Goal: Information Seeking & Learning: Compare options

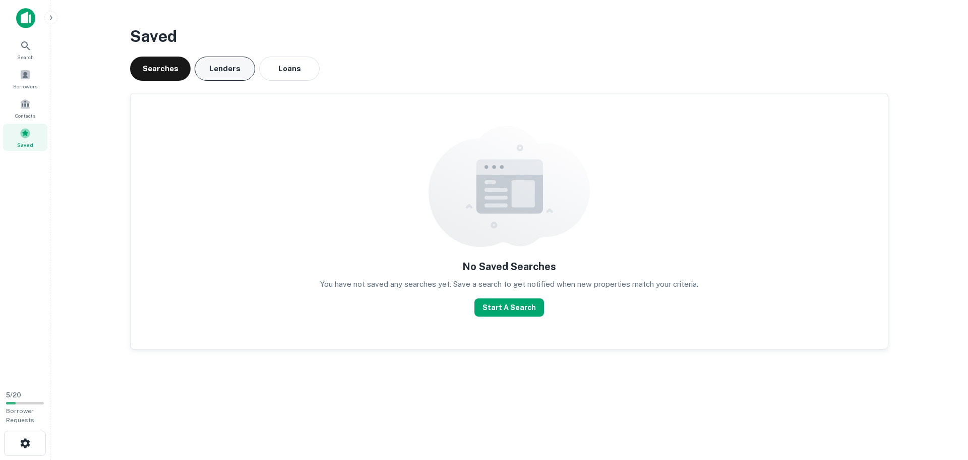
click at [236, 71] on button "Lenders" at bounding box center [225, 68] width 61 height 24
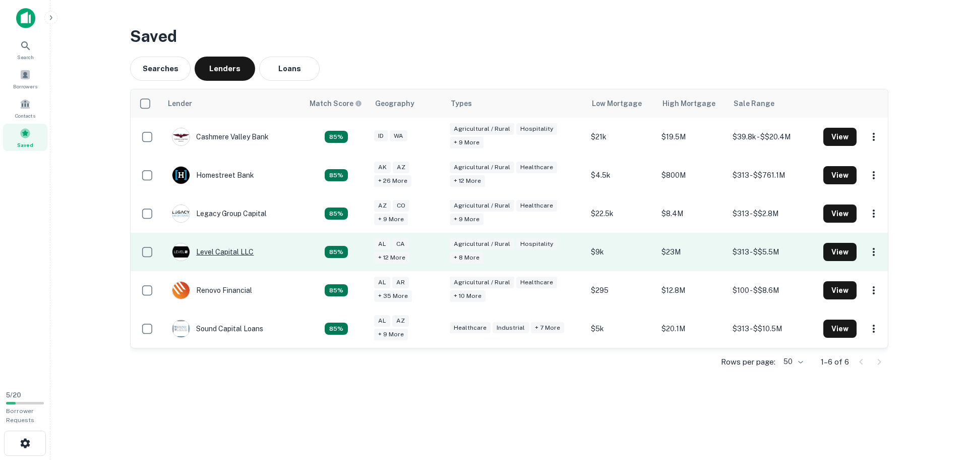
click at [218, 251] on div "Level Capital LLC" at bounding box center [213, 252] width 82 height 18
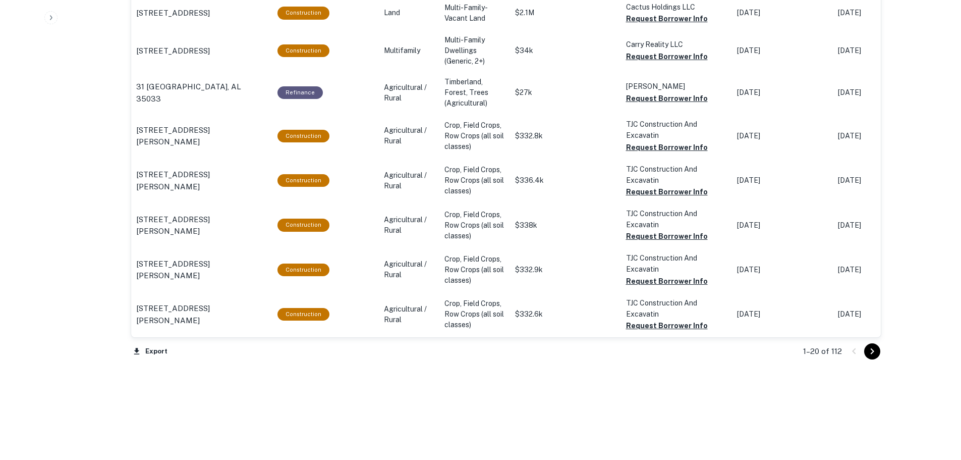
scroll to position [1112, 0]
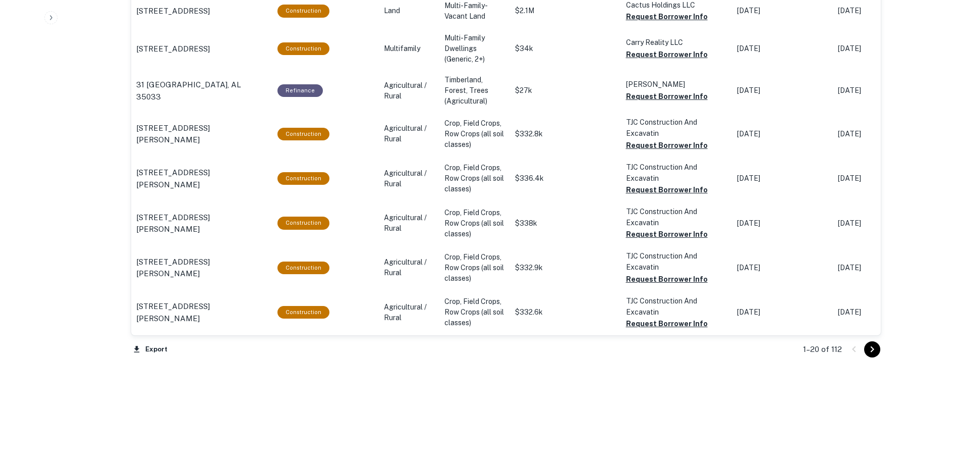
click at [876, 348] on icon "Go to next page" at bounding box center [872, 349] width 12 height 12
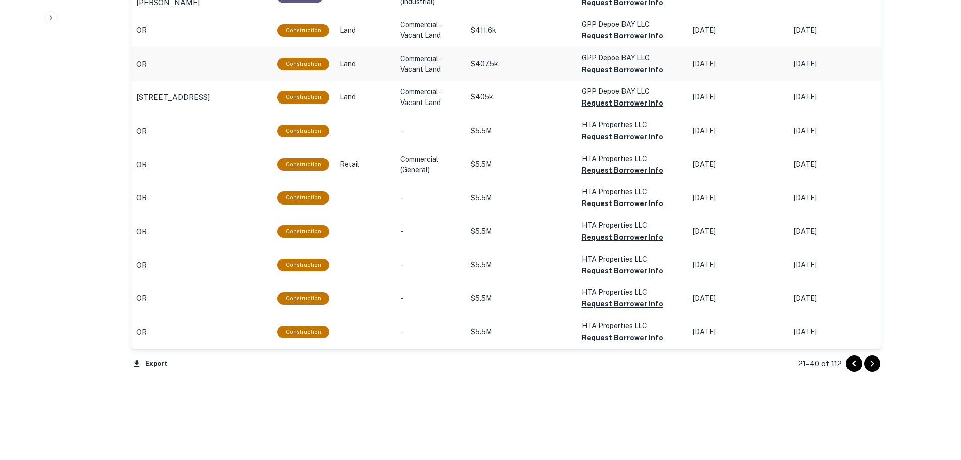
scroll to position [1040, 0]
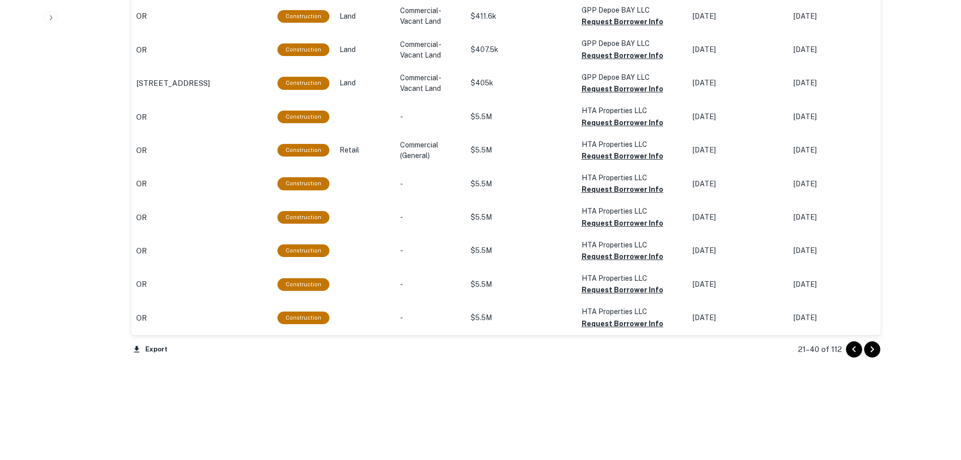
click at [873, 350] on icon "Go to next page" at bounding box center [872, 349] width 4 height 6
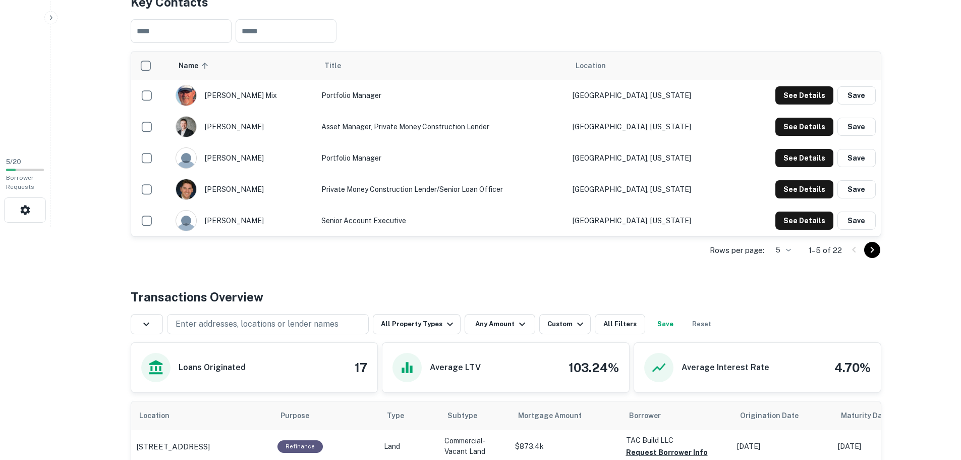
scroll to position [183, 0]
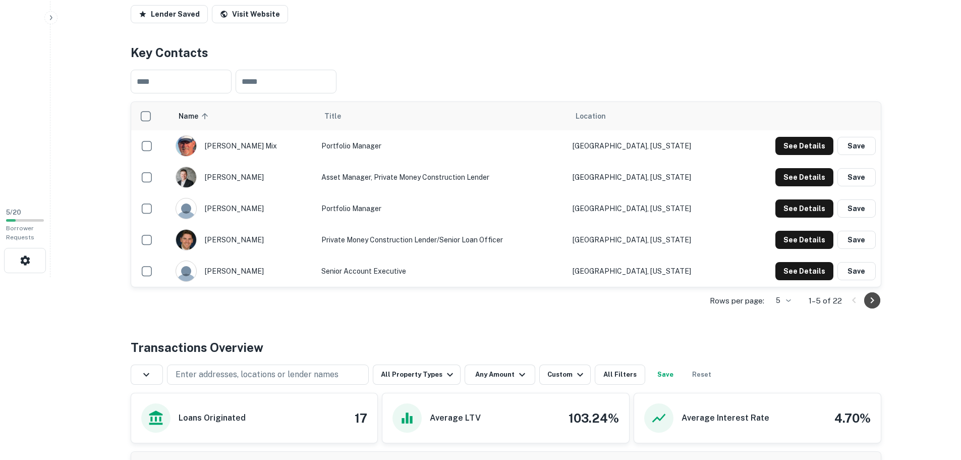
click at [874, 302] on icon "Go to next page" at bounding box center [872, 300] width 12 height 12
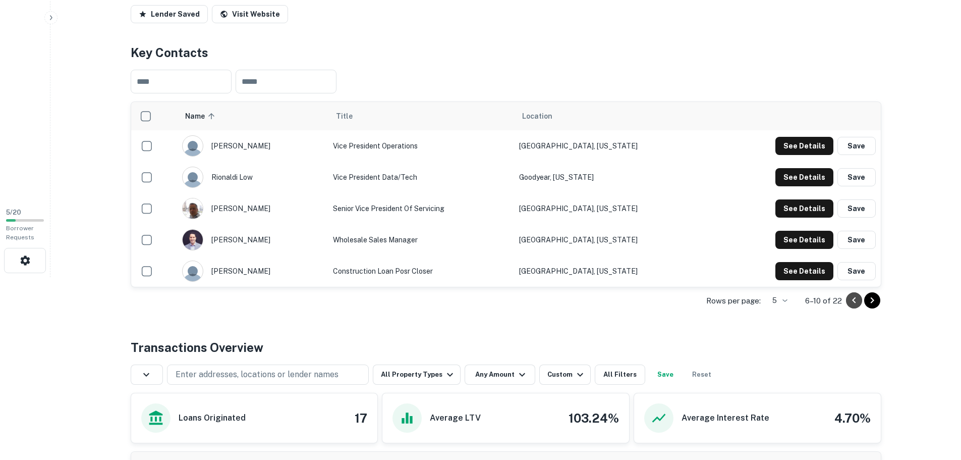
click at [854, 302] on icon "Go to previous page" at bounding box center [854, 300] width 4 height 6
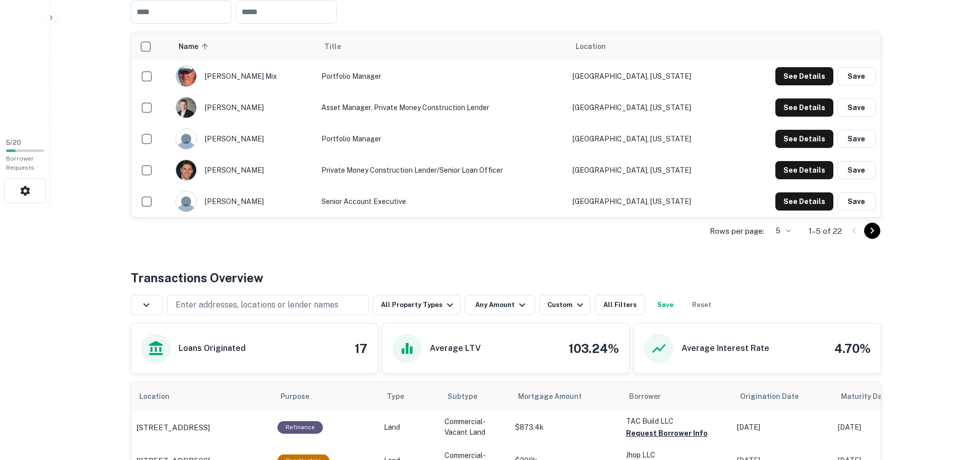
scroll to position [454, 0]
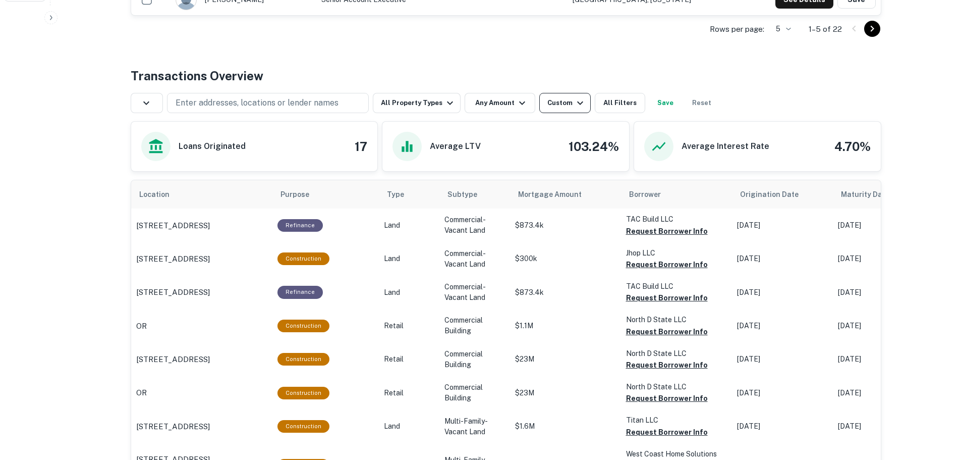
click at [562, 101] on div "Custom" at bounding box center [566, 103] width 39 height 12
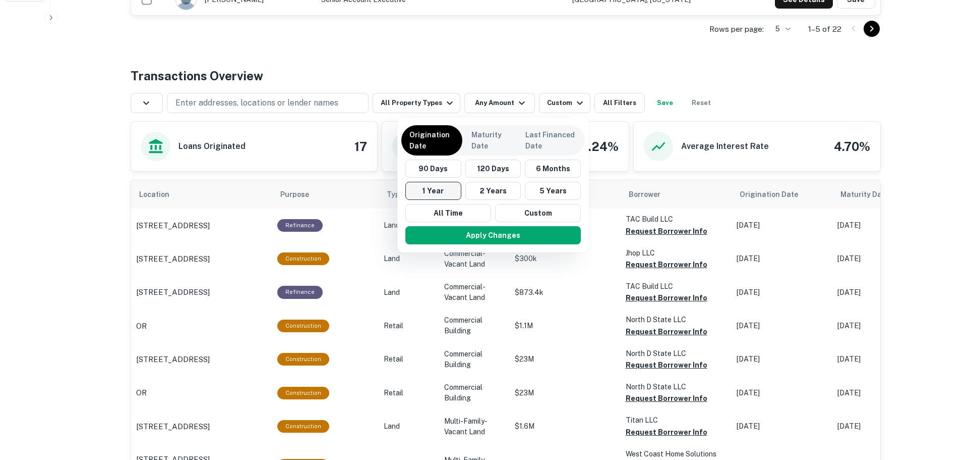
click at [442, 191] on button "1 Year" at bounding box center [434, 191] width 56 height 18
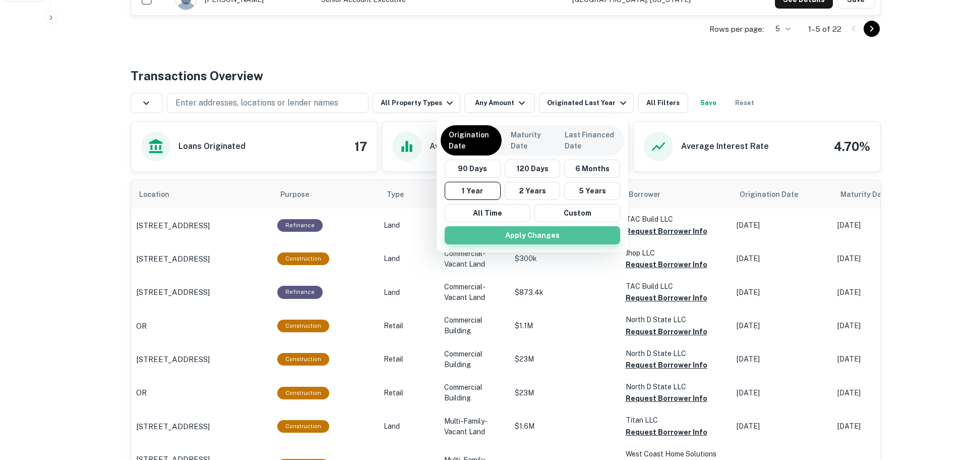
click at [522, 239] on button "Apply Changes" at bounding box center [533, 235] width 176 height 18
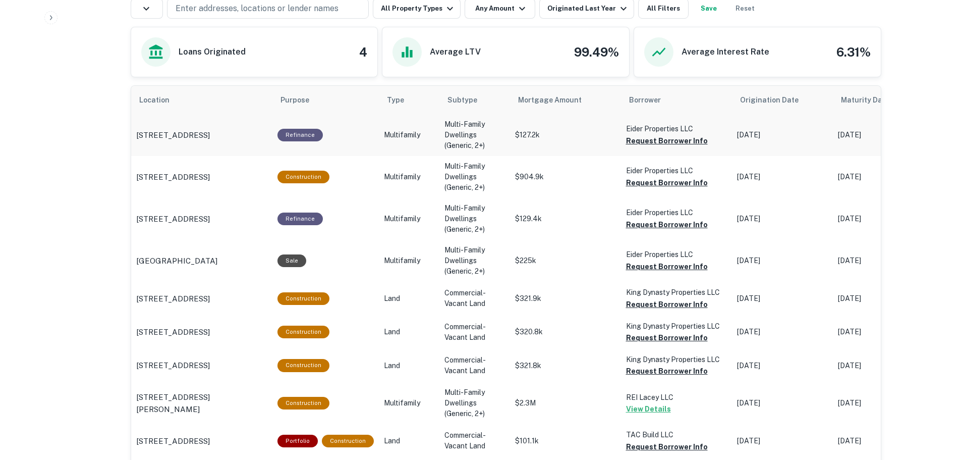
scroll to position [555, 0]
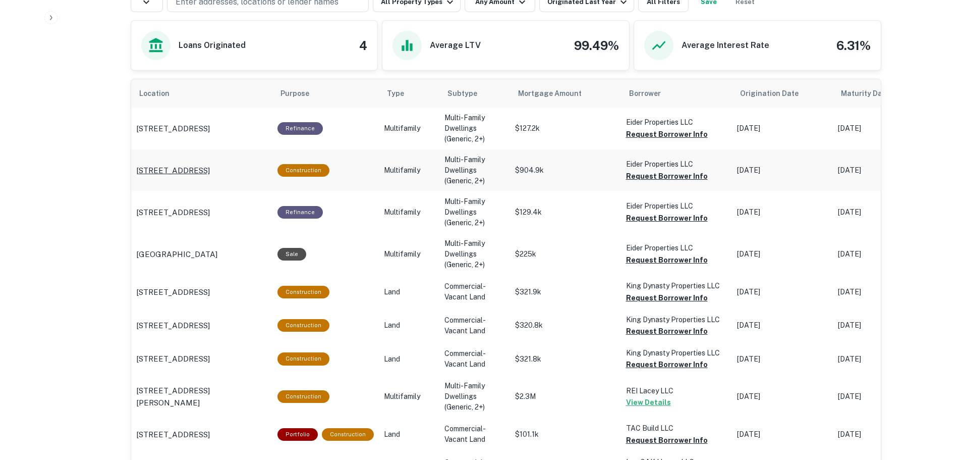
click at [198, 165] on p "1891 W Prospect St Chelan, WA 98816" at bounding box center [173, 170] width 74 height 12
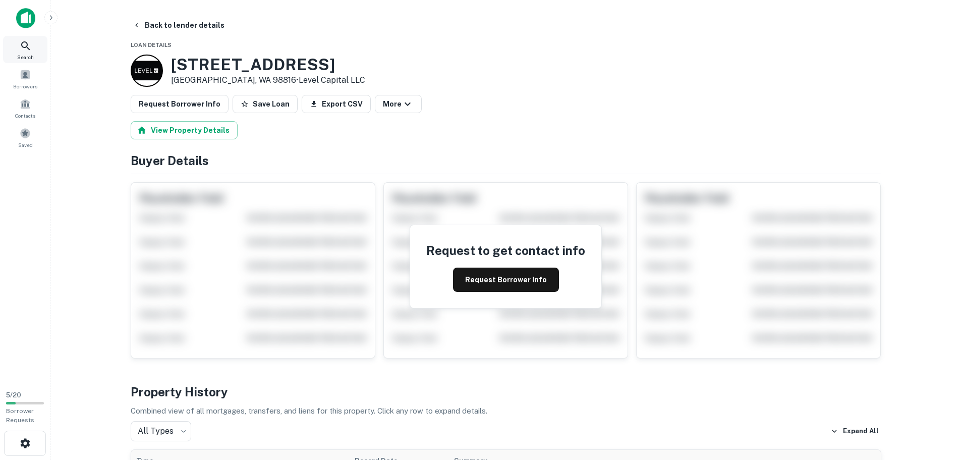
click at [30, 51] on icon at bounding box center [26, 46] width 12 height 12
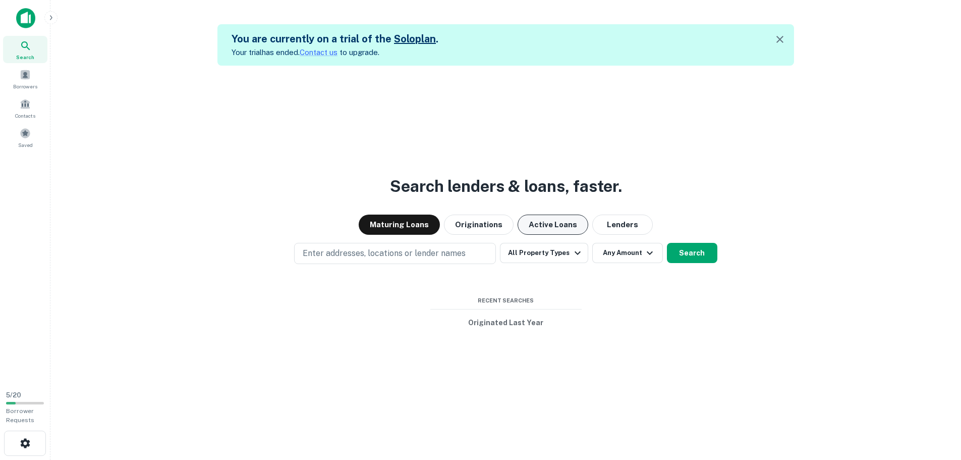
click at [550, 224] on button "Active Loans" at bounding box center [553, 224] width 71 height 20
click at [550, 251] on button "All Property Types" at bounding box center [544, 253] width 88 height 20
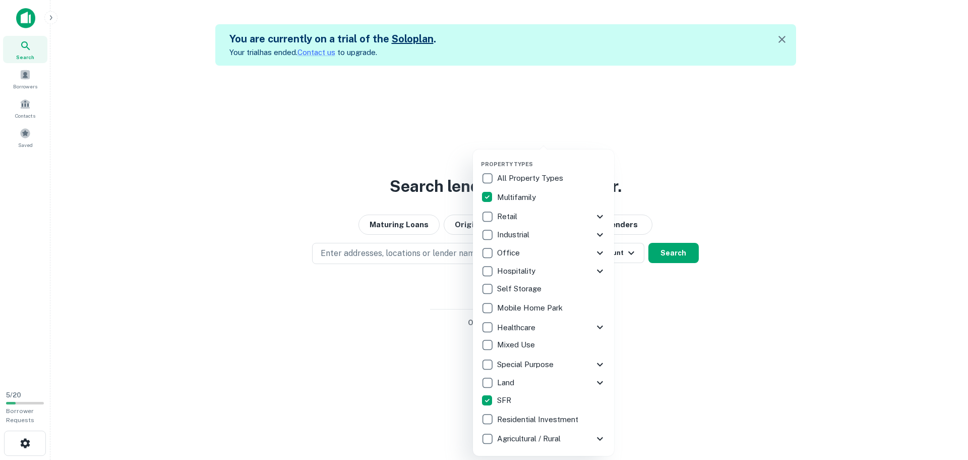
click at [676, 251] on div at bounding box center [484, 230] width 968 height 460
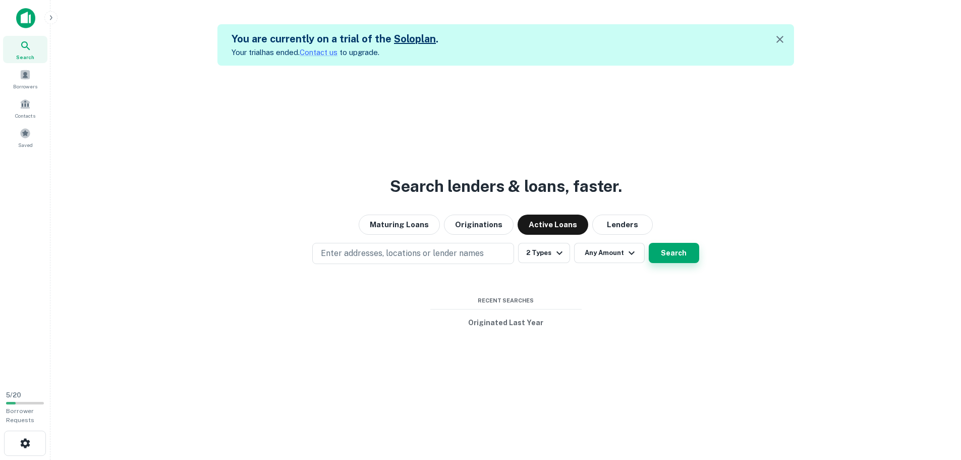
click at [677, 256] on button "Search" at bounding box center [674, 253] width 50 height 20
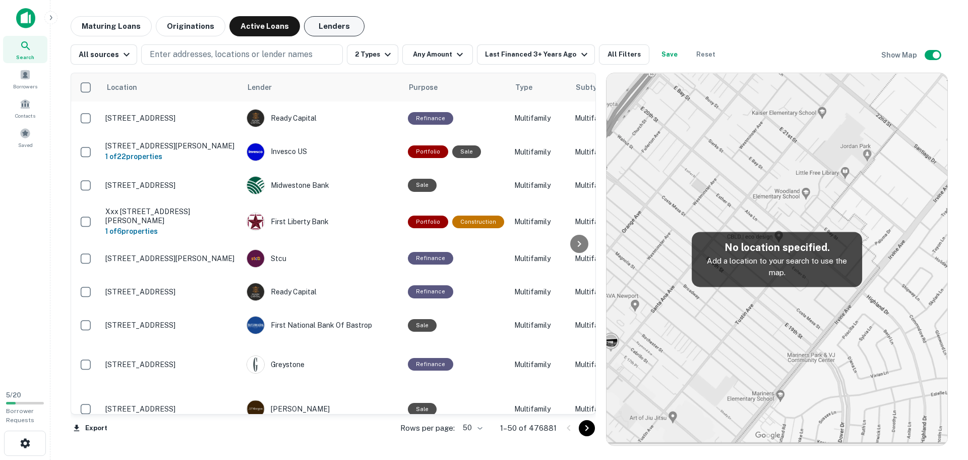
click at [335, 27] on button "Lenders" at bounding box center [334, 26] width 61 height 20
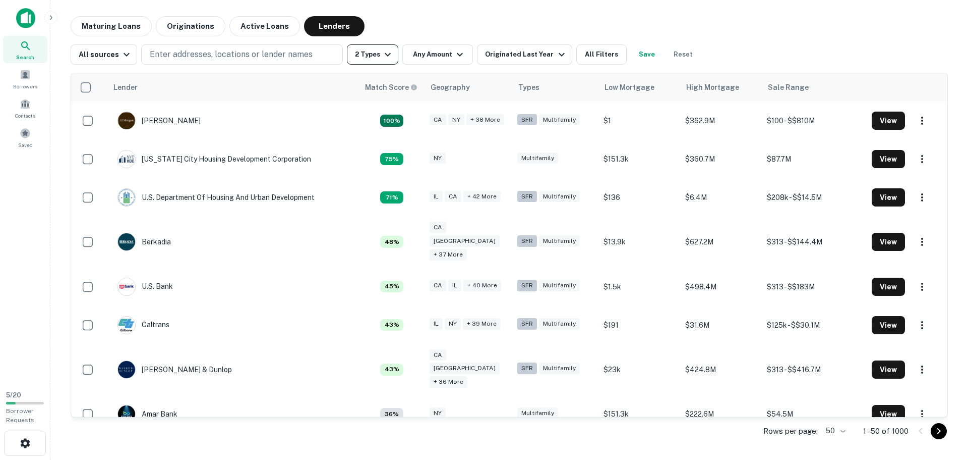
click at [356, 58] on button "2 Types" at bounding box center [372, 54] width 51 height 20
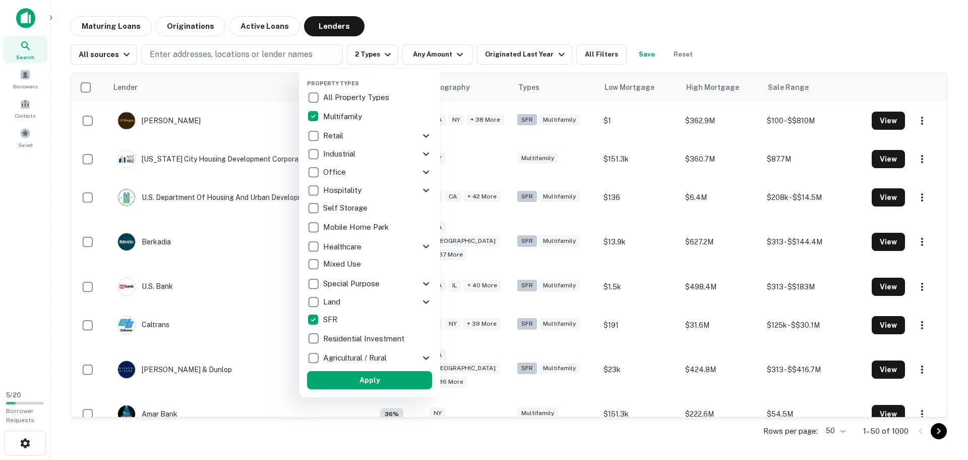
click at [541, 58] on div at bounding box center [484, 230] width 968 height 460
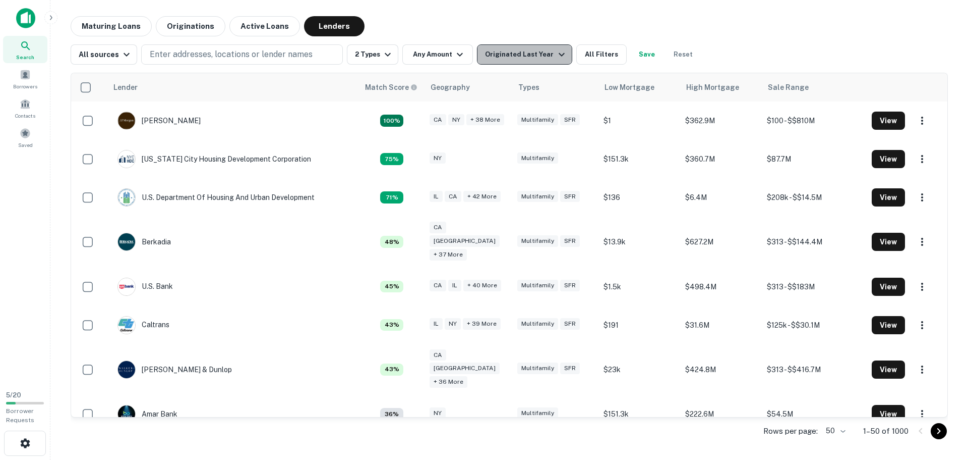
click at [559, 55] on icon "button" at bounding box center [562, 55] width 6 height 4
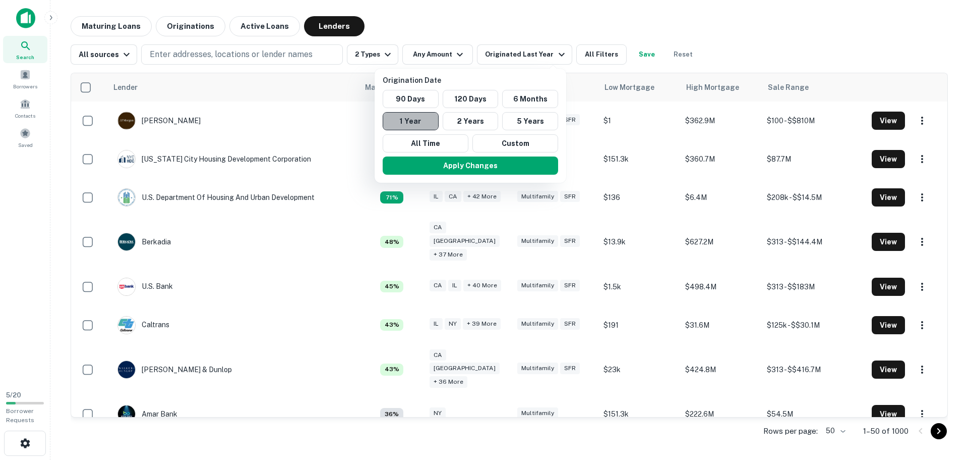
click at [424, 125] on button "1 Year" at bounding box center [411, 121] width 56 height 18
click at [599, 56] on div at bounding box center [484, 230] width 968 height 460
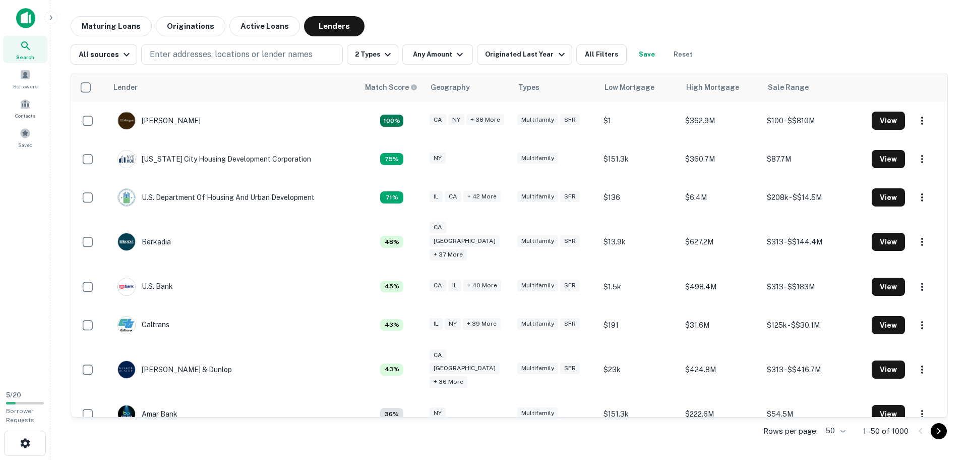
click at [599, 56] on button "All Filters" at bounding box center [602, 54] width 50 height 20
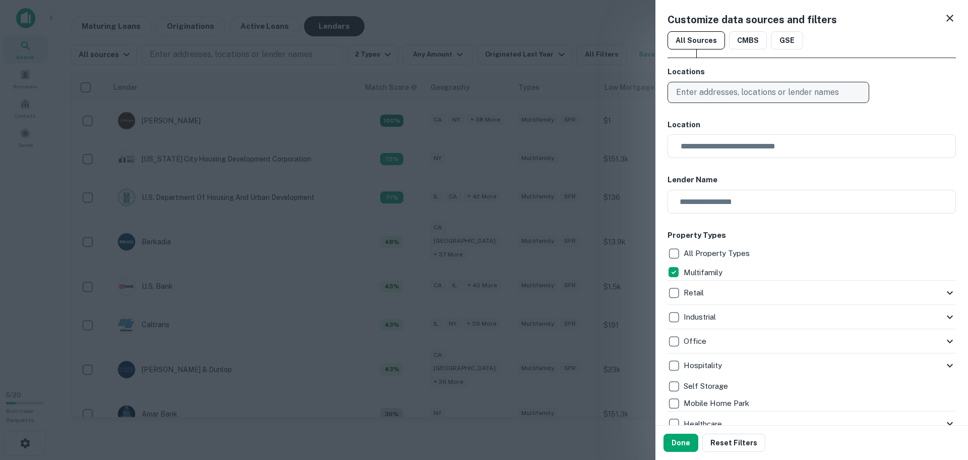
click at [717, 94] on p "Enter addresses, locations or lender names" at bounding box center [757, 92] width 163 height 12
type input "****"
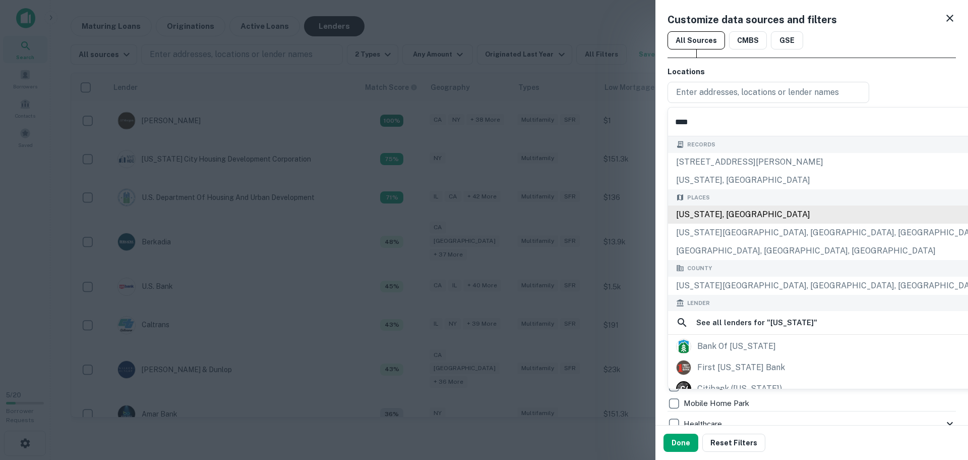
click at [708, 212] on div "Places Utah, USA Utah County, UT, USA Salt Lake City, UT, USA" at bounding box center [829, 224] width 322 height 71
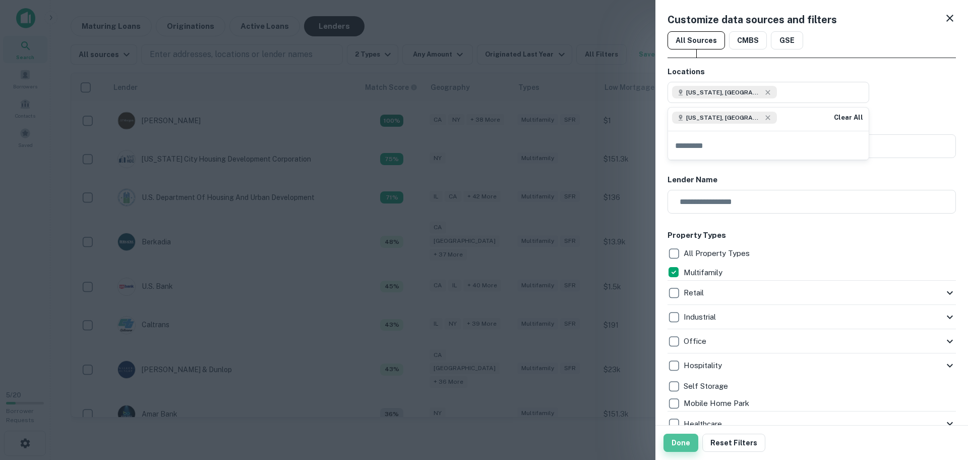
click at [682, 443] on button "Done" at bounding box center [681, 442] width 35 height 18
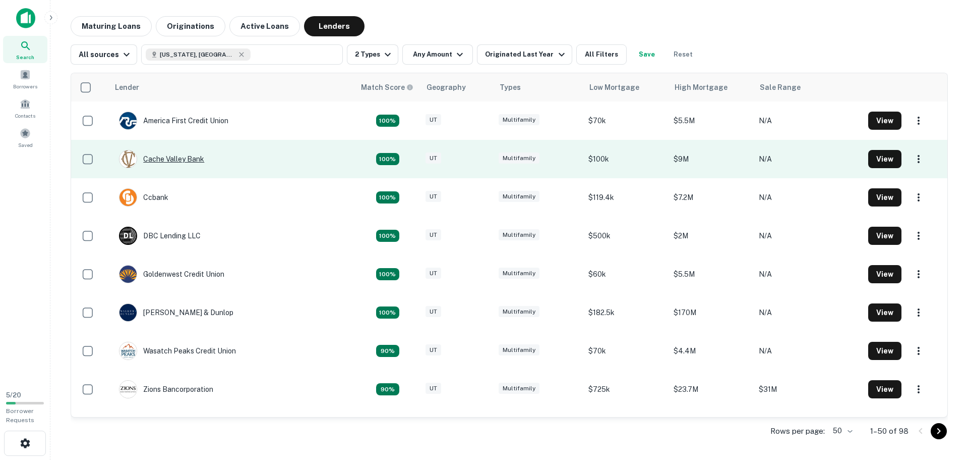
click at [179, 160] on div "Cache Valley Bank" at bounding box center [161, 159] width 85 height 18
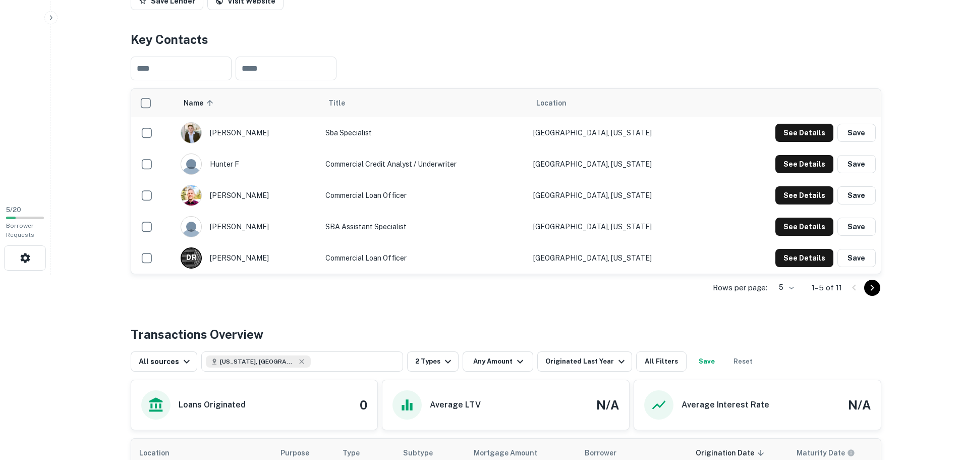
scroll to position [252, 0]
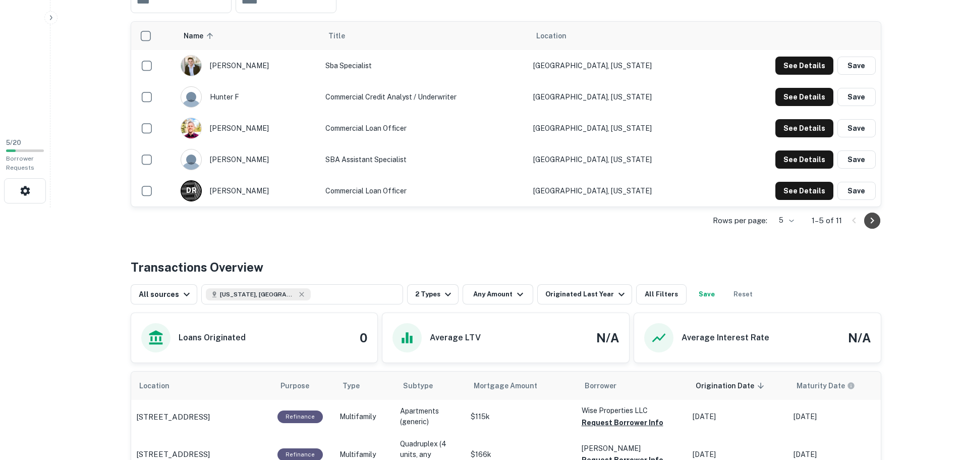
click at [876, 224] on icon "Go to next page" at bounding box center [872, 220] width 12 height 12
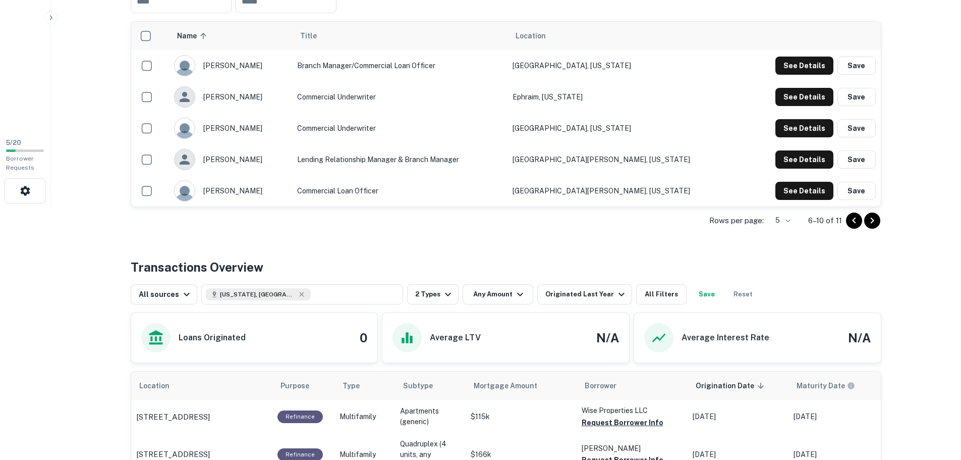
click at [851, 223] on icon "Go to previous page" at bounding box center [854, 220] width 12 height 12
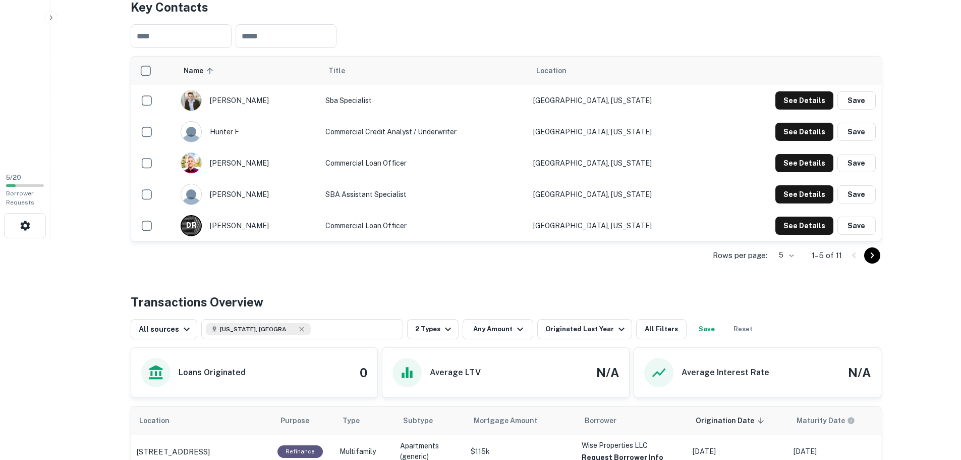
scroll to position [202, 0]
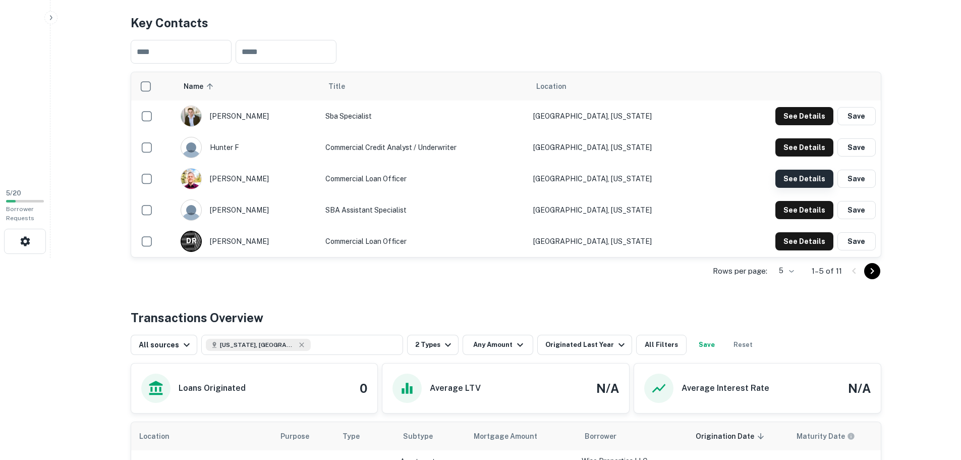
click at [794, 179] on button "See Details" at bounding box center [804, 178] width 58 height 18
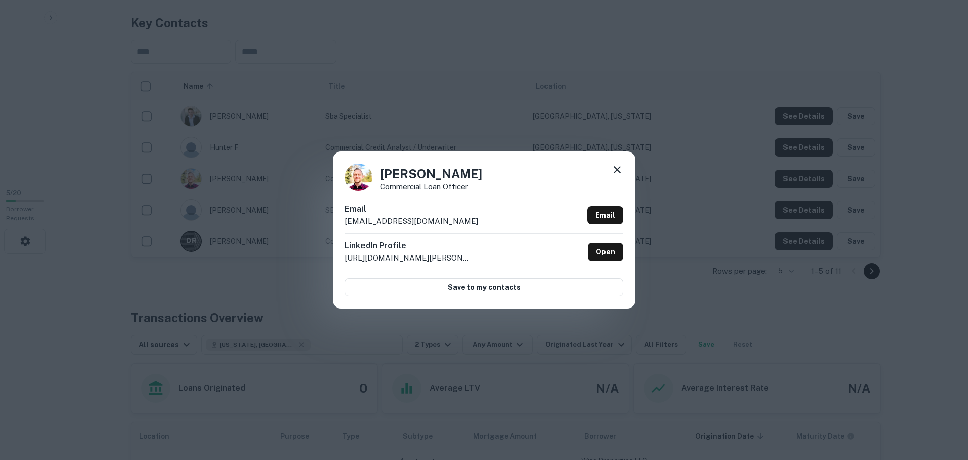
click at [618, 172] on icon at bounding box center [617, 169] width 12 height 12
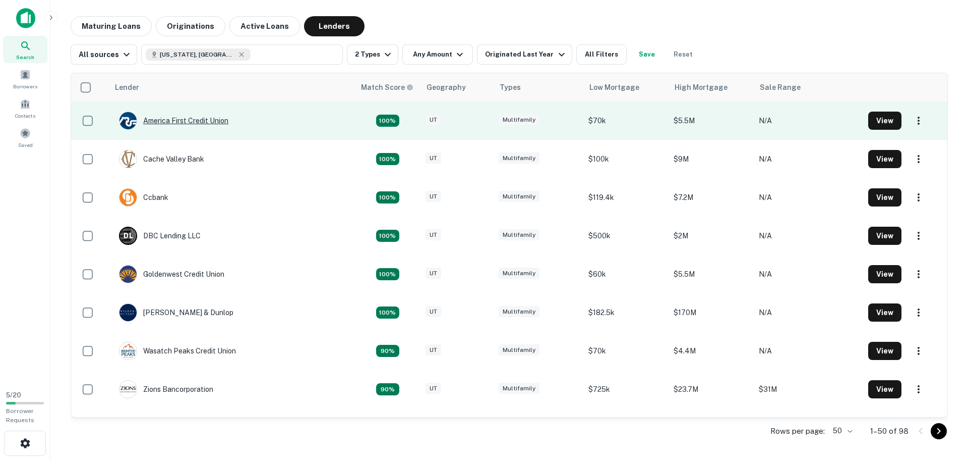
click at [182, 120] on div "America First Credit Union" at bounding box center [173, 120] width 109 height 18
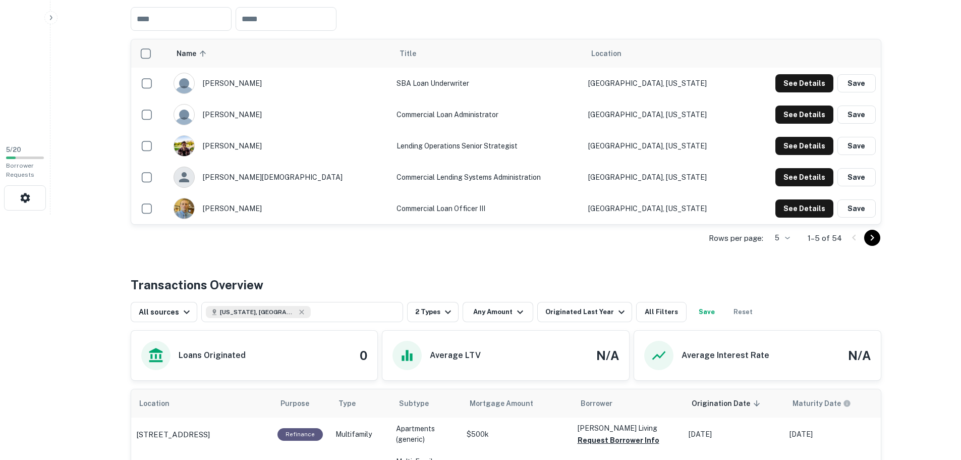
scroll to position [252, 0]
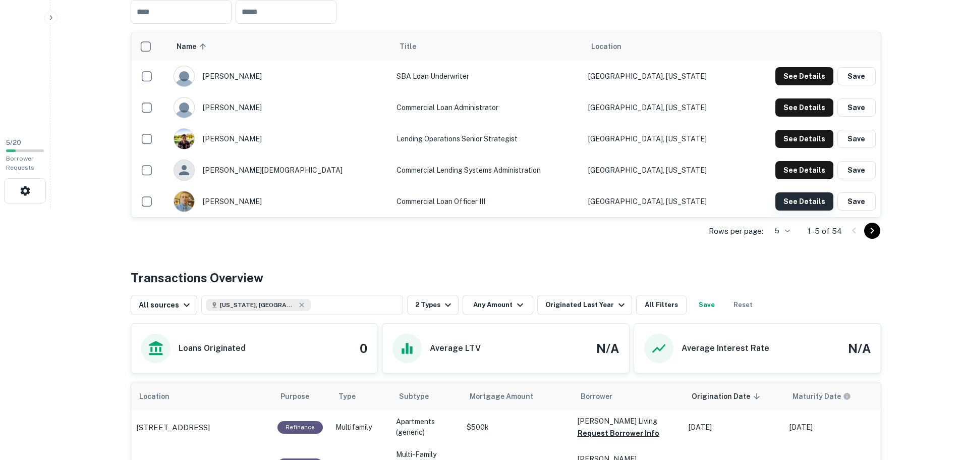
click at [814, 201] on button "See Details" at bounding box center [804, 201] width 58 height 18
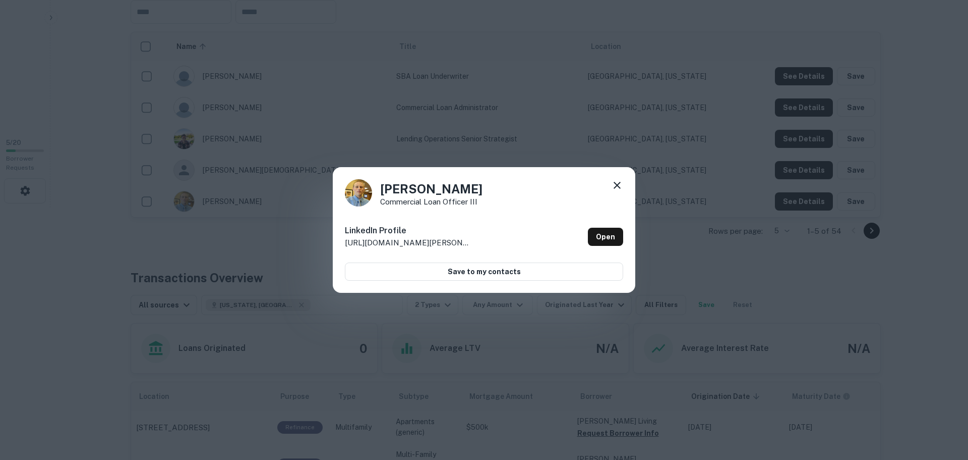
click at [618, 186] on icon at bounding box center [617, 185] width 7 height 7
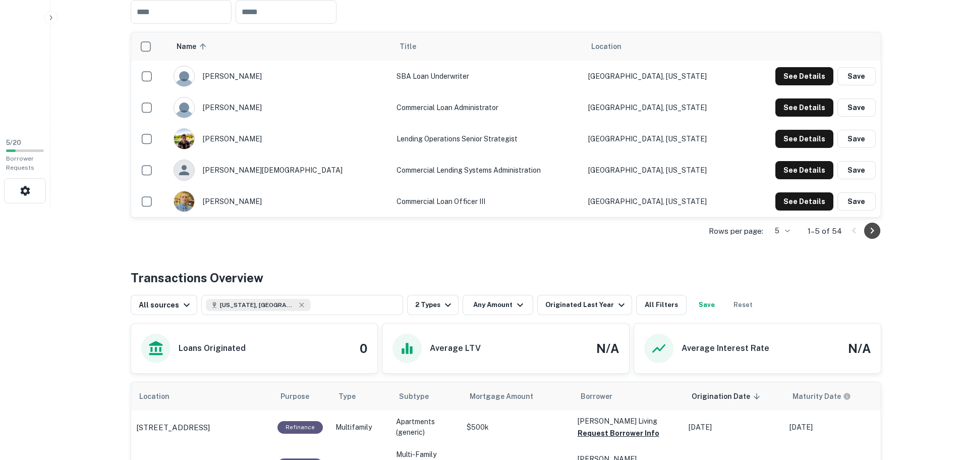
click at [875, 234] on icon "Go to next page" at bounding box center [872, 230] width 12 height 12
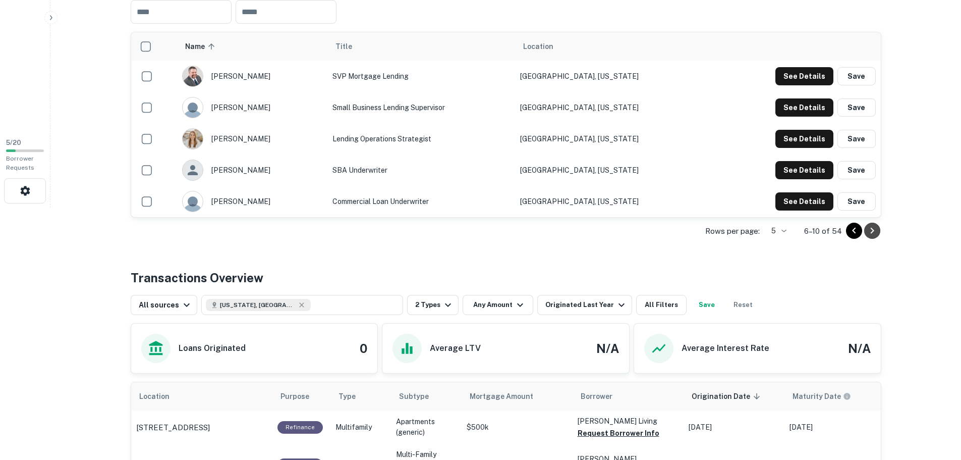
click at [875, 234] on icon "Go to next page" at bounding box center [872, 230] width 12 height 12
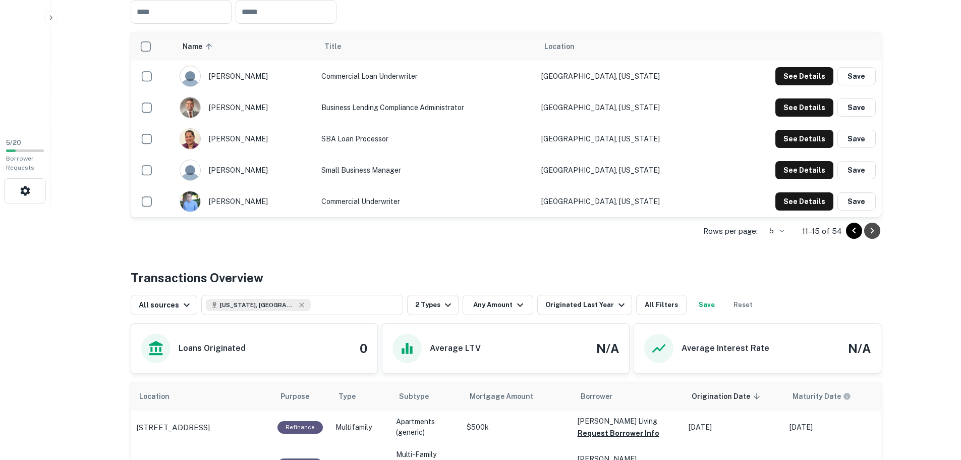
click at [875, 234] on icon "Go to next page" at bounding box center [872, 230] width 12 height 12
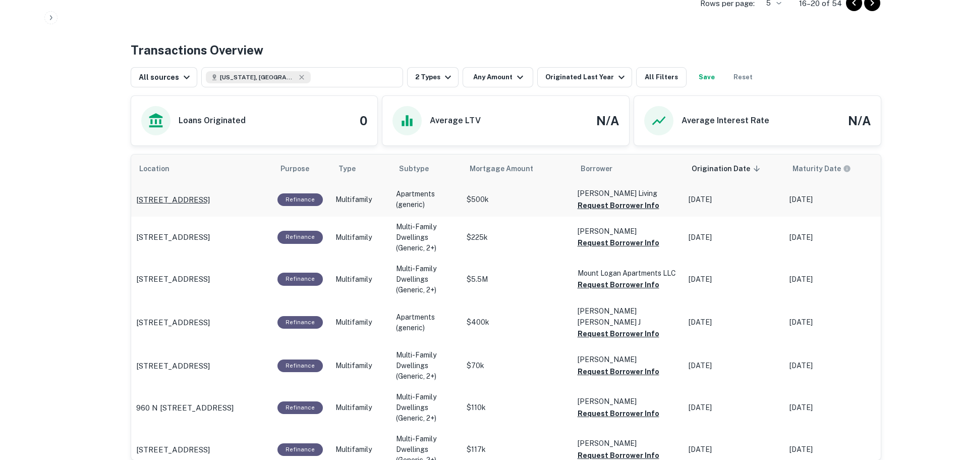
scroll to position [497, 0]
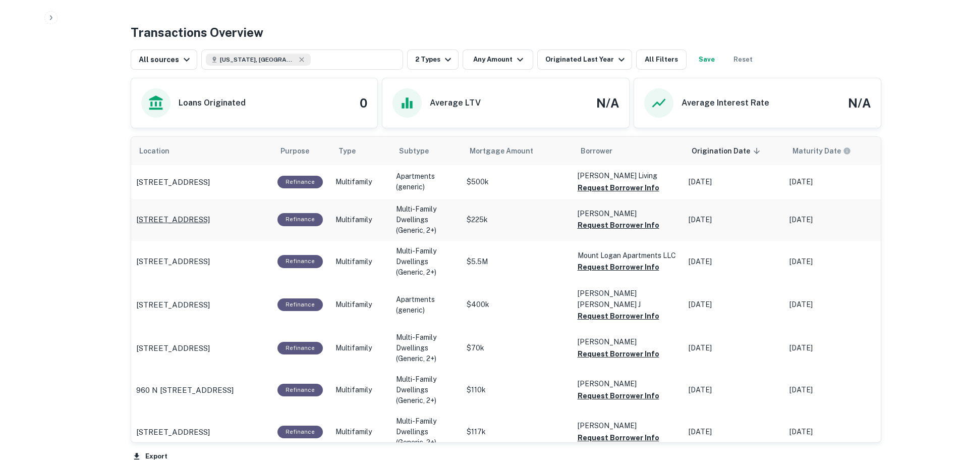
click at [201, 222] on p "21 E 1500 S Orem, UT 84058" at bounding box center [173, 219] width 74 height 12
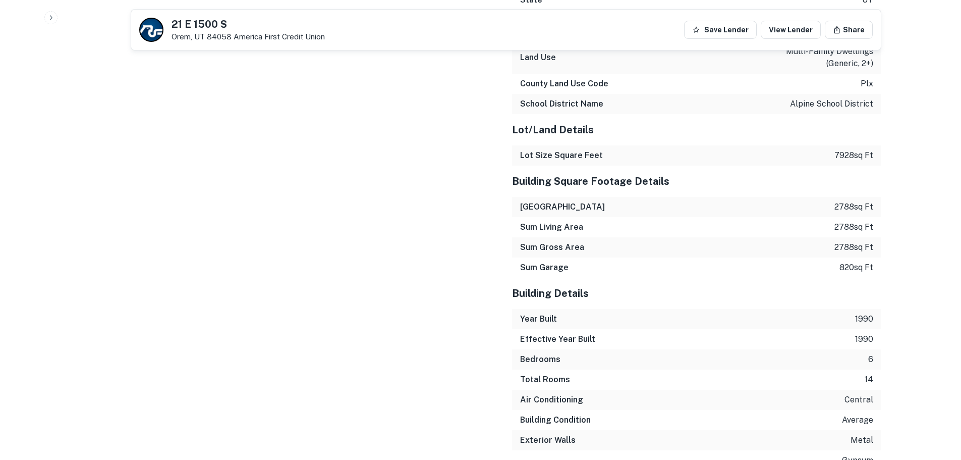
scroll to position [1412, 0]
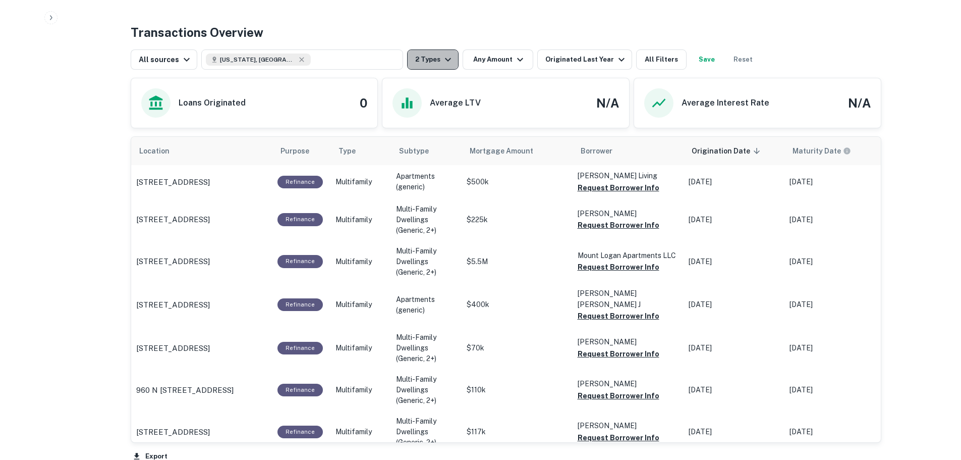
click at [437, 61] on button "2 Types" at bounding box center [432, 59] width 51 height 20
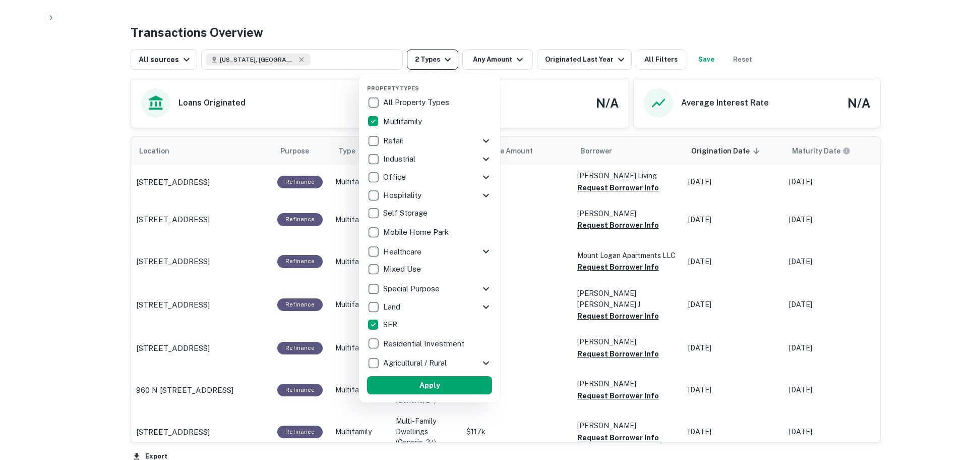
click at [437, 61] on div at bounding box center [484, 230] width 968 height 460
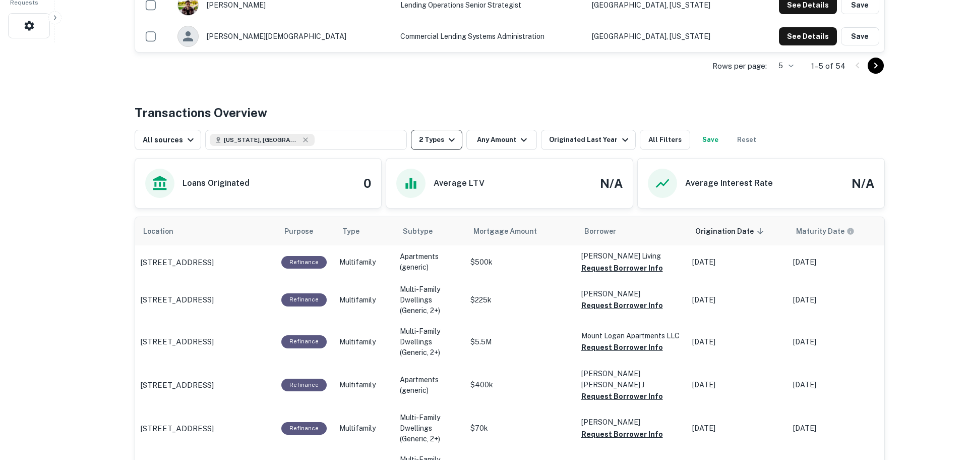
scroll to position [497, 0]
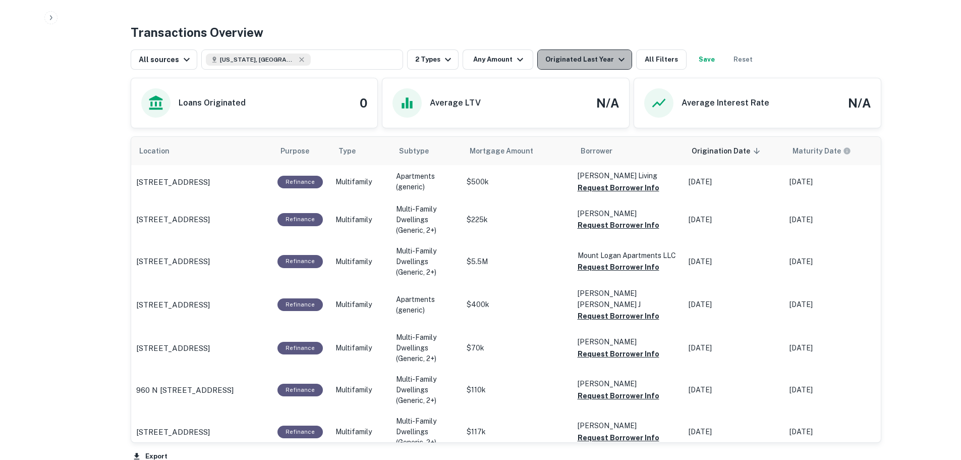
click at [588, 60] on div "Originated Last Year" at bounding box center [586, 59] width 82 height 12
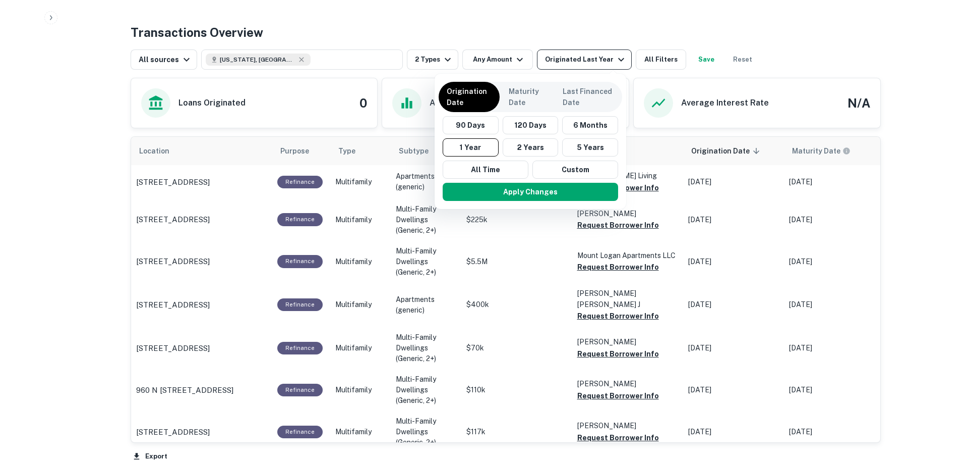
click at [588, 60] on div at bounding box center [484, 230] width 968 height 460
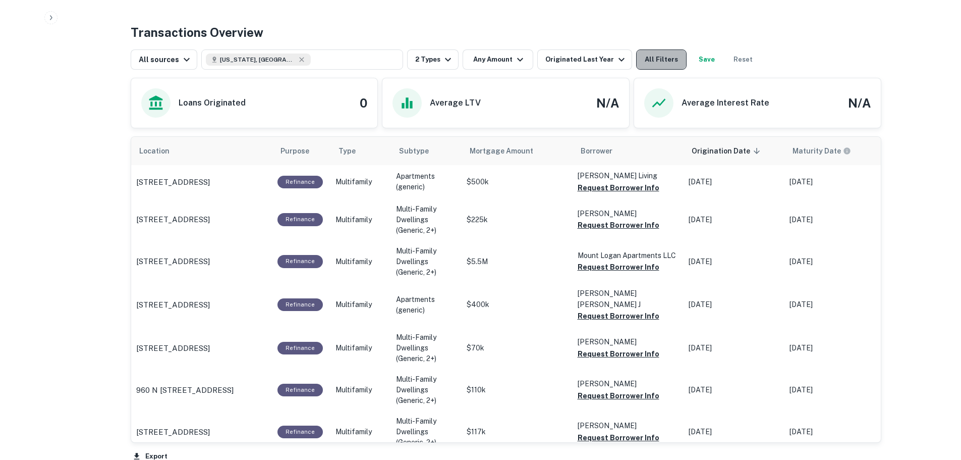
click at [647, 63] on button "All Filters" at bounding box center [661, 59] width 50 height 20
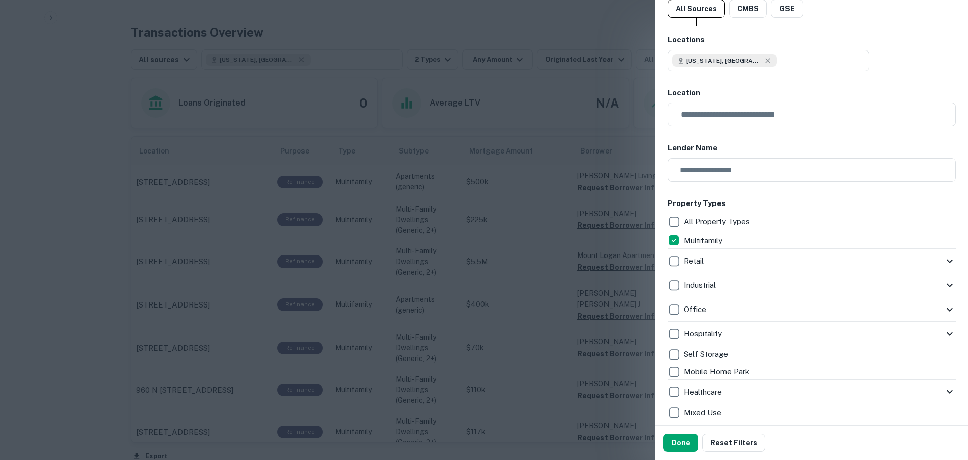
scroll to position [0, 0]
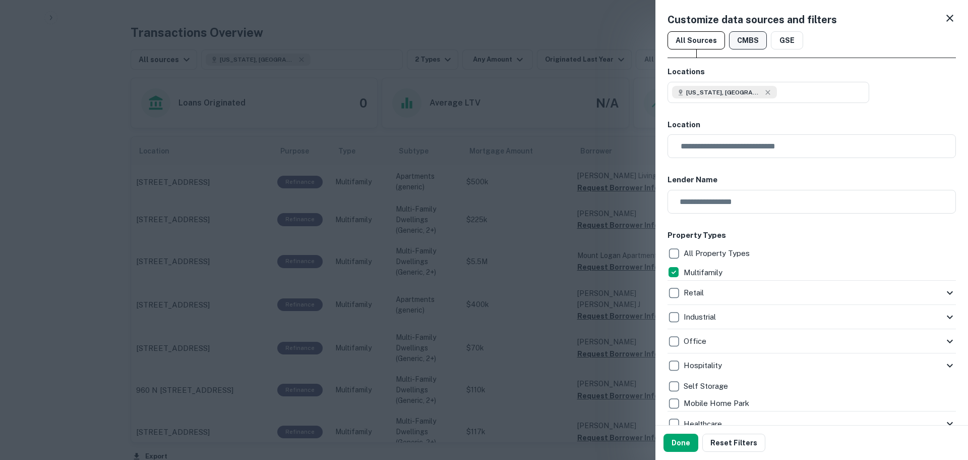
click at [755, 46] on button "CMBS" at bounding box center [748, 40] width 38 height 18
click at [778, 41] on button "GSE" at bounding box center [787, 40] width 32 height 18
click at [744, 42] on button "CMBS" at bounding box center [748, 40] width 38 height 18
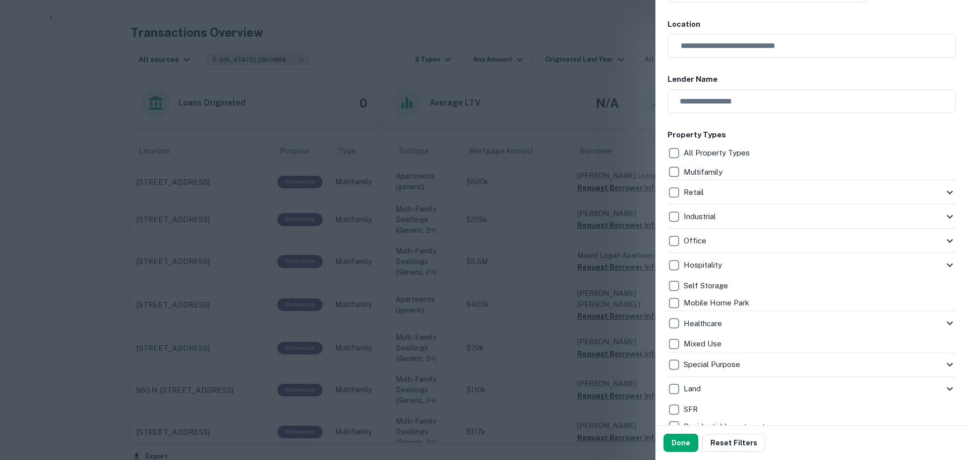
scroll to position [202, 0]
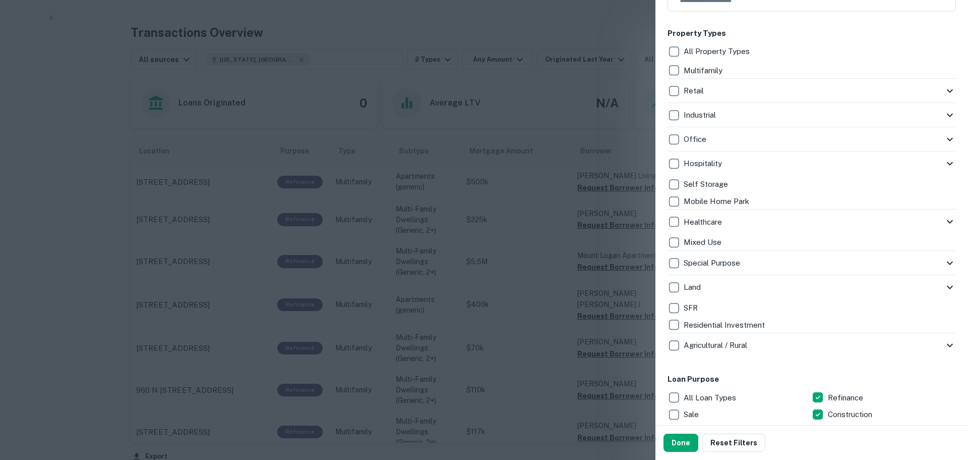
click at [944, 284] on icon at bounding box center [950, 287] width 12 height 12
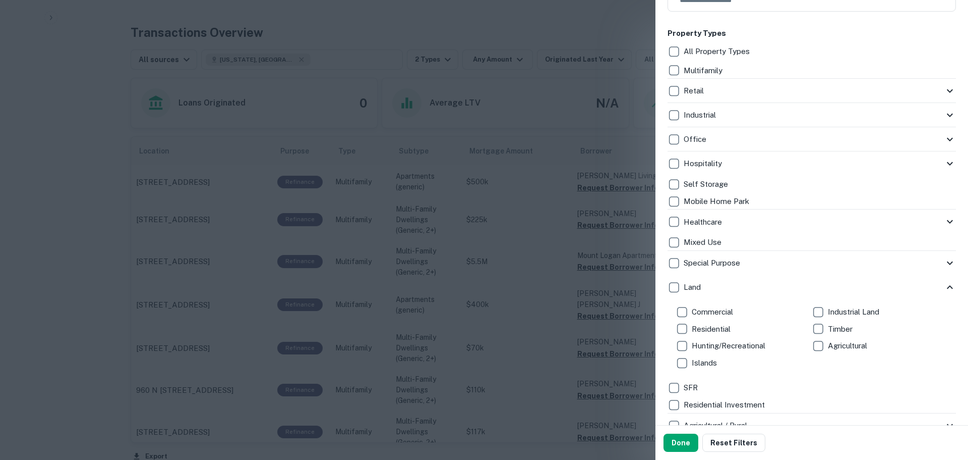
click at [944, 284] on icon at bounding box center [950, 287] width 12 height 12
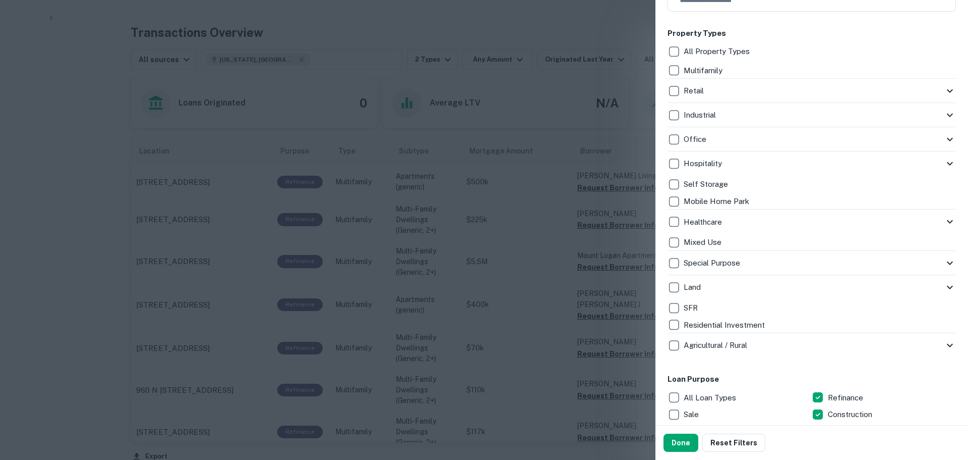
click at [944, 286] on icon at bounding box center [950, 287] width 12 height 12
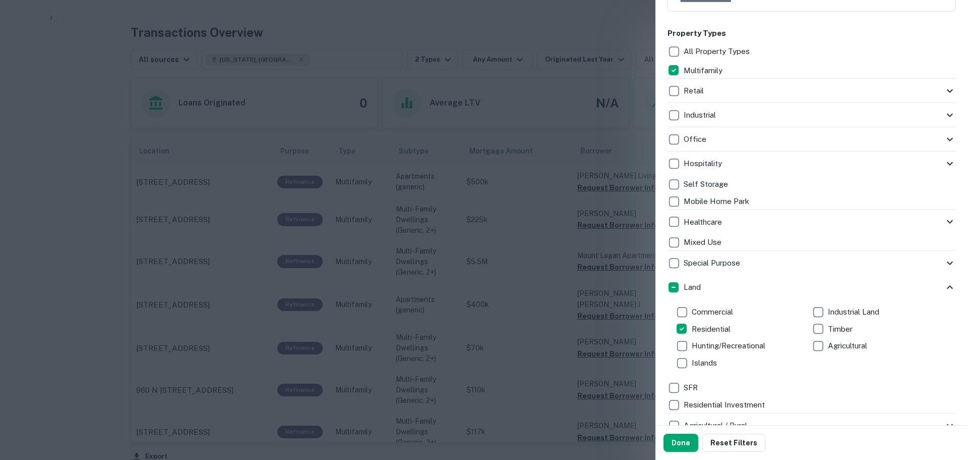
click at [944, 91] on icon at bounding box center [950, 91] width 12 height 12
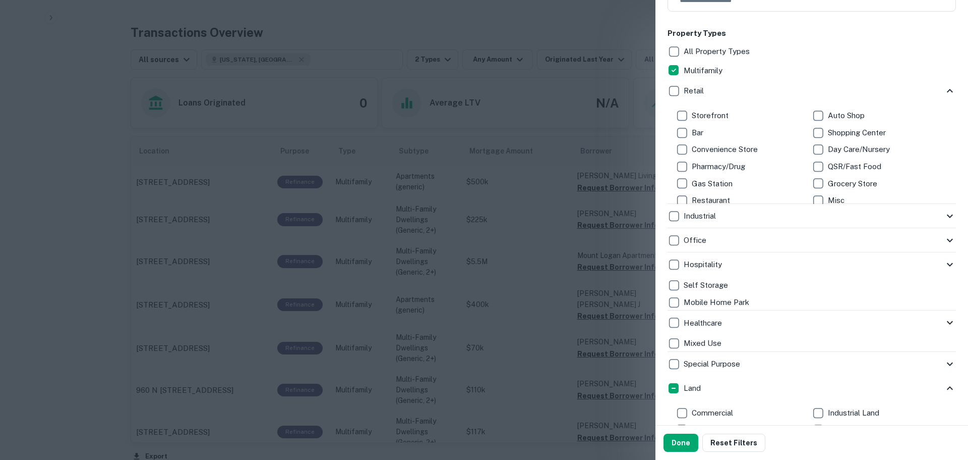
scroll to position [13, 0]
click at [944, 92] on icon at bounding box center [950, 91] width 12 height 12
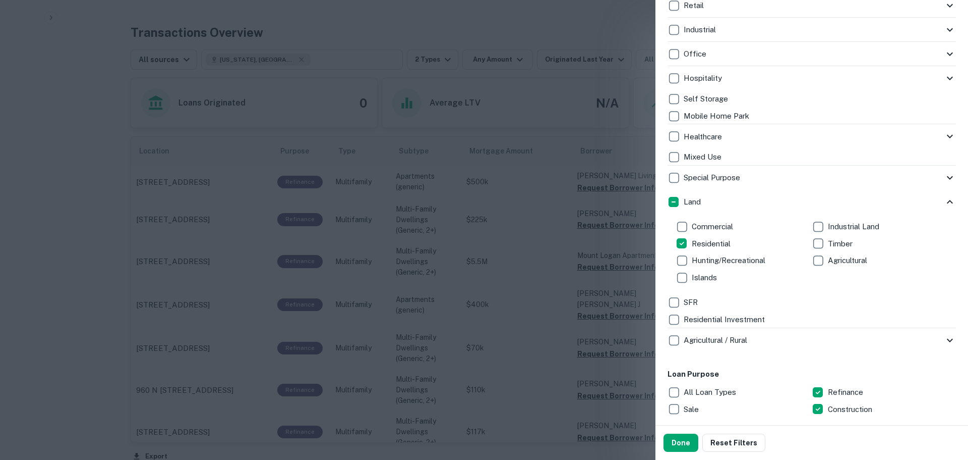
scroll to position [303, 0]
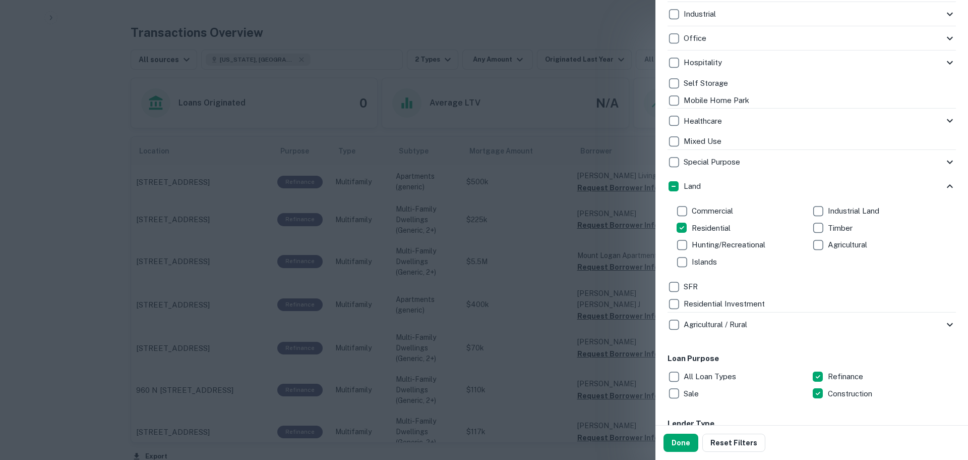
click at [945, 163] on icon at bounding box center [950, 162] width 12 height 12
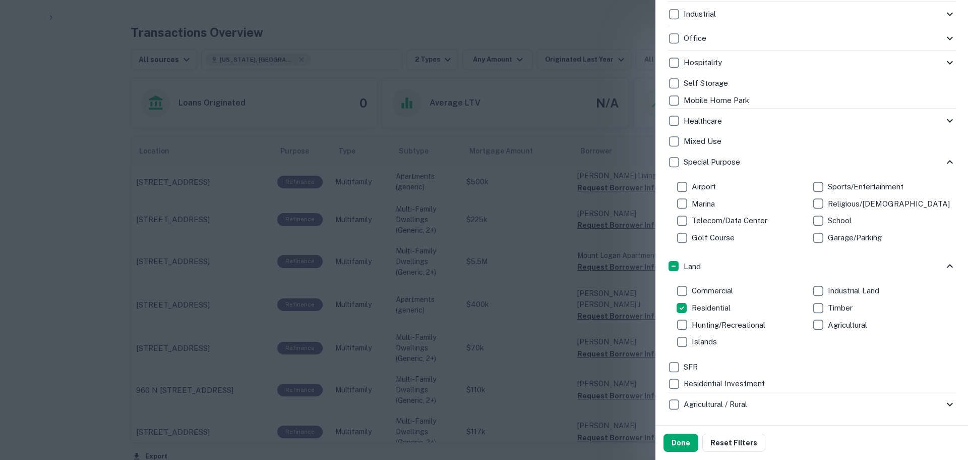
click at [945, 163] on icon at bounding box center [950, 162] width 12 height 12
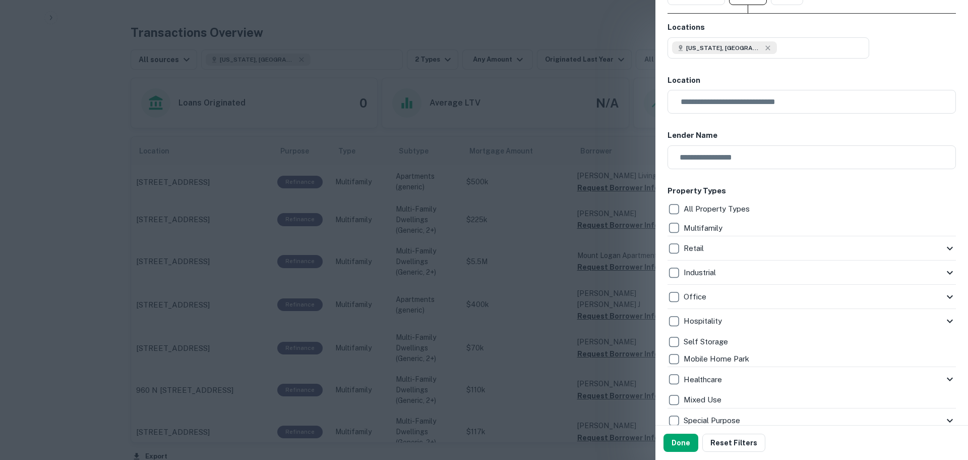
scroll to position [0, 0]
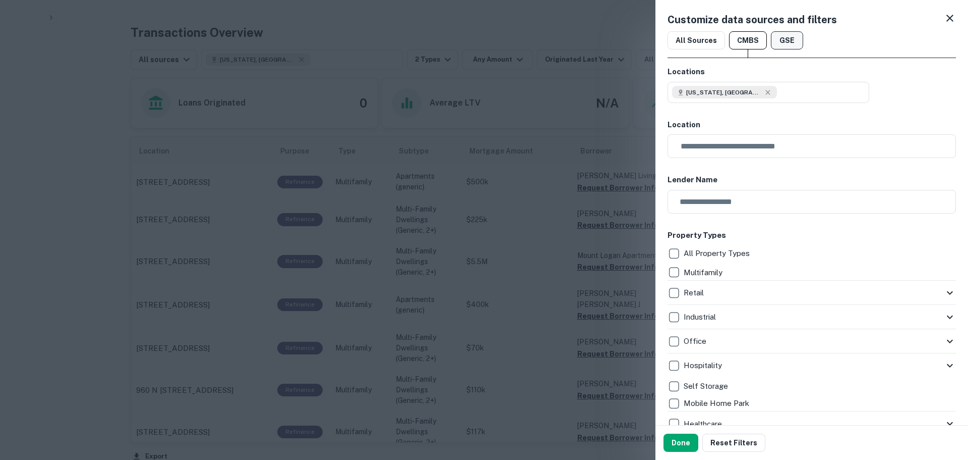
click at [790, 36] on button "GSE" at bounding box center [787, 40] width 32 height 18
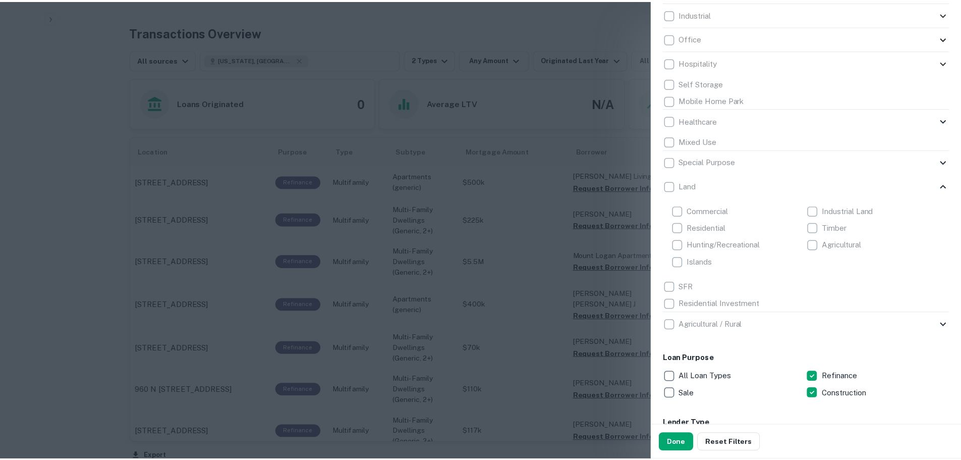
scroll to position [454, 0]
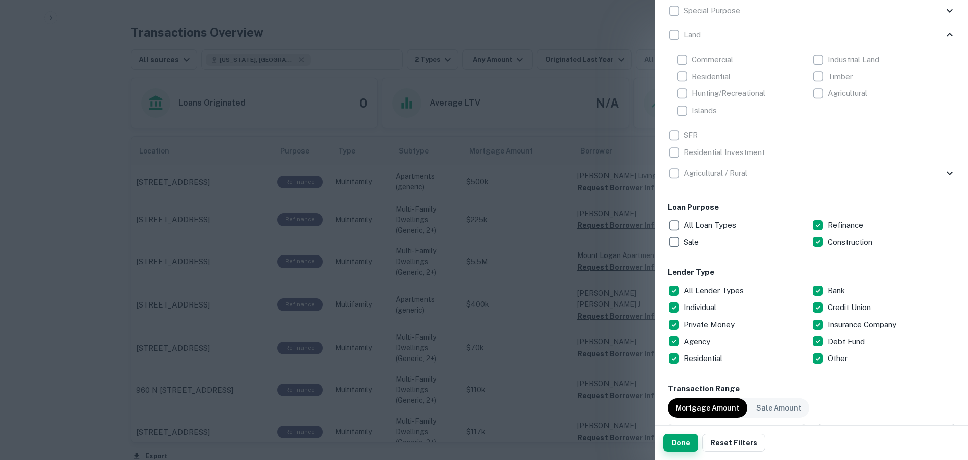
click at [682, 444] on button "Done" at bounding box center [681, 442] width 35 height 18
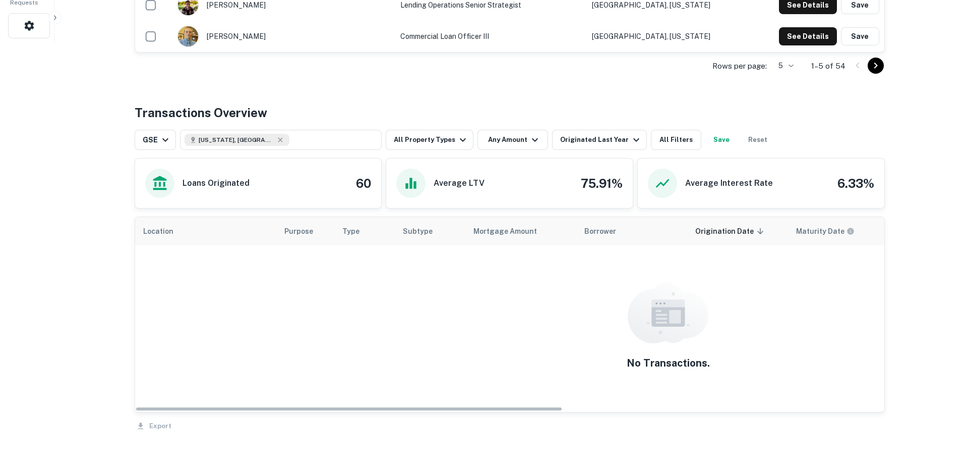
scroll to position [488, 0]
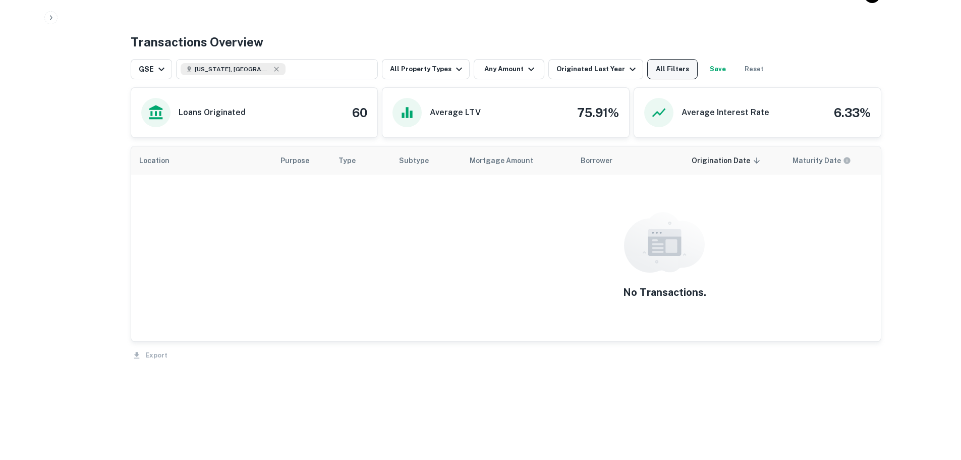
click at [665, 72] on button "All Filters" at bounding box center [672, 69] width 50 height 20
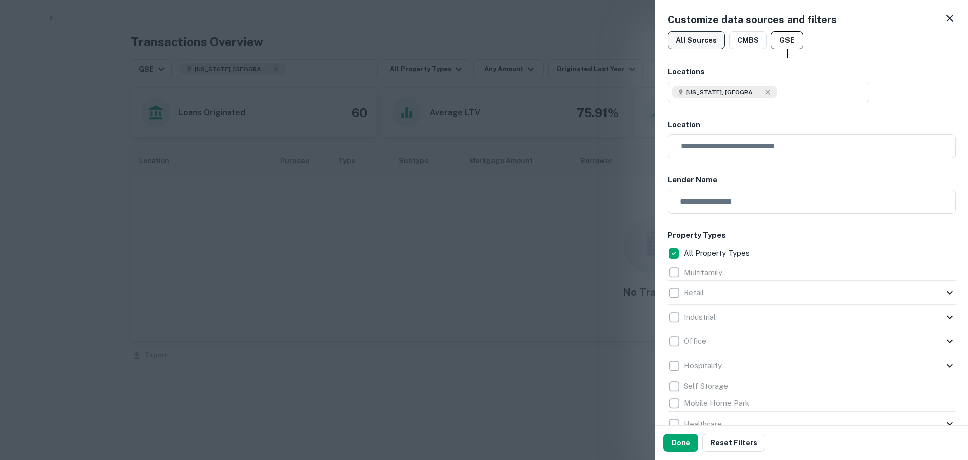
click at [694, 44] on button "All Sources" at bounding box center [697, 40] width 58 height 18
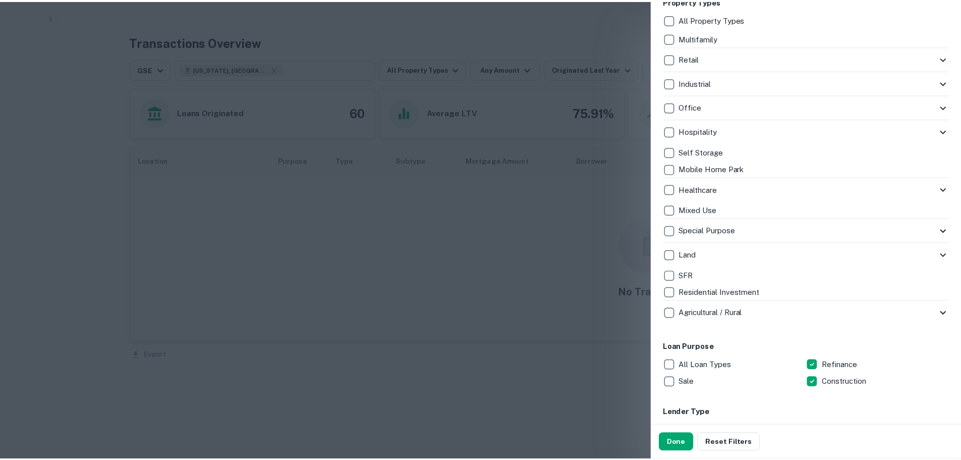
scroll to position [252, 0]
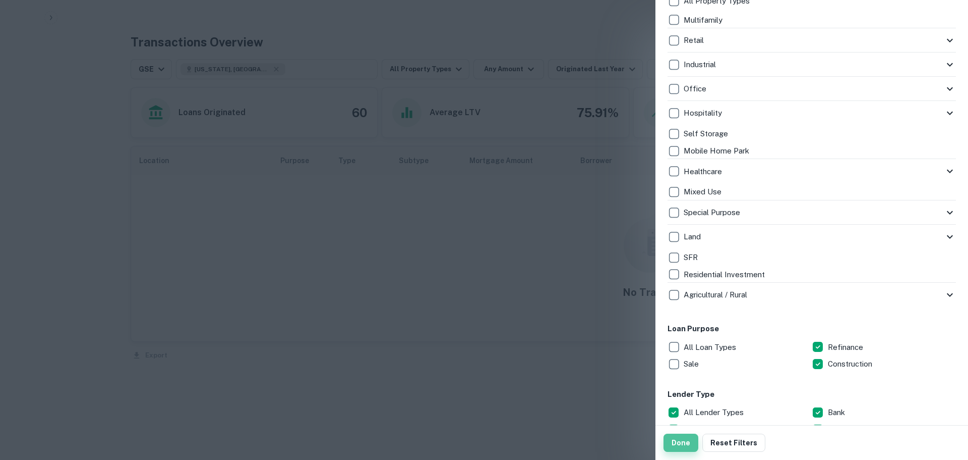
click at [689, 437] on button "Done" at bounding box center [681, 442] width 35 height 18
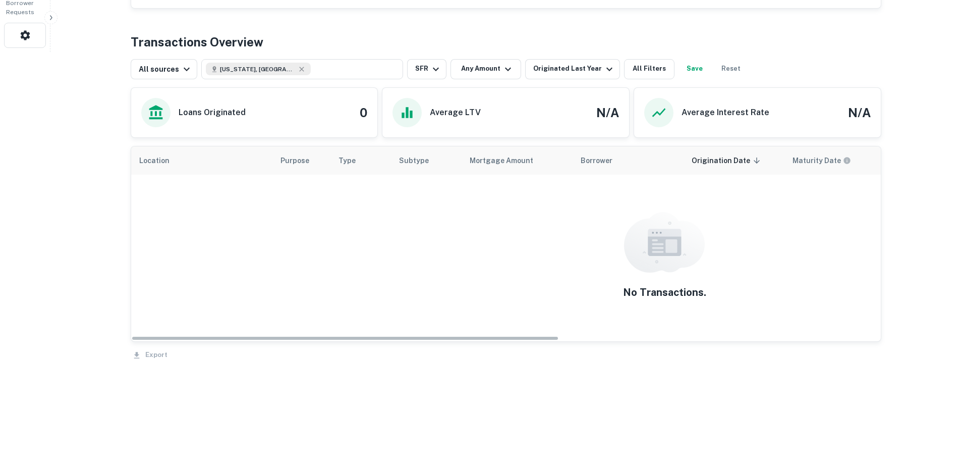
scroll to position [488, 0]
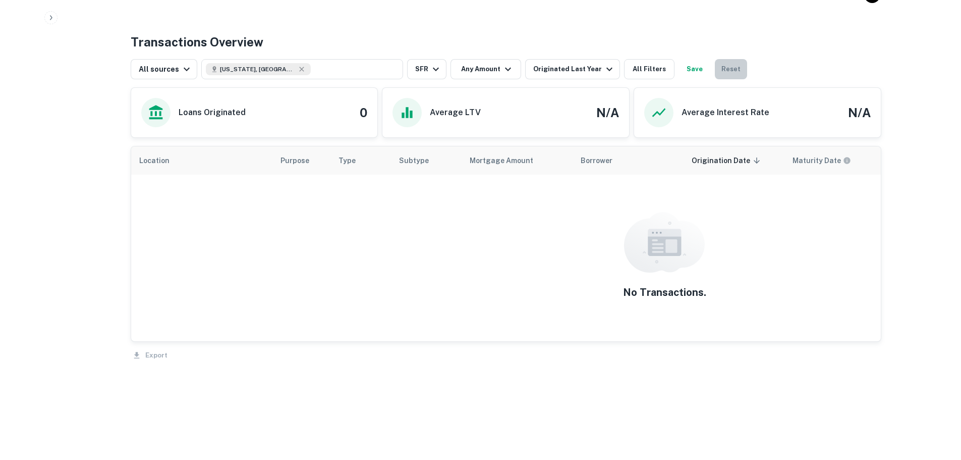
click at [720, 70] on button "Reset" at bounding box center [731, 69] width 32 height 20
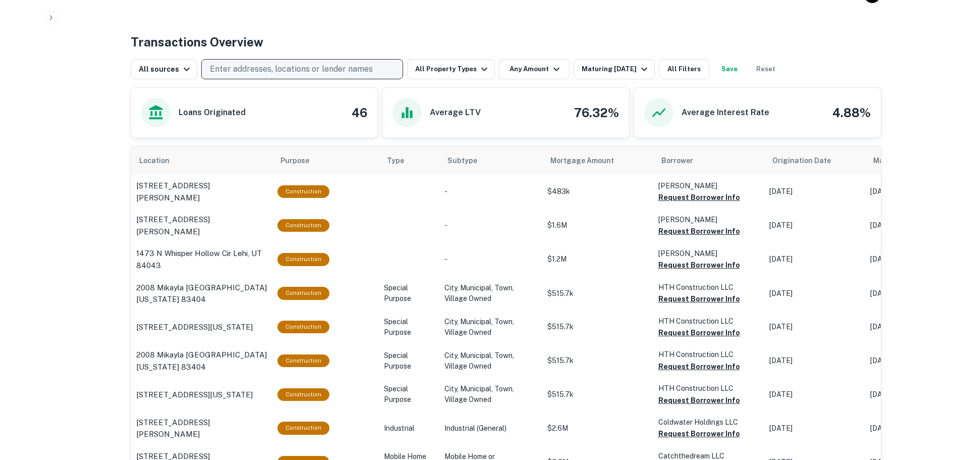
click at [322, 69] on p "Enter addresses, locations or lender names" at bounding box center [291, 69] width 163 height 12
type input "*"
type input "**********"
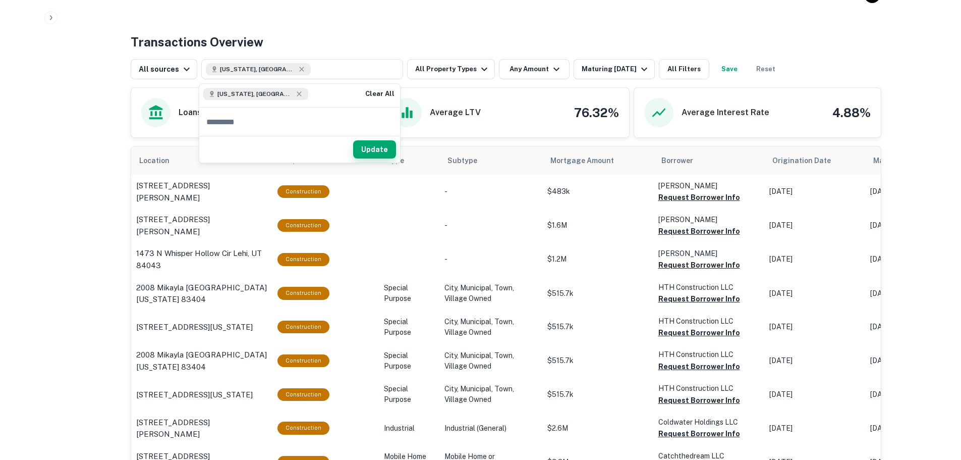
click at [384, 157] on button "Update" at bounding box center [374, 149] width 43 height 18
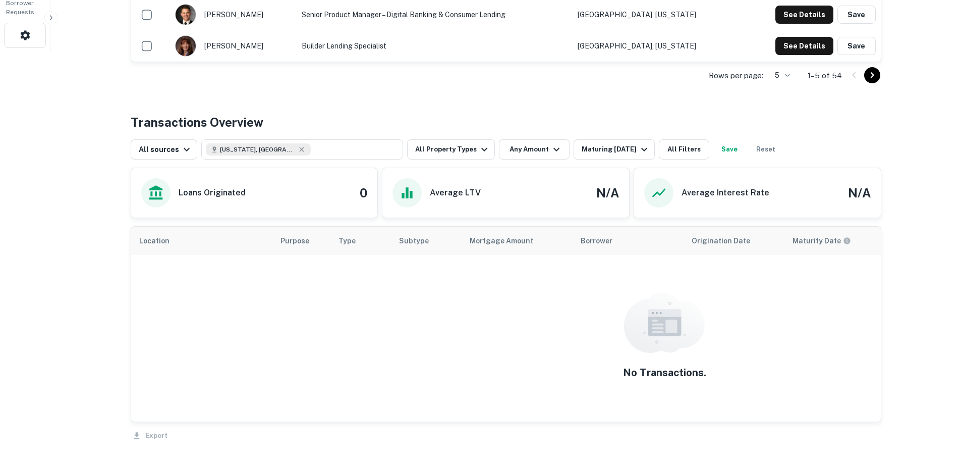
scroll to position [488, 0]
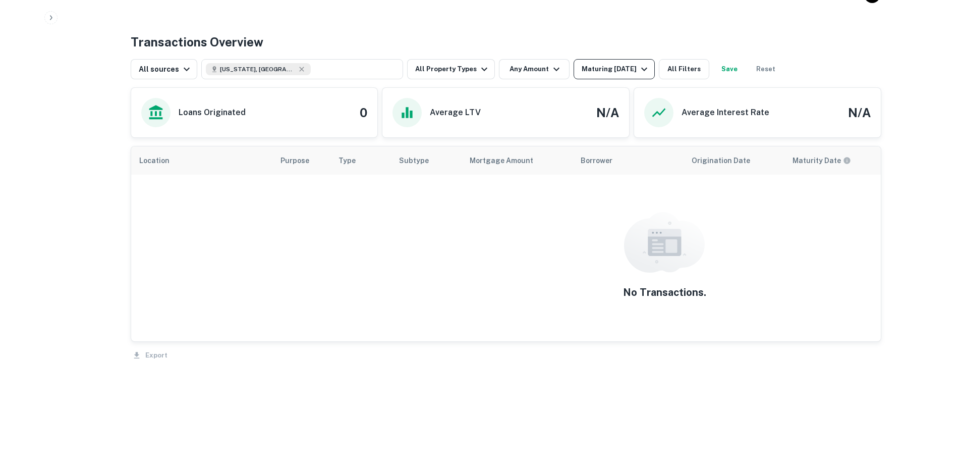
click at [594, 70] on div "Maturing In 1 Year" at bounding box center [616, 69] width 69 height 12
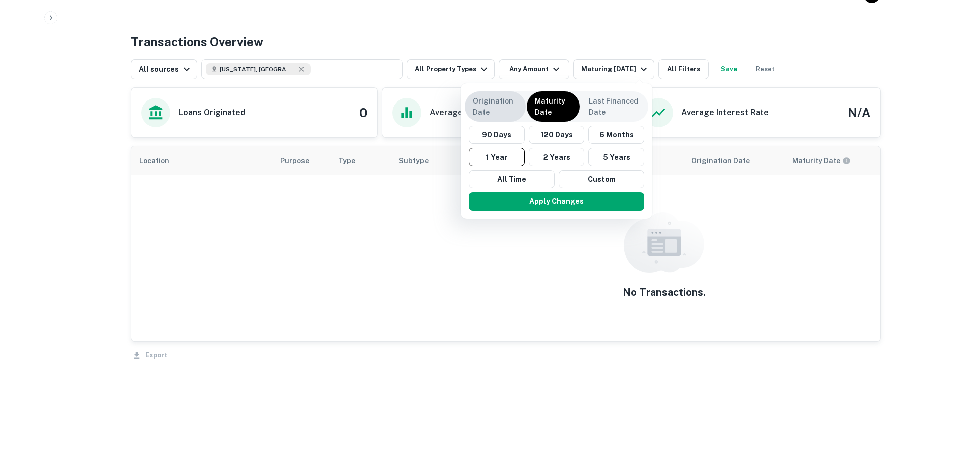
click at [489, 105] on p "Origination Date" at bounding box center [495, 106] width 45 height 22
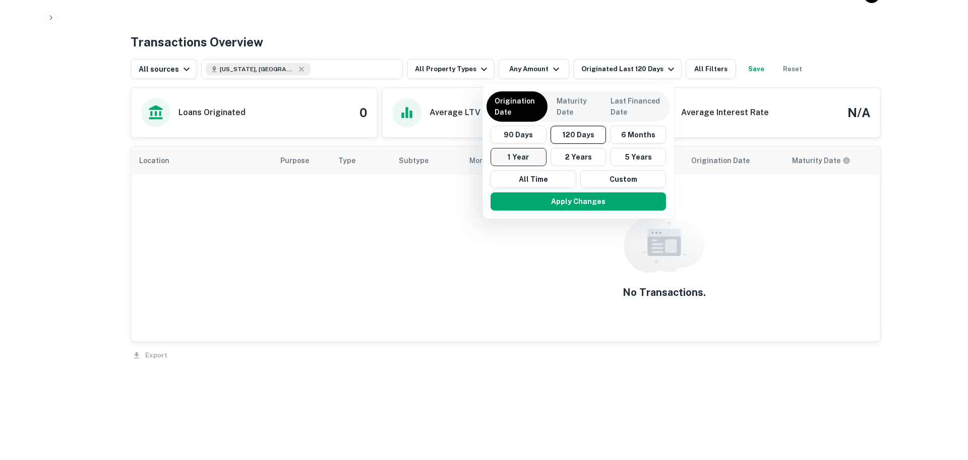
click at [529, 153] on button "1 Year" at bounding box center [519, 157] width 56 height 18
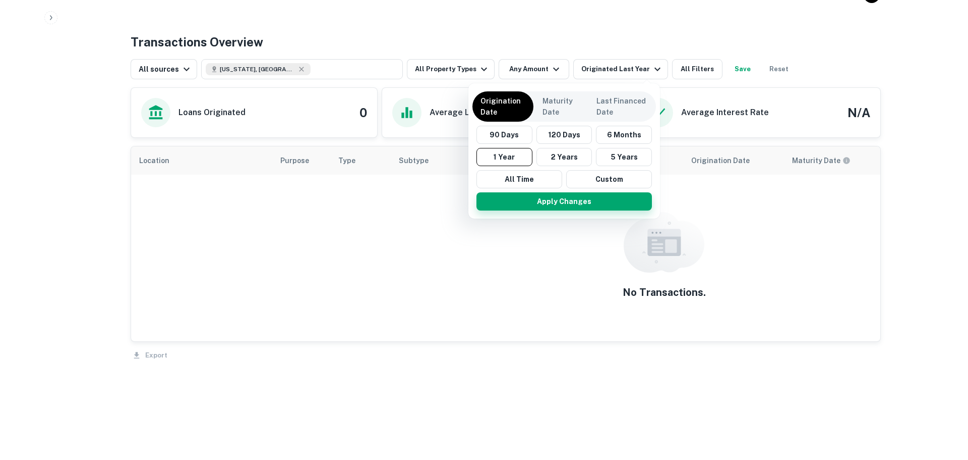
click at [555, 206] on button "Apply Changes" at bounding box center [565, 201] width 176 height 18
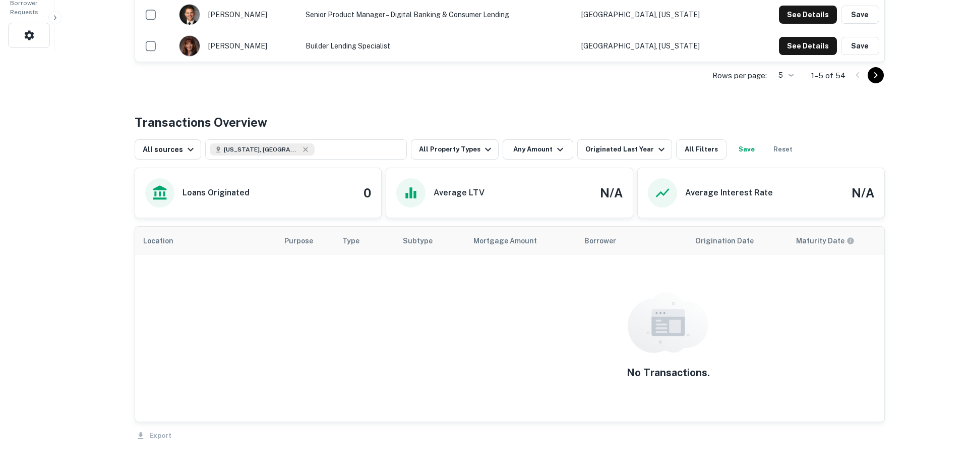
scroll to position [488, 0]
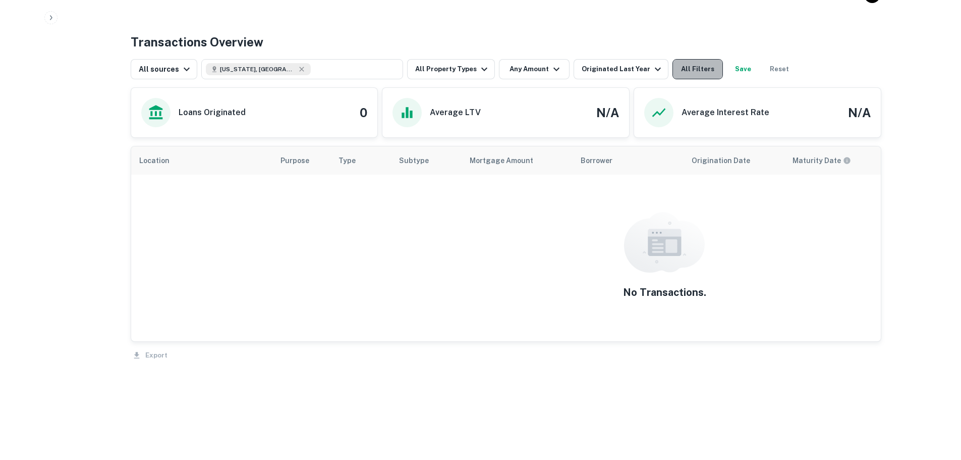
click at [687, 71] on button "All Filters" at bounding box center [697, 69] width 50 height 20
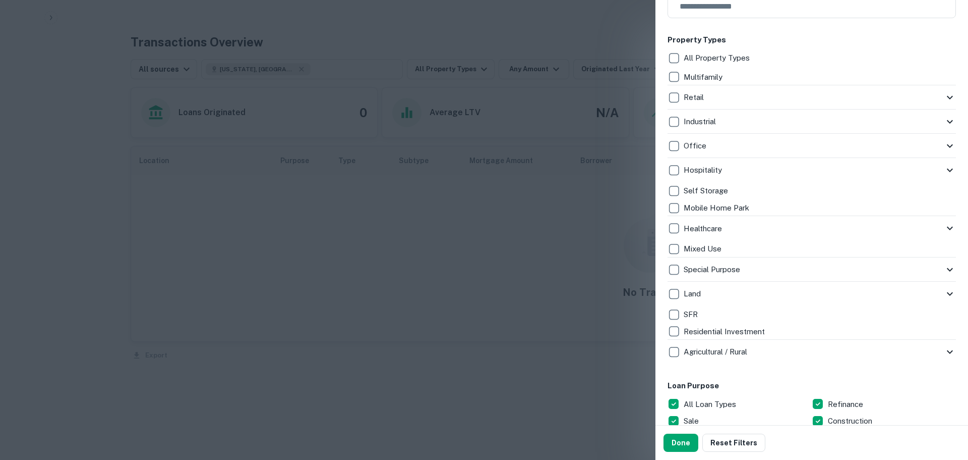
scroll to position [202, 0]
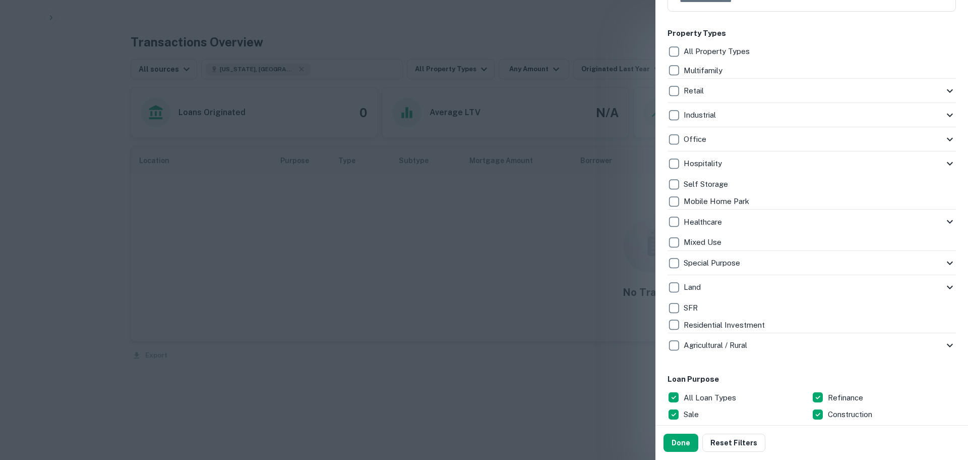
click at [944, 289] on icon at bounding box center [950, 287] width 12 height 12
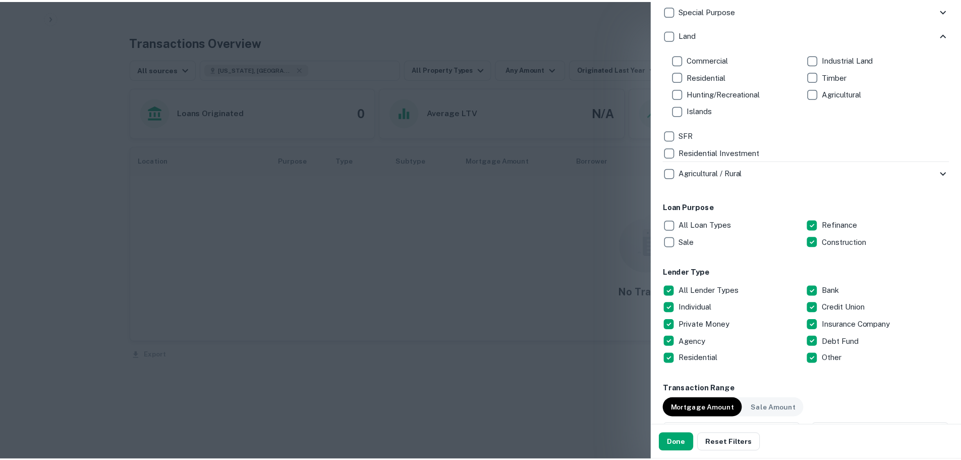
scroll to position [555, 0]
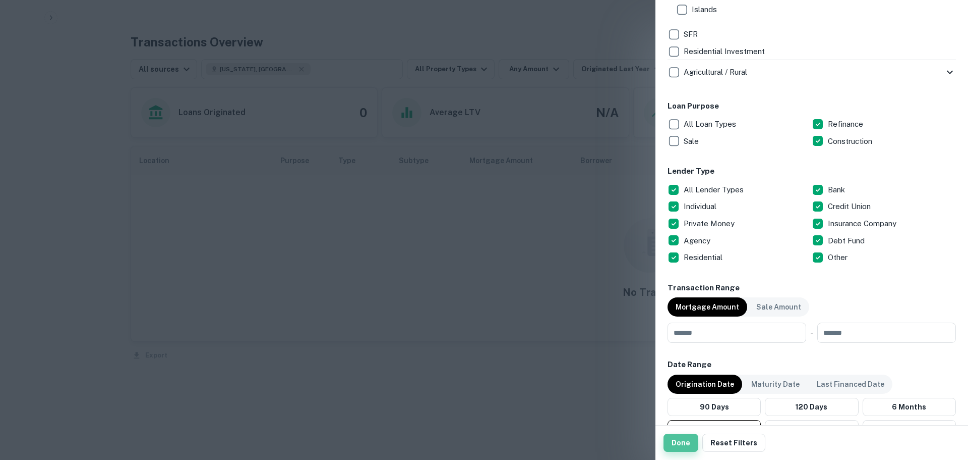
click at [685, 440] on button "Done" at bounding box center [681, 442] width 35 height 18
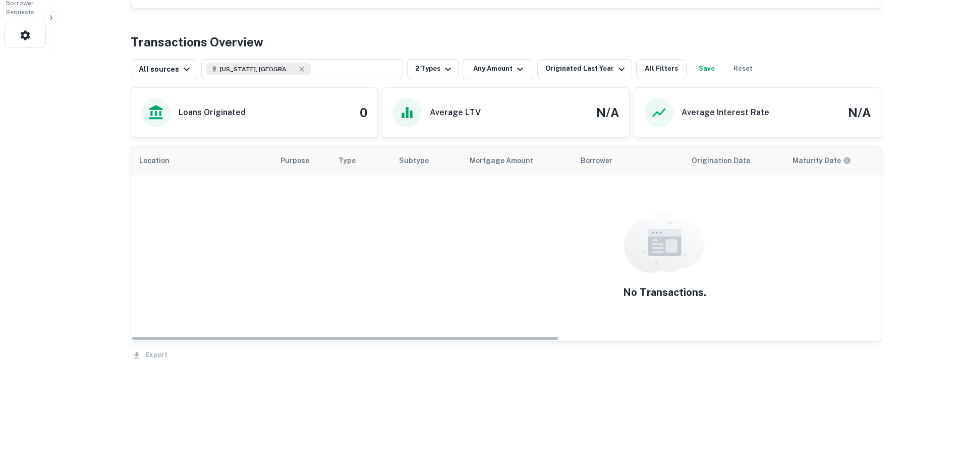
scroll to position [488, 0]
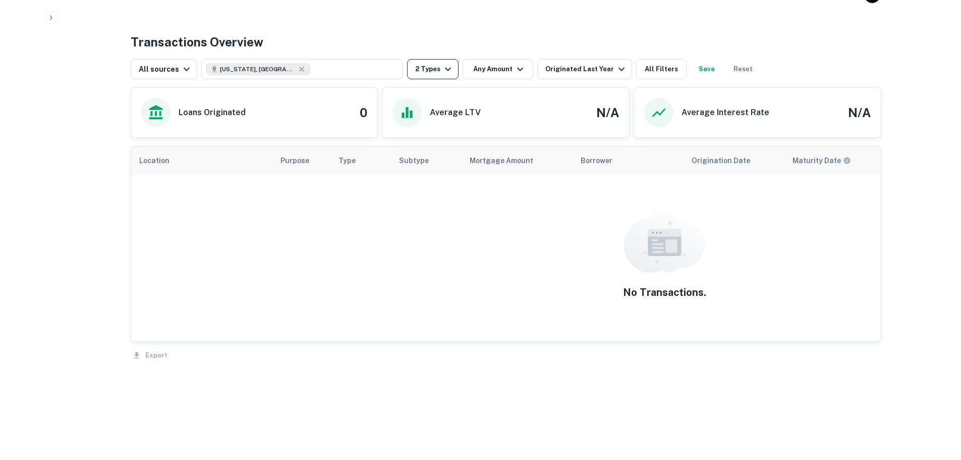
click at [431, 66] on button "2 Types" at bounding box center [432, 69] width 51 height 20
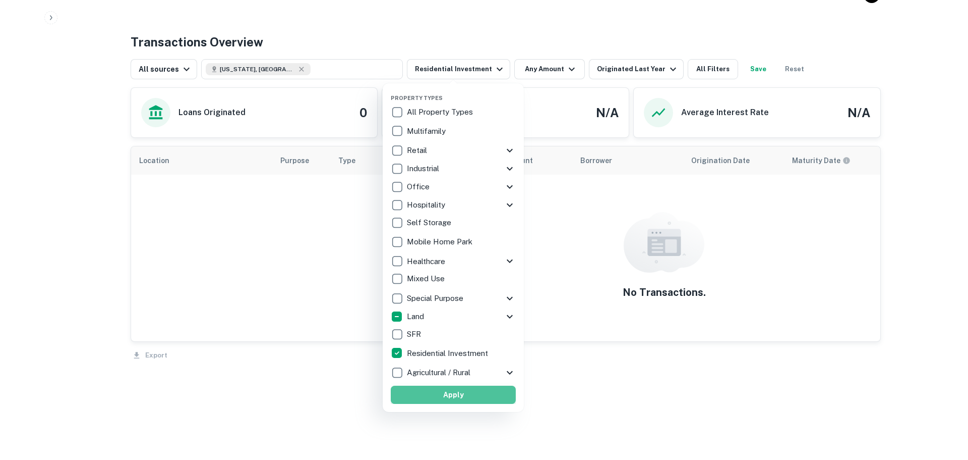
click at [445, 398] on button "Apply" at bounding box center [453, 394] width 125 height 18
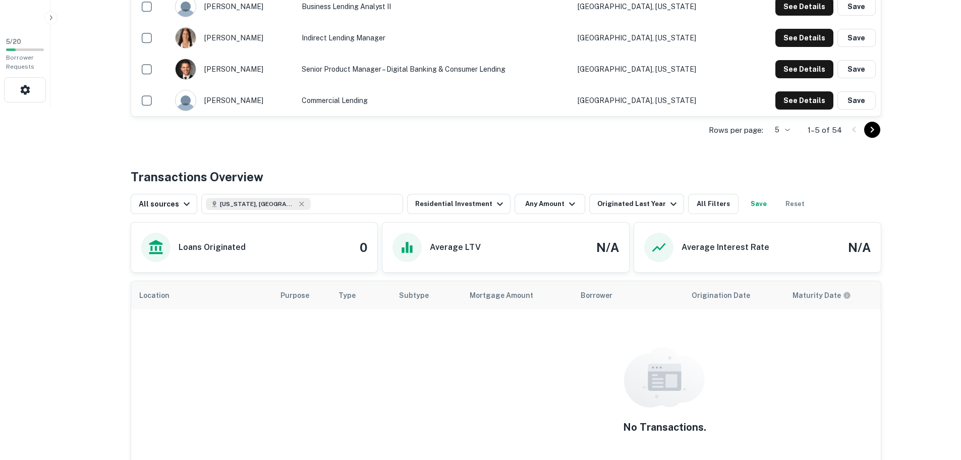
scroll to position [387, 0]
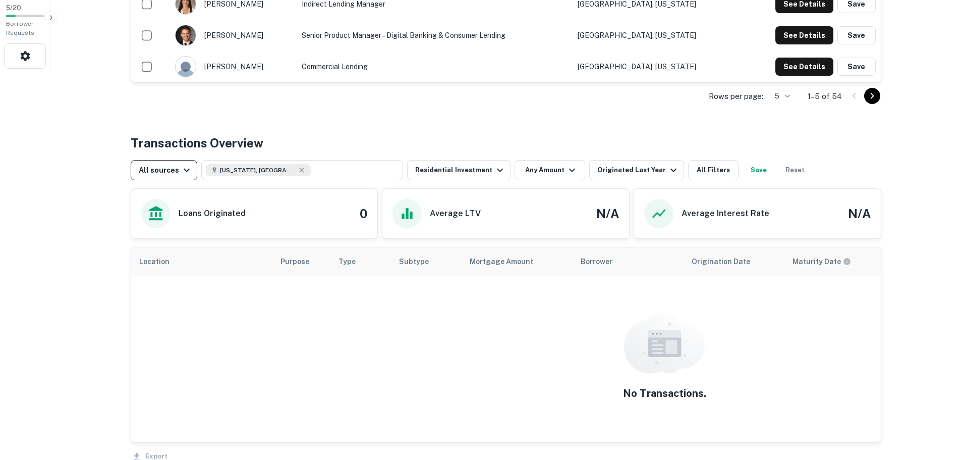
click at [181, 169] on icon "button" at bounding box center [187, 170] width 12 height 12
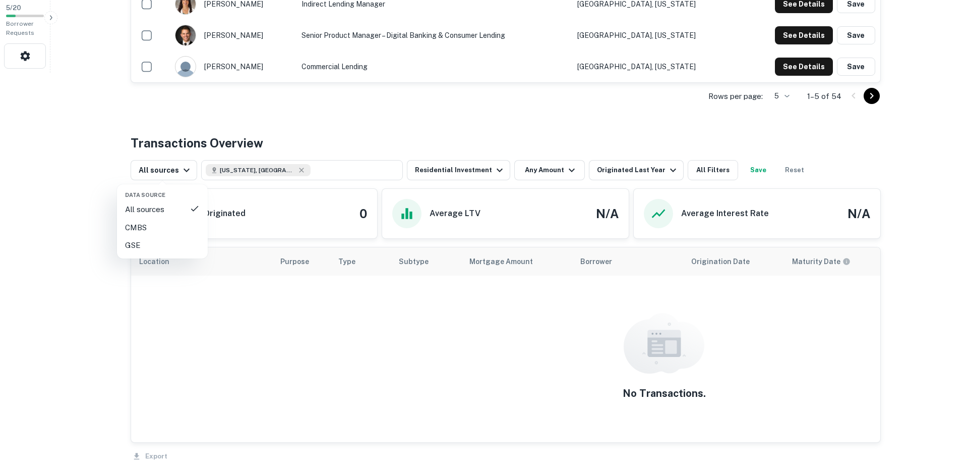
click at [178, 169] on div at bounding box center [484, 230] width 968 height 460
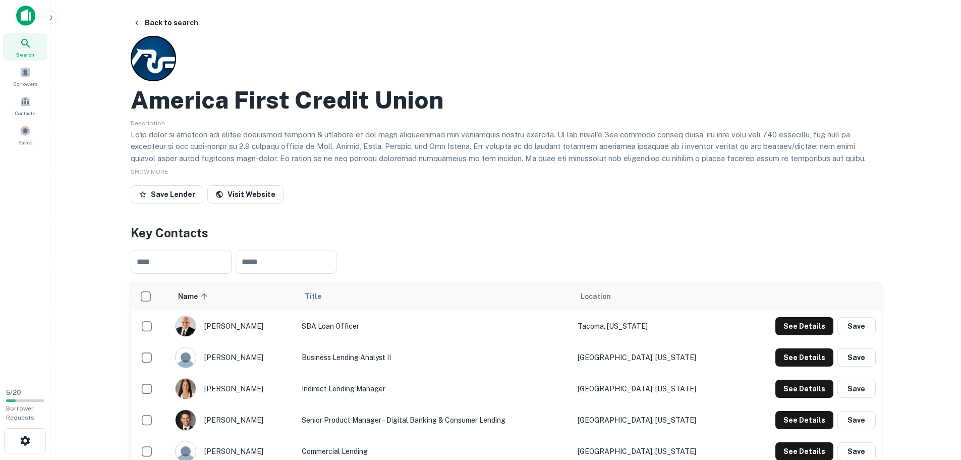
scroll to position [0, 0]
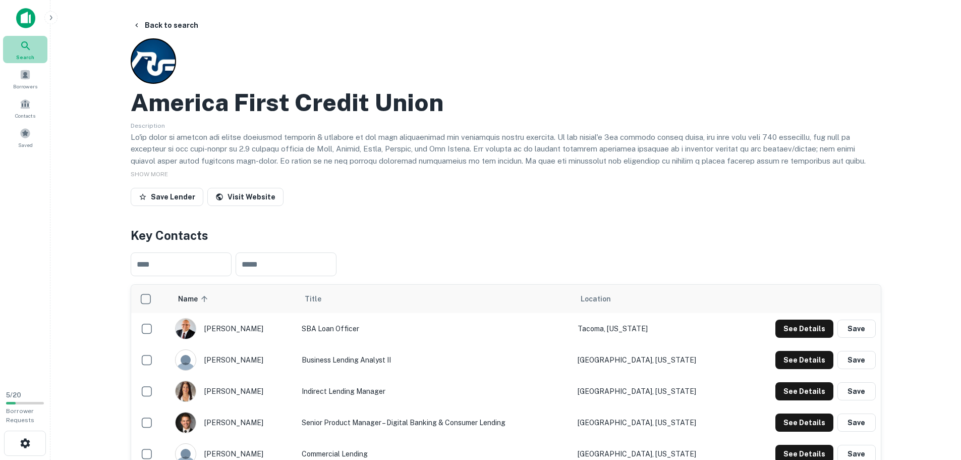
click at [17, 45] on div "Search" at bounding box center [25, 49] width 44 height 27
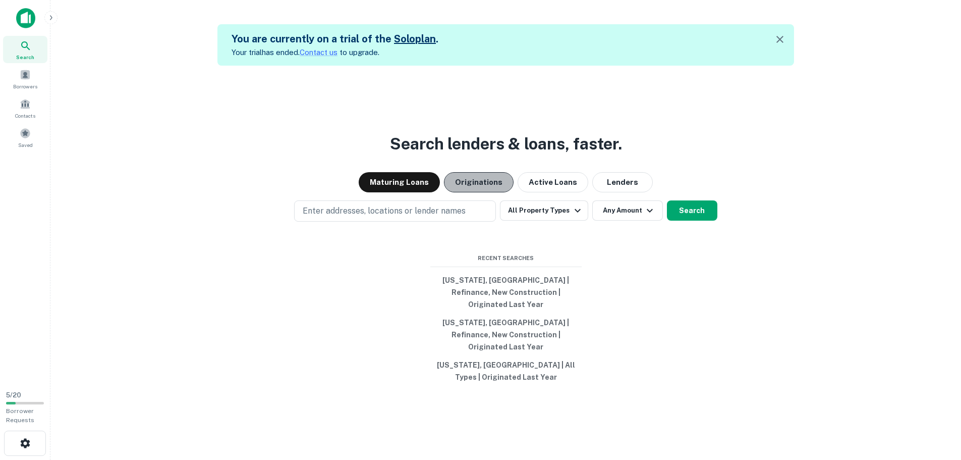
click at [495, 192] on button "Originations" at bounding box center [479, 182] width 70 height 20
click at [629, 189] on button "Lenders" at bounding box center [622, 182] width 61 height 20
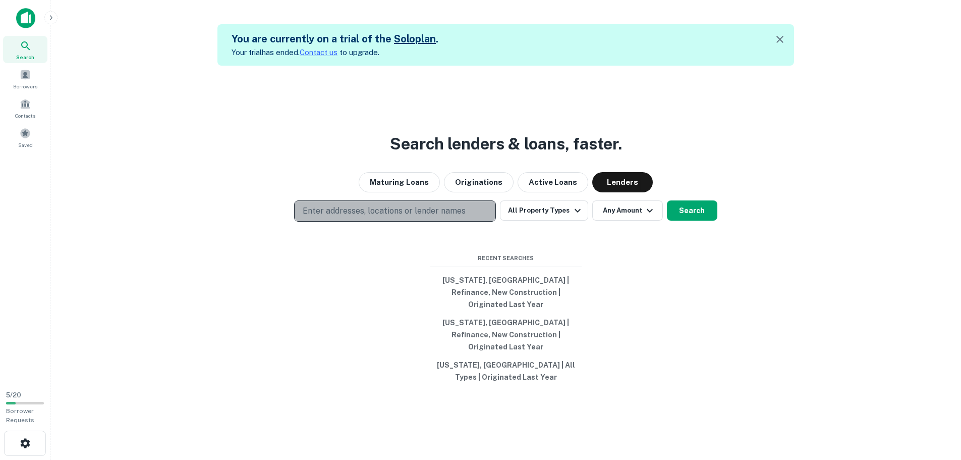
click at [449, 217] on p "Enter addresses, locations or lender names" at bounding box center [384, 211] width 163 height 12
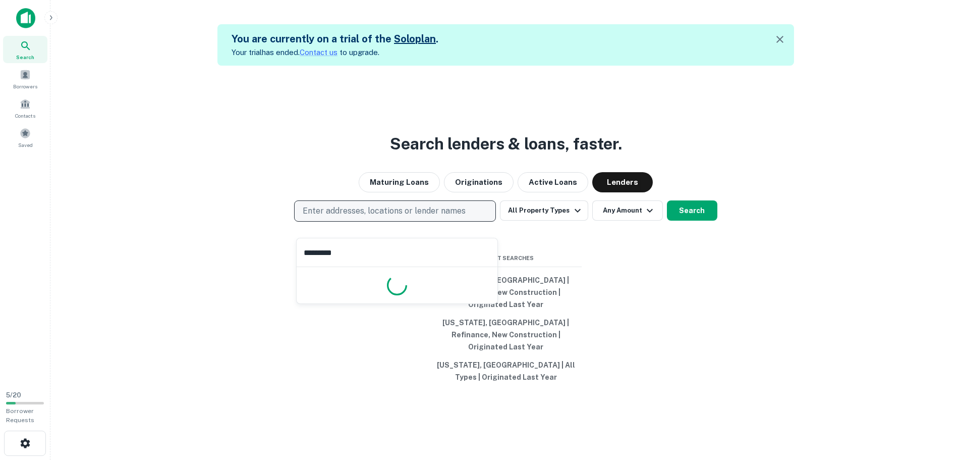
type input "**********"
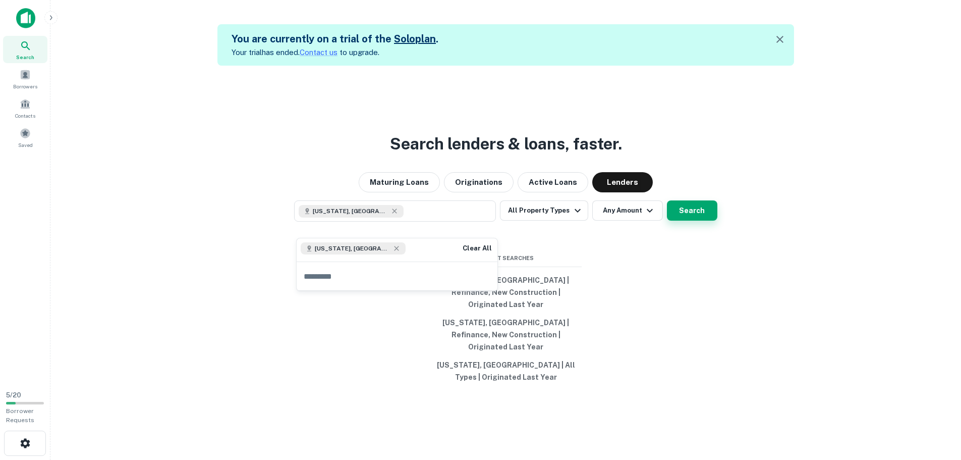
click at [700, 219] on button "Search" at bounding box center [692, 210] width 50 height 20
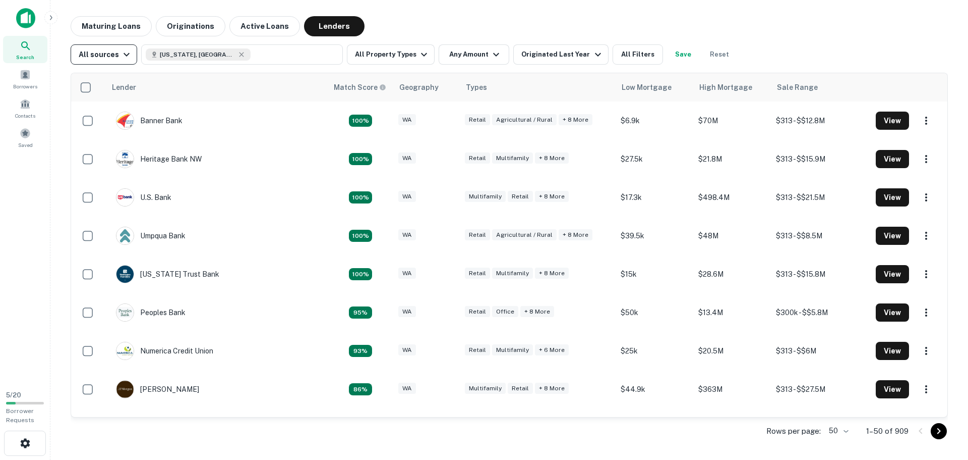
click at [110, 56] on div "All sources" at bounding box center [106, 54] width 54 height 12
click at [110, 55] on div at bounding box center [484, 230] width 968 height 460
click at [392, 54] on button "All Property Types" at bounding box center [391, 54] width 88 height 20
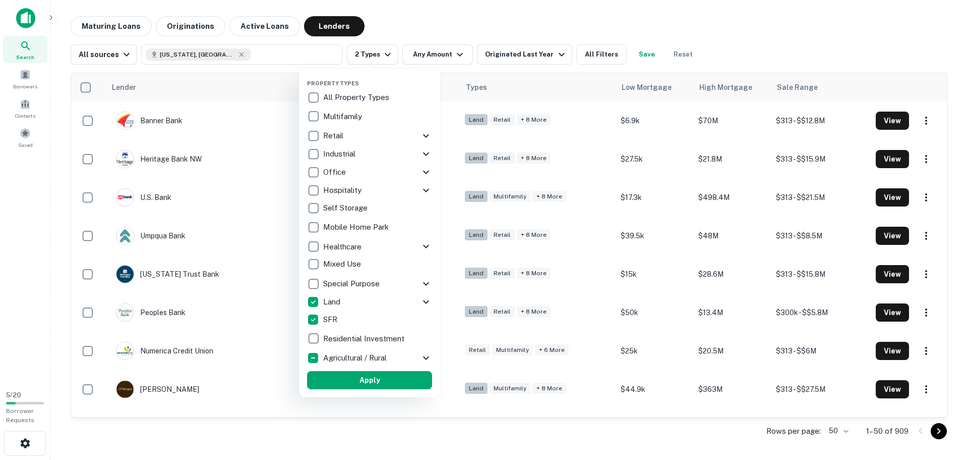
click at [423, 357] on icon at bounding box center [426, 358] width 12 height 12
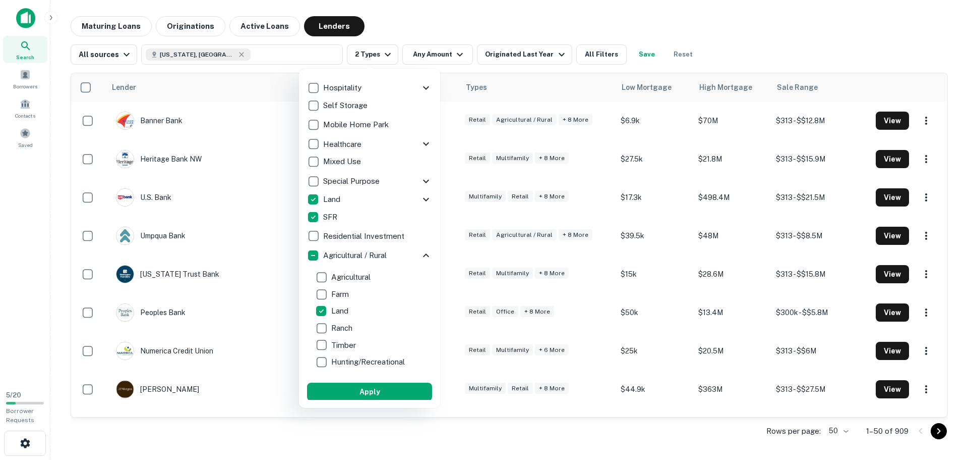
scroll to position [103, 0]
click at [376, 385] on button "Apply" at bounding box center [369, 390] width 125 height 18
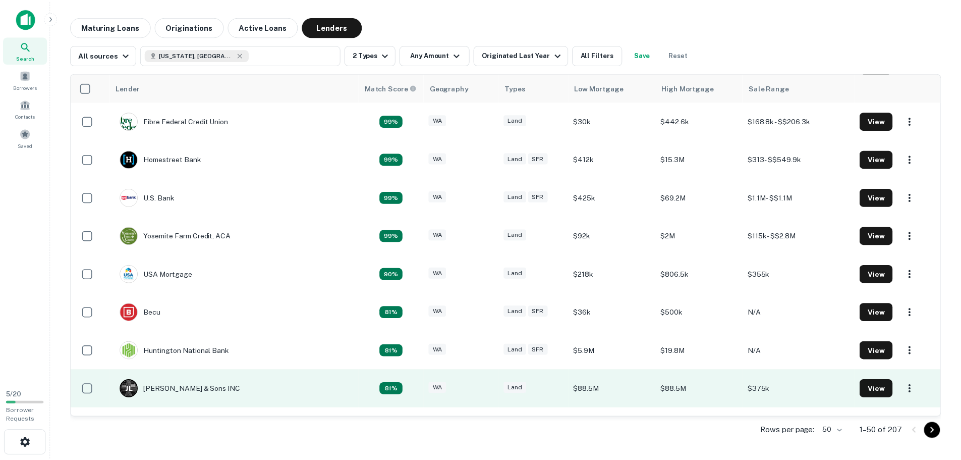
scroll to position [252, 0]
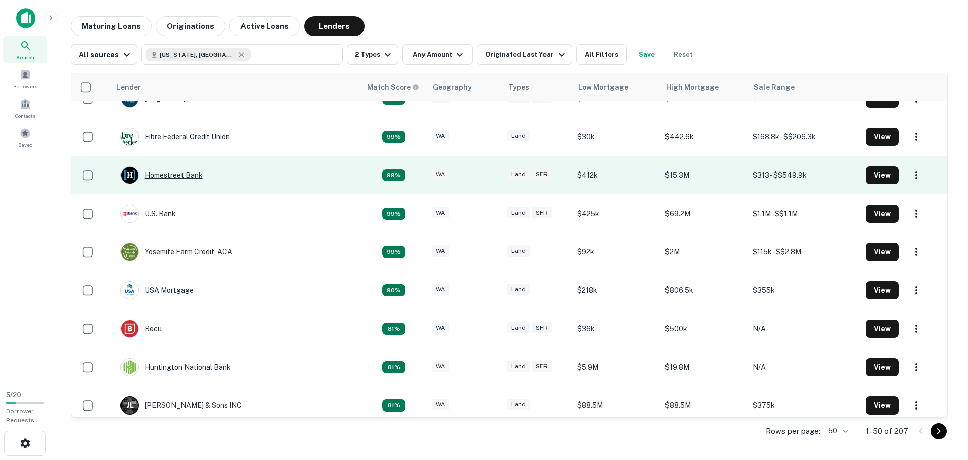
click at [177, 175] on div "Homestreet Bank" at bounding box center [162, 175] width 82 height 18
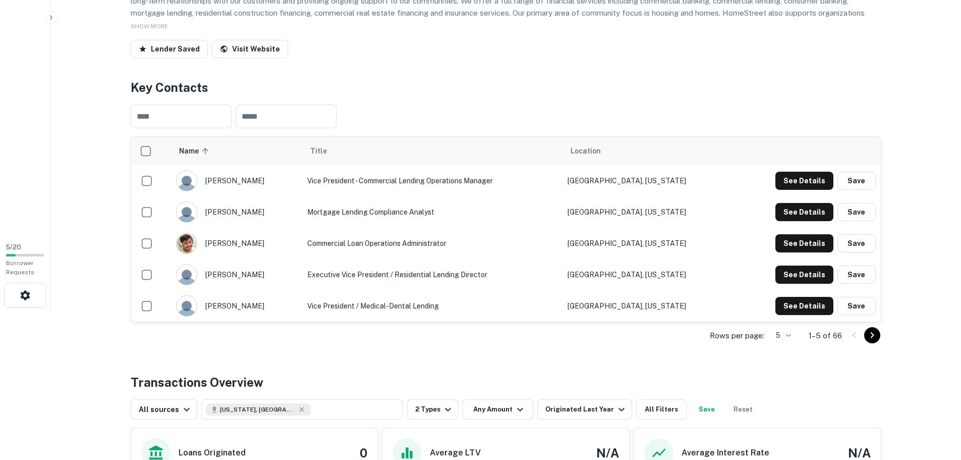
scroll to position [202, 0]
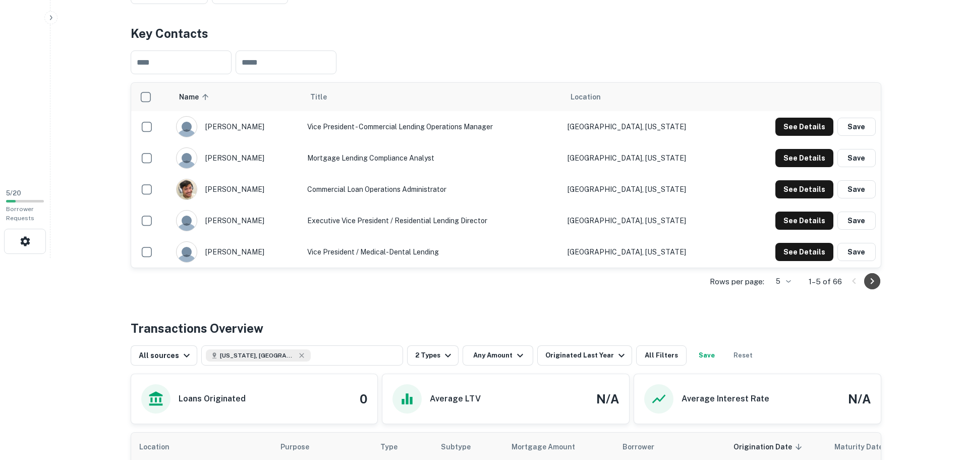
click at [871, 282] on icon "Go to next page" at bounding box center [872, 281] width 12 height 12
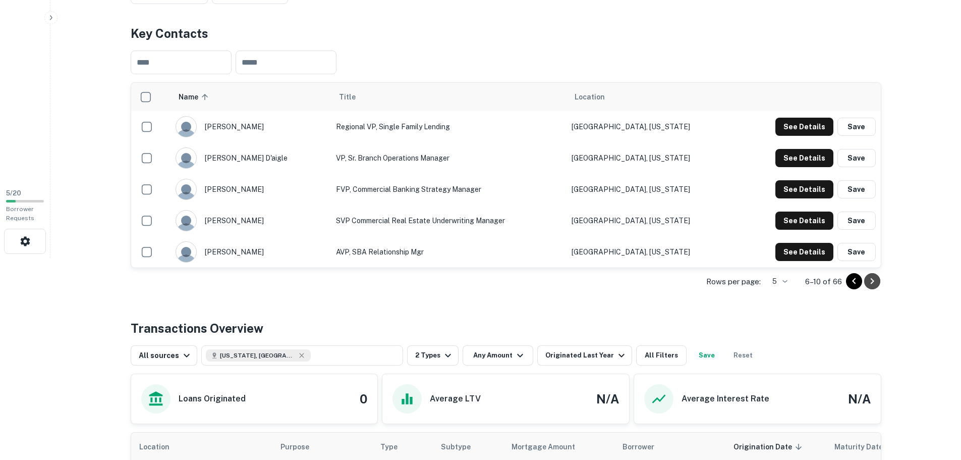
click at [874, 282] on icon "Go to next page" at bounding box center [872, 281] width 12 height 12
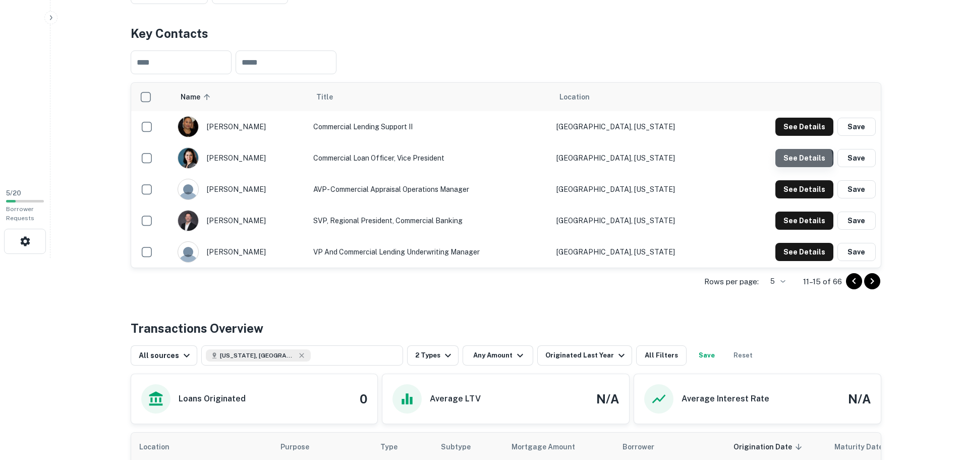
click at [803, 159] on button "See Details" at bounding box center [804, 158] width 58 height 18
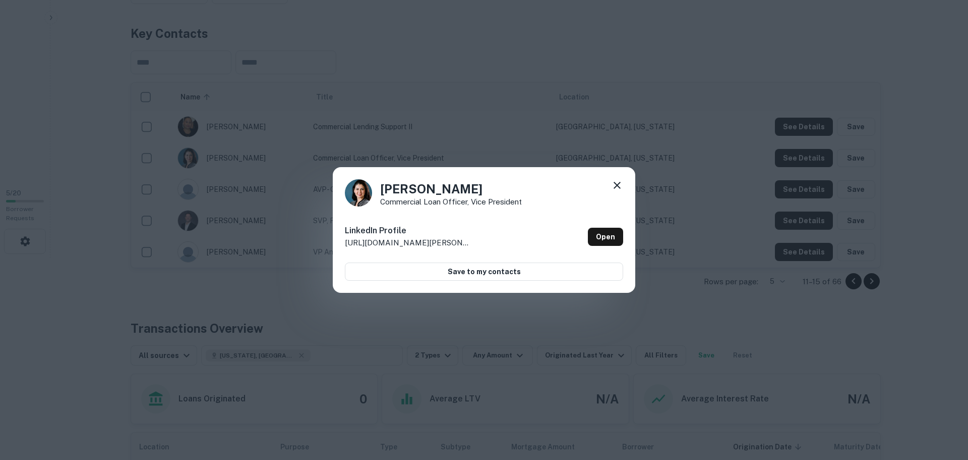
click at [616, 185] on icon at bounding box center [617, 185] width 7 height 7
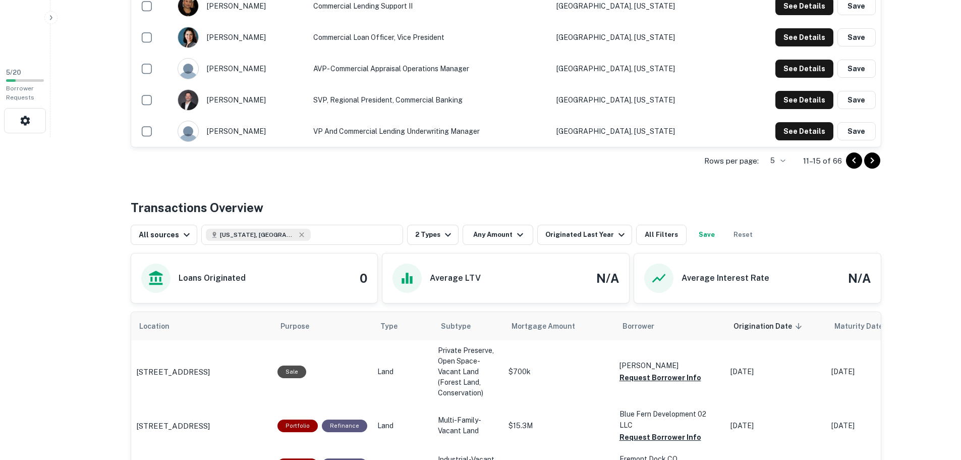
scroll to position [221, 0]
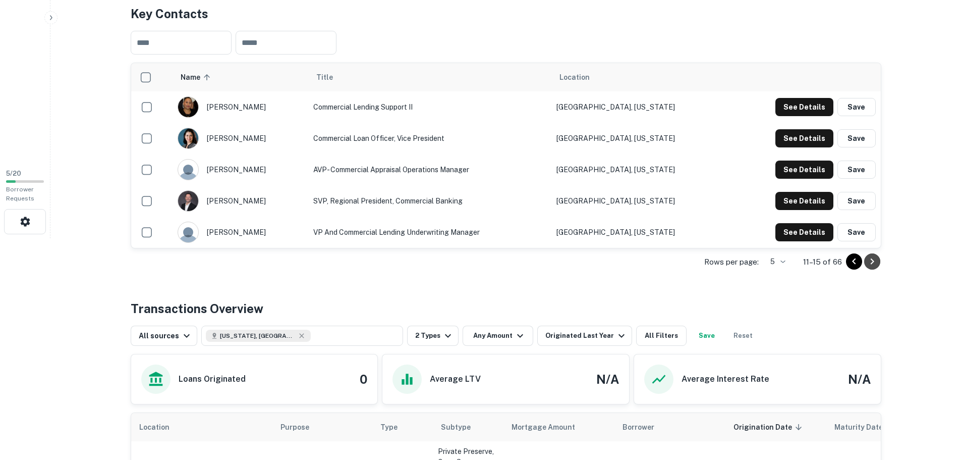
click at [870, 259] on icon "Go to next page" at bounding box center [872, 261] width 12 height 12
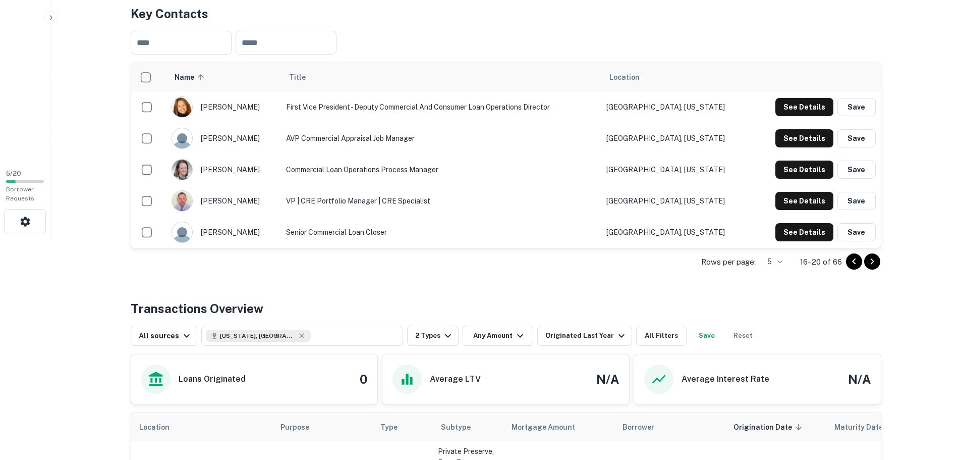
click at [873, 258] on icon "Go to next page" at bounding box center [872, 261] width 12 height 12
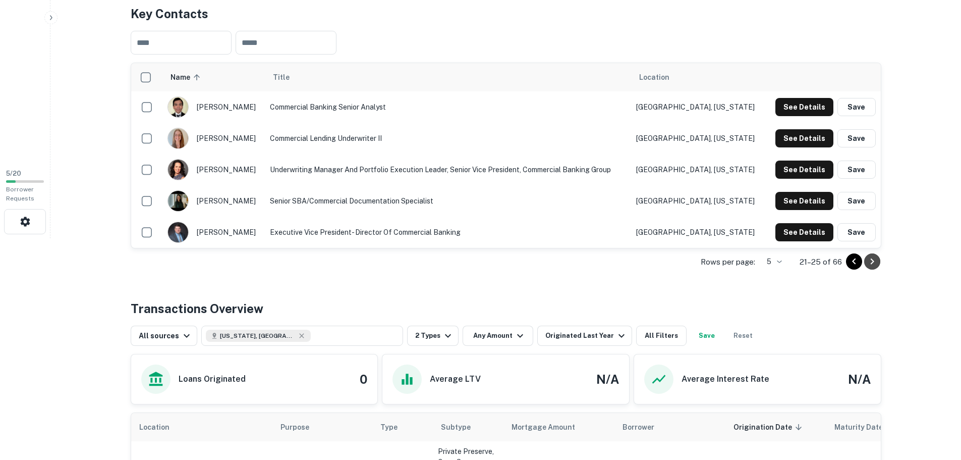
click at [873, 258] on icon "Go to next page" at bounding box center [872, 261] width 12 height 12
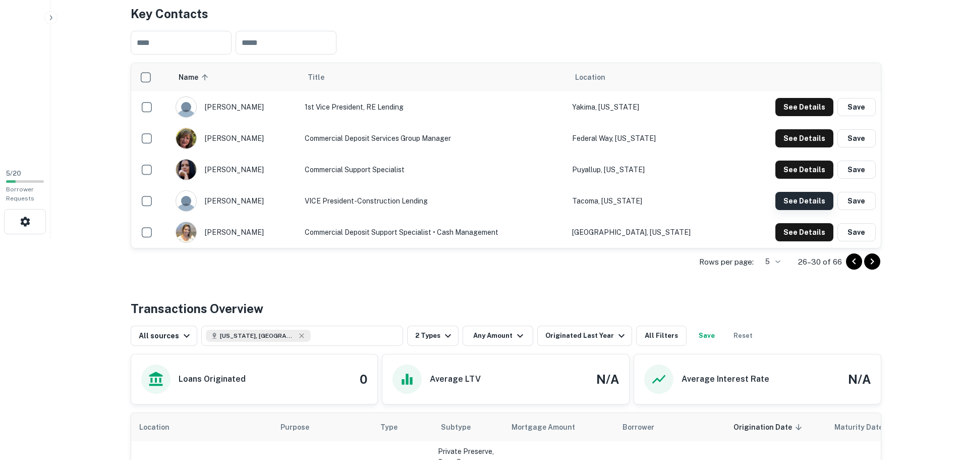
click at [793, 203] on button "See Details" at bounding box center [804, 201] width 58 height 18
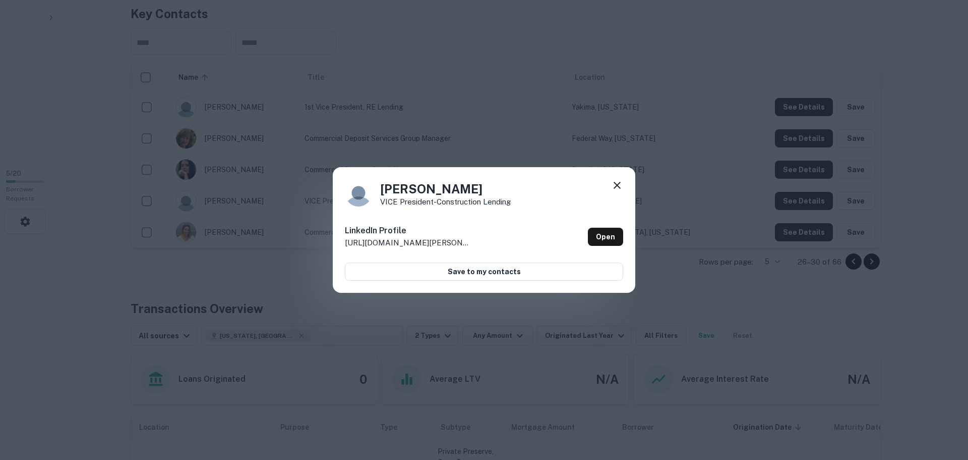
click at [617, 183] on icon at bounding box center [617, 185] width 12 height 12
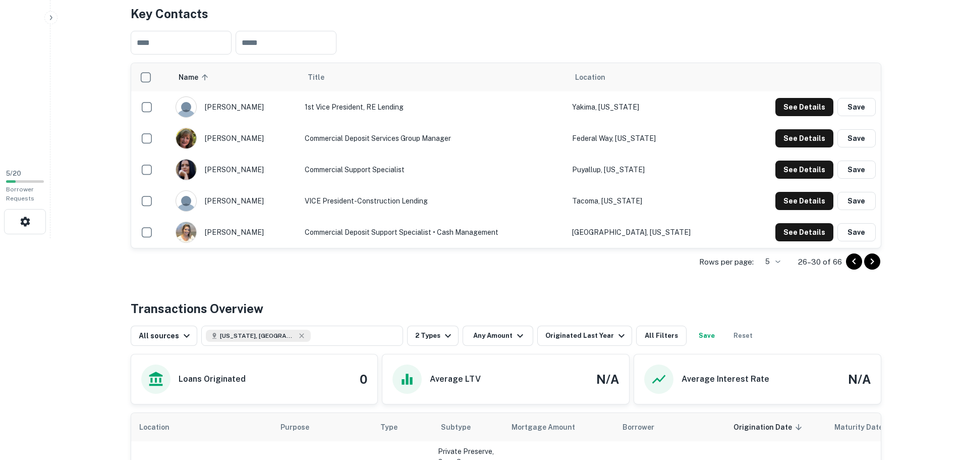
click at [872, 261] on icon "Go to next page" at bounding box center [872, 261] width 4 height 6
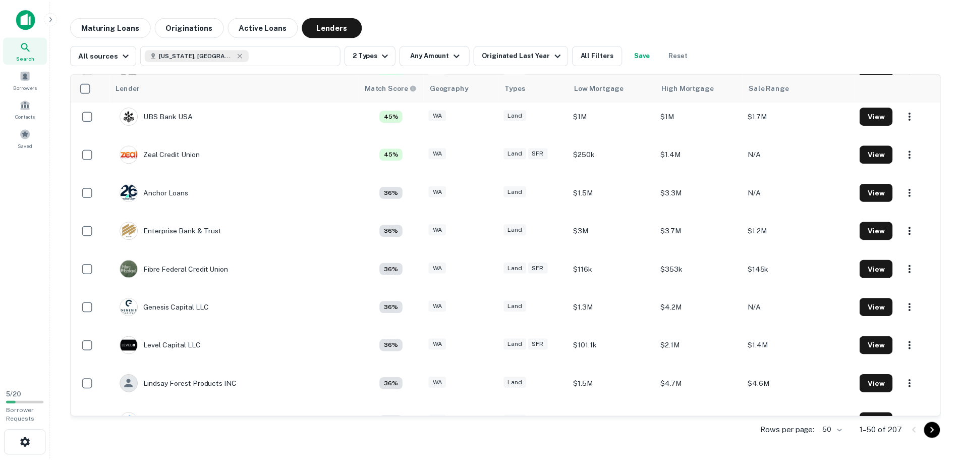
scroll to position [1160, 0]
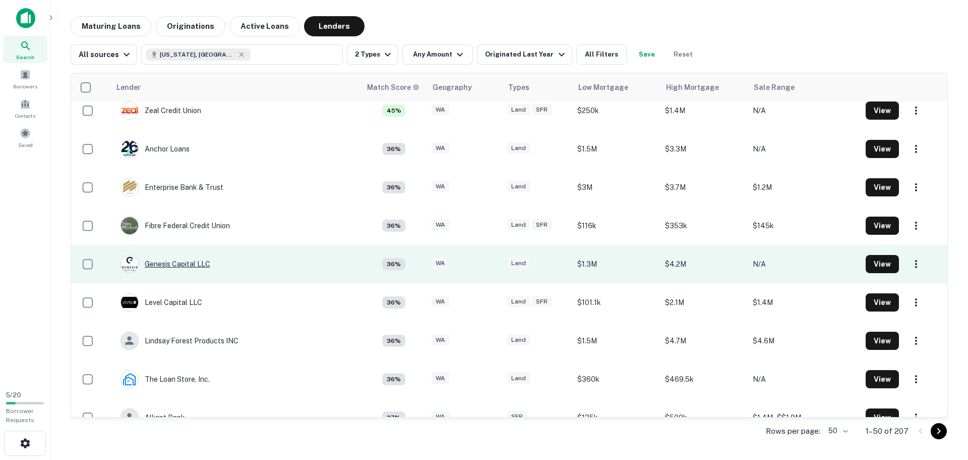
click at [179, 261] on div "Genesis Capital LLC" at bounding box center [166, 264] width 90 height 18
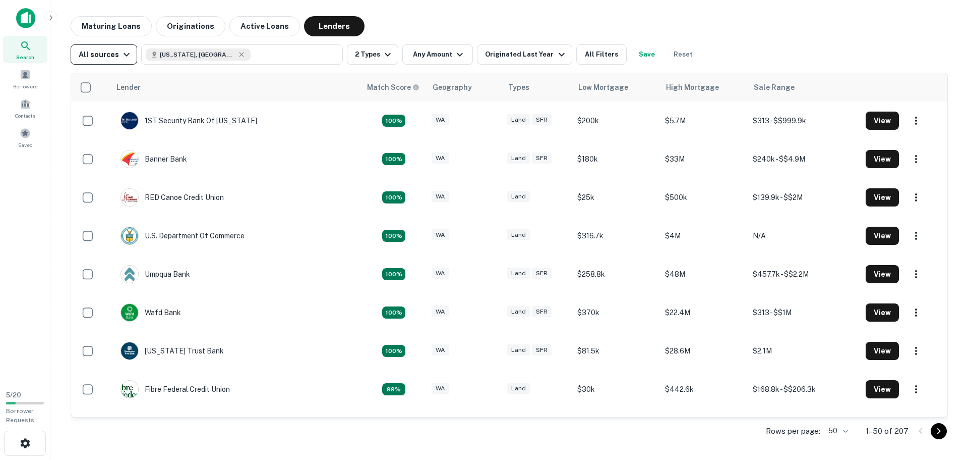
click at [121, 54] on icon "button" at bounding box center [127, 54] width 12 height 12
click at [118, 54] on div at bounding box center [484, 230] width 968 height 460
click at [382, 55] on icon "button" at bounding box center [388, 54] width 12 height 12
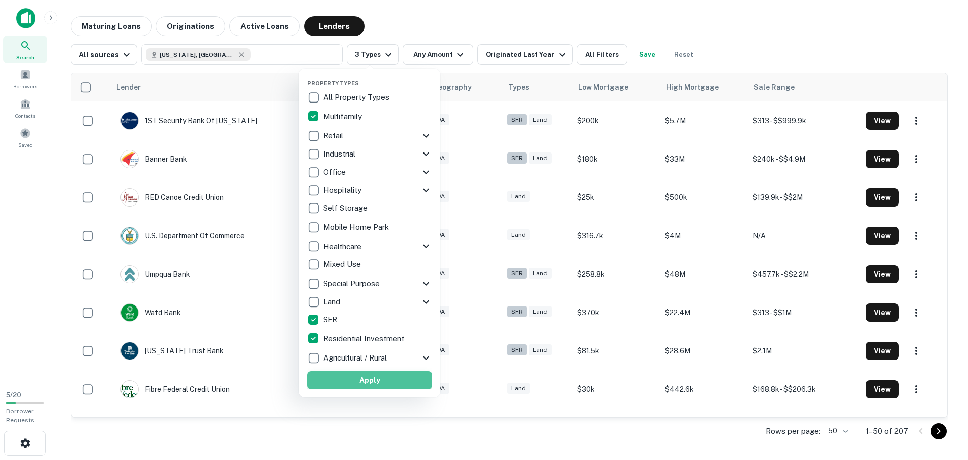
click at [372, 377] on button "Apply" at bounding box center [369, 380] width 125 height 18
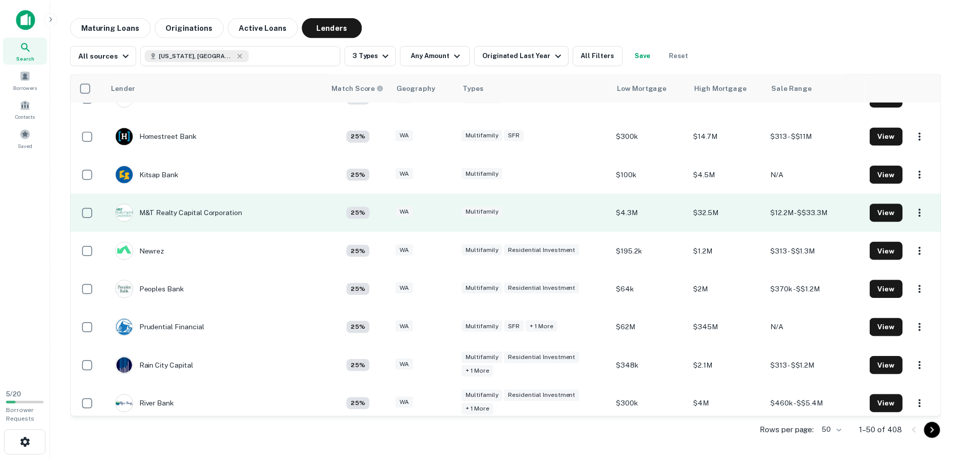
scroll to position [1311, 0]
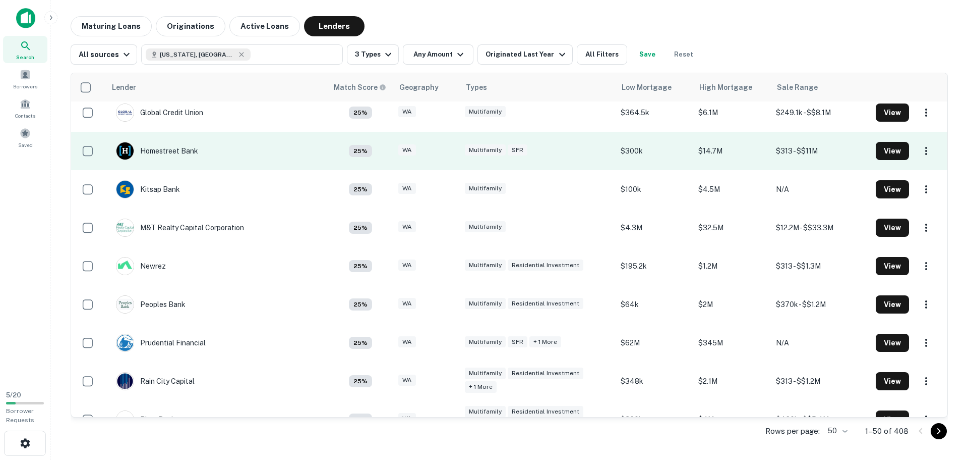
click at [197, 152] on td "Homestreet Bank" at bounding box center [157, 151] width 92 height 28
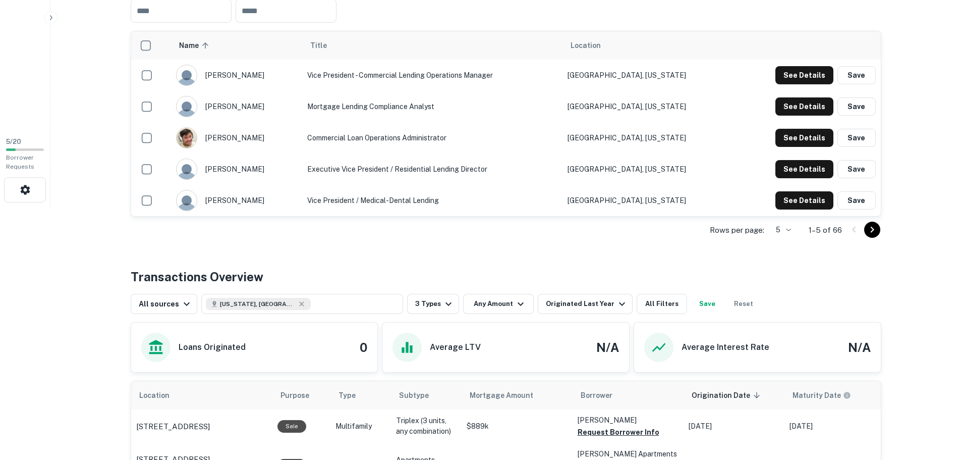
scroll to position [240, 0]
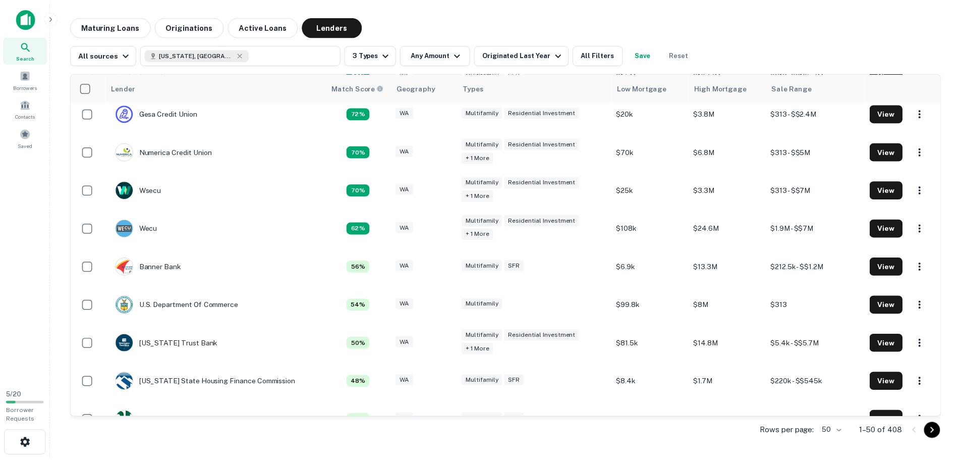
scroll to position [202, 0]
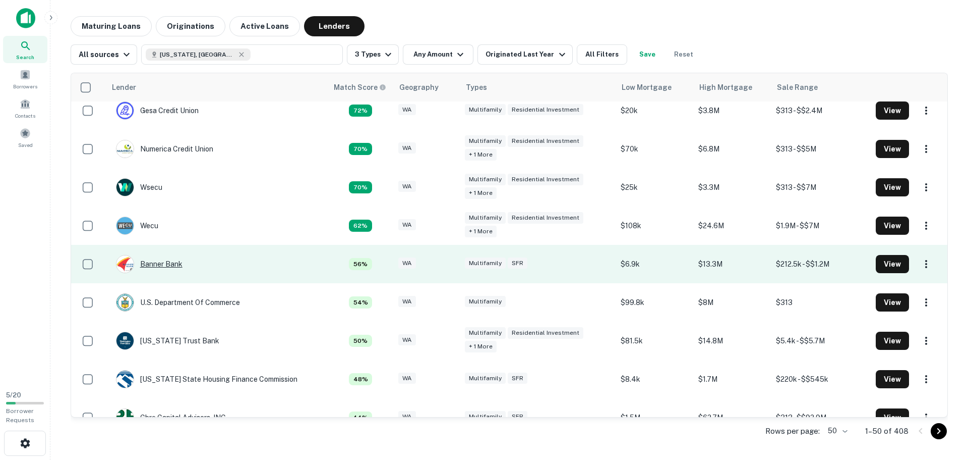
click at [169, 266] on div "Banner Bank" at bounding box center [149, 264] width 67 height 18
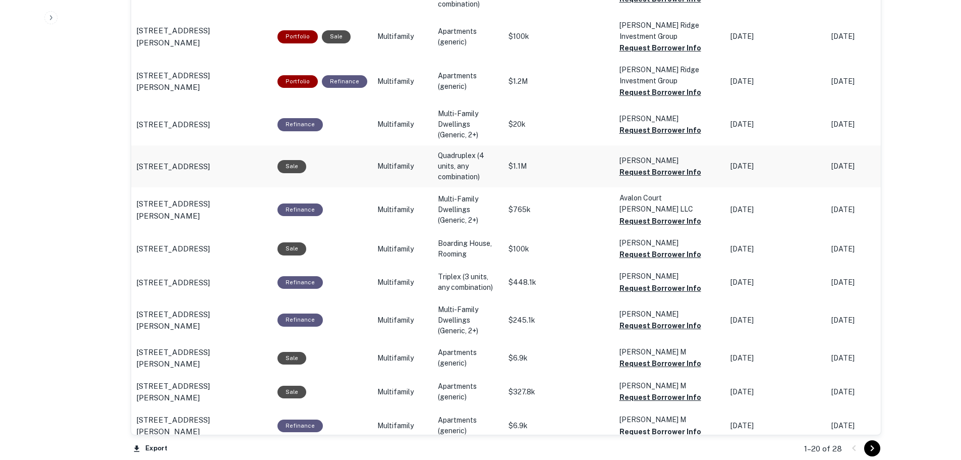
scroll to position [1059, 0]
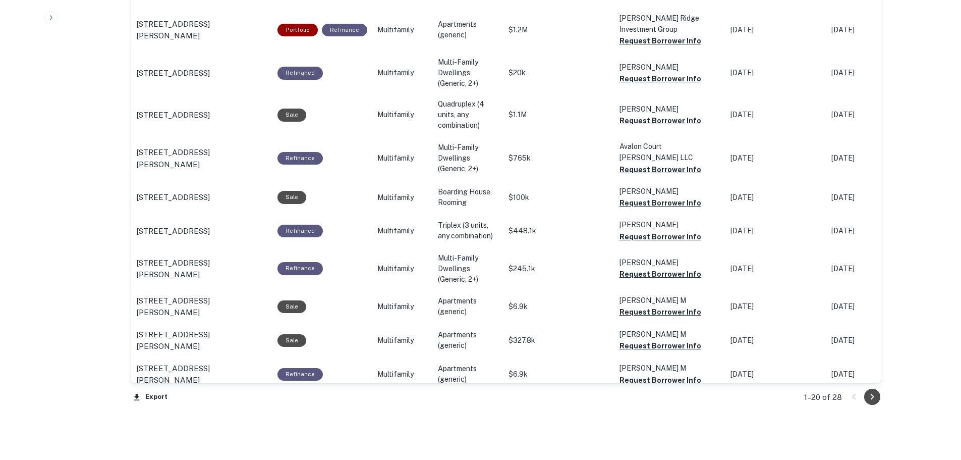
click at [876, 401] on icon "Go to next page" at bounding box center [872, 396] width 12 height 12
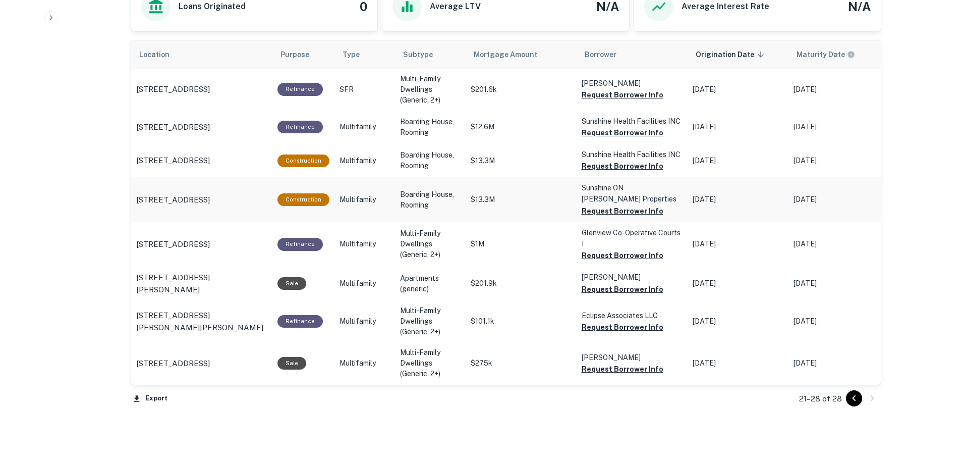
scroll to position [629, 0]
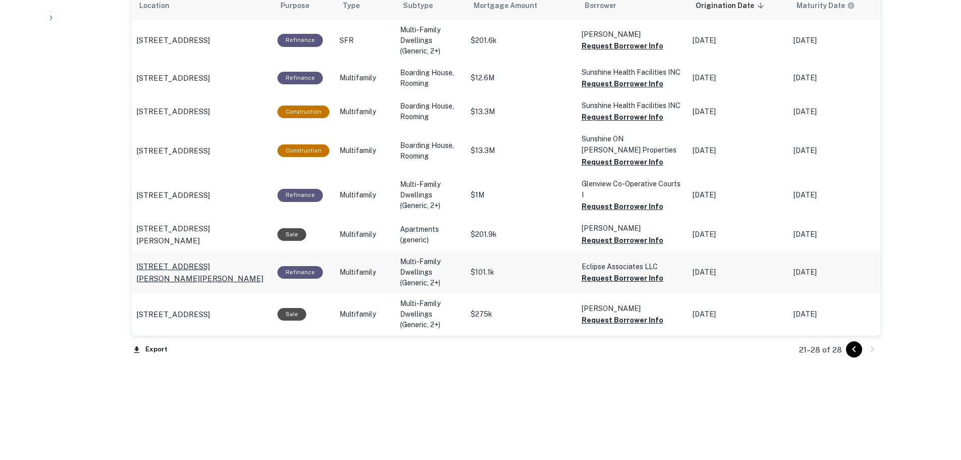
click at [207, 276] on p "206 Milton Way Milton, WA 98354" at bounding box center [201, 272] width 131 height 24
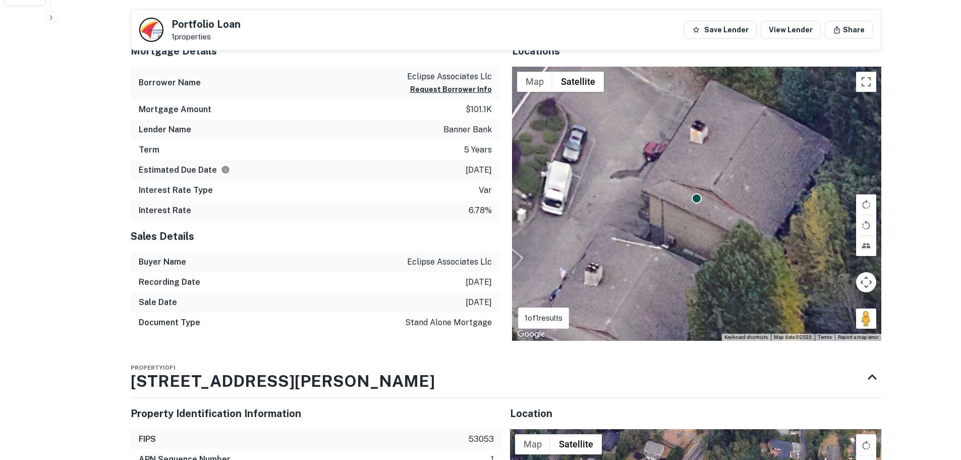
scroll to position [296, 0]
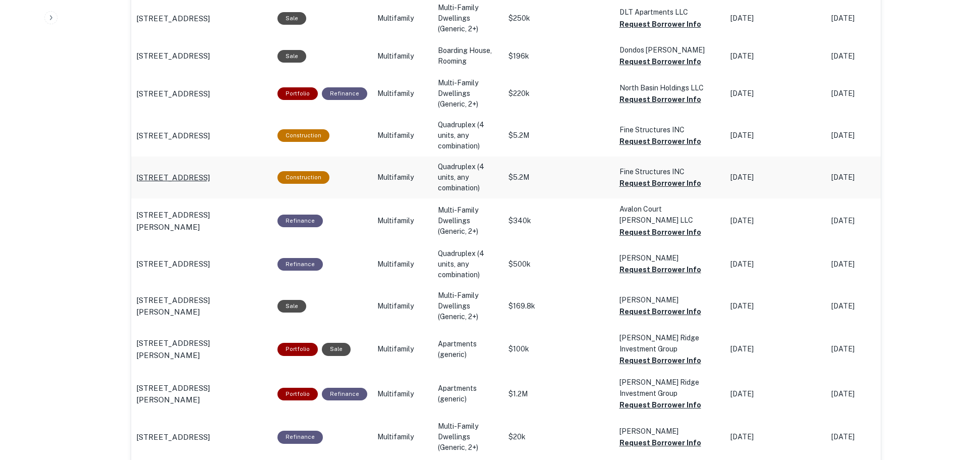
click at [210, 174] on p "[STREET_ADDRESS]" at bounding box center [173, 178] width 74 height 12
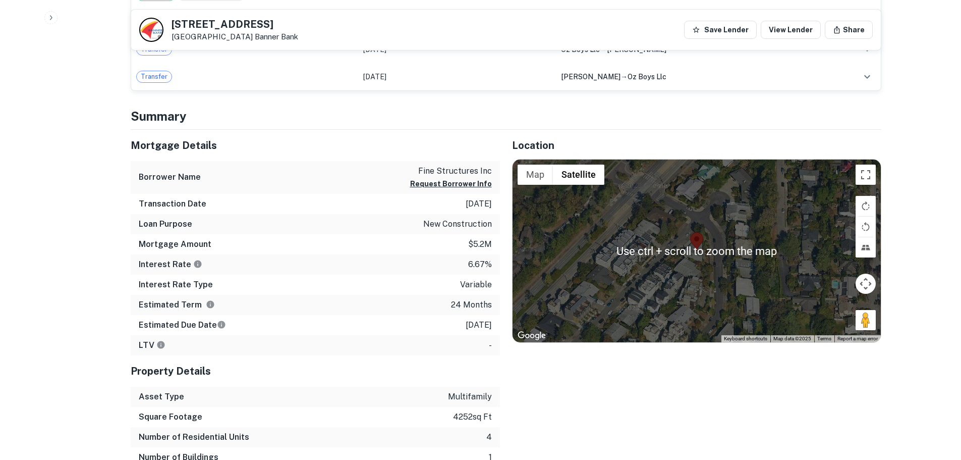
scroll to position [555, 0]
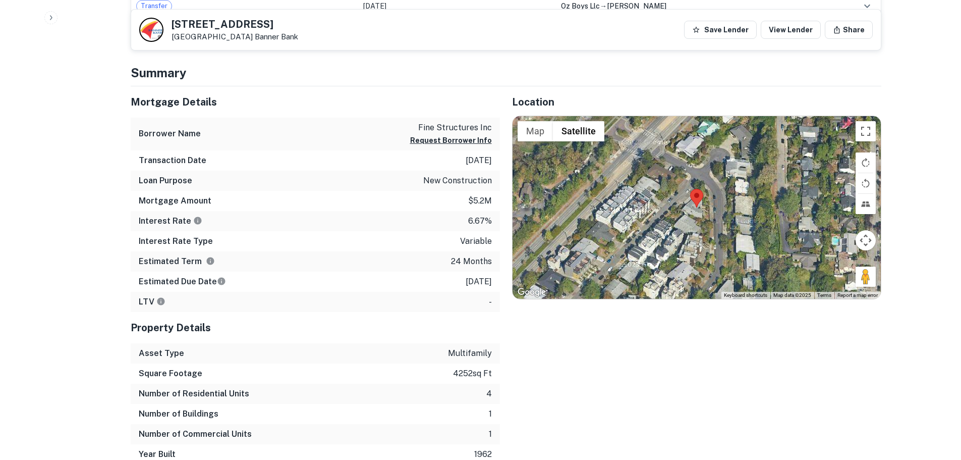
click at [707, 218] on div at bounding box center [696, 207] width 368 height 183
click at [867, 242] on button "Map camera controls" at bounding box center [865, 240] width 20 height 20
click at [835, 213] on button "Zoom in" at bounding box center [840, 215] width 20 height 20
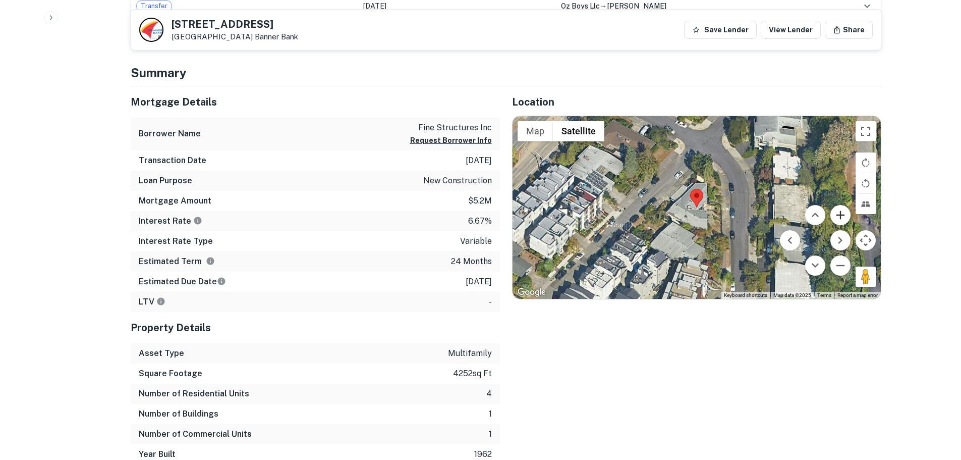
click at [838, 213] on button "Zoom in" at bounding box center [840, 215] width 20 height 20
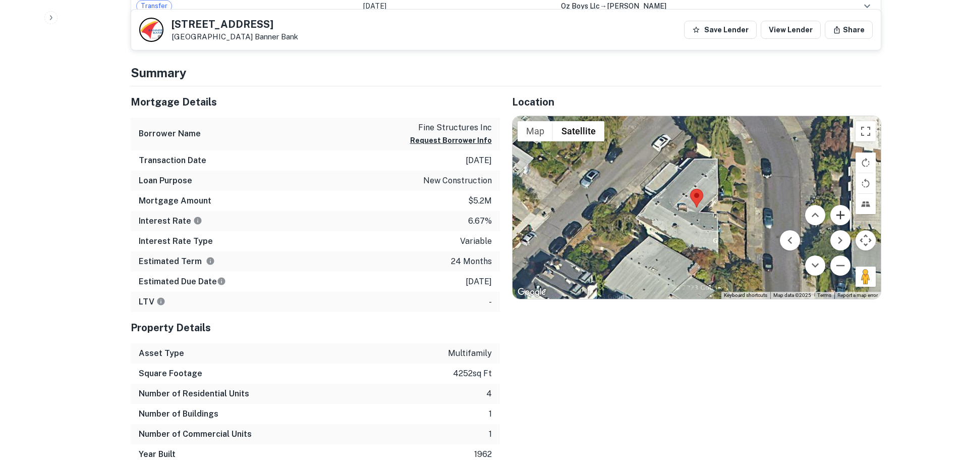
click at [838, 213] on button "Zoom in" at bounding box center [840, 215] width 20 height 20
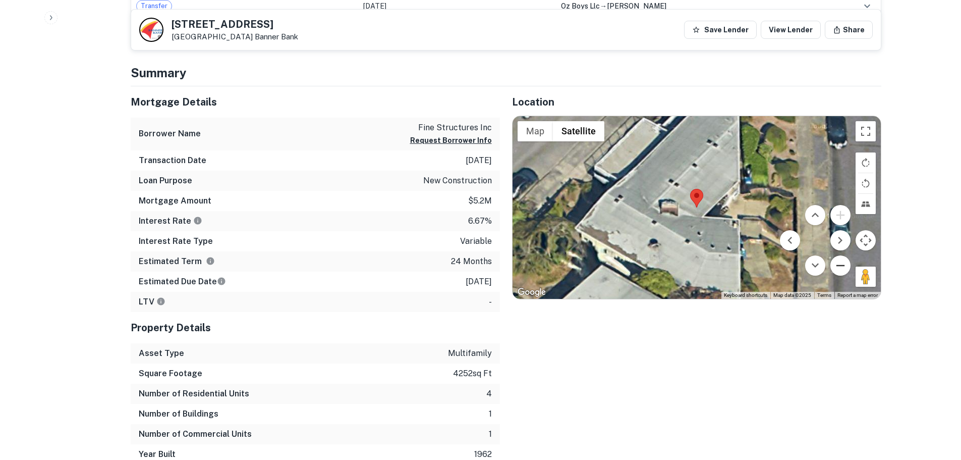
click at [847, 263] on button "Zoom out" at bounding box center [840, 265] width 20 height 20
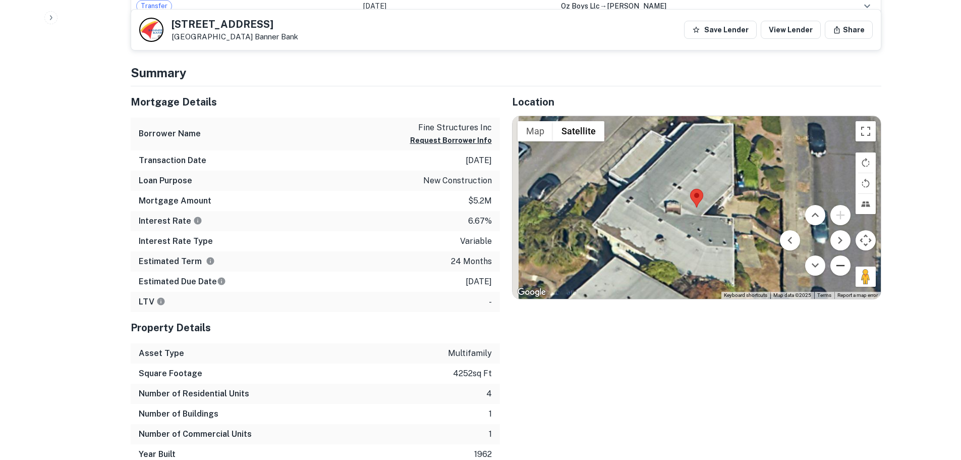
click at [847, 263] on button "Zoom out" at bounding box center [840, 265] width 20 height 20
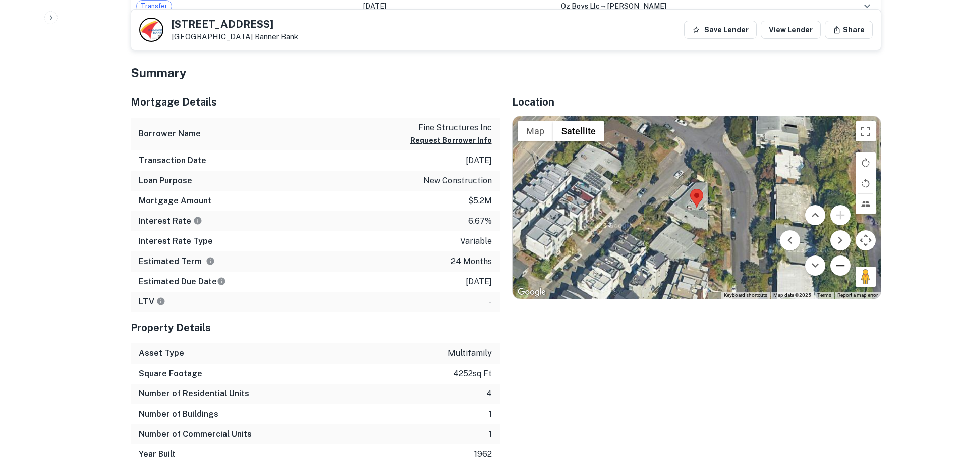
click at [847, 263] on button "Zoom out" at bounding box center [840, 265] width 20 height 20
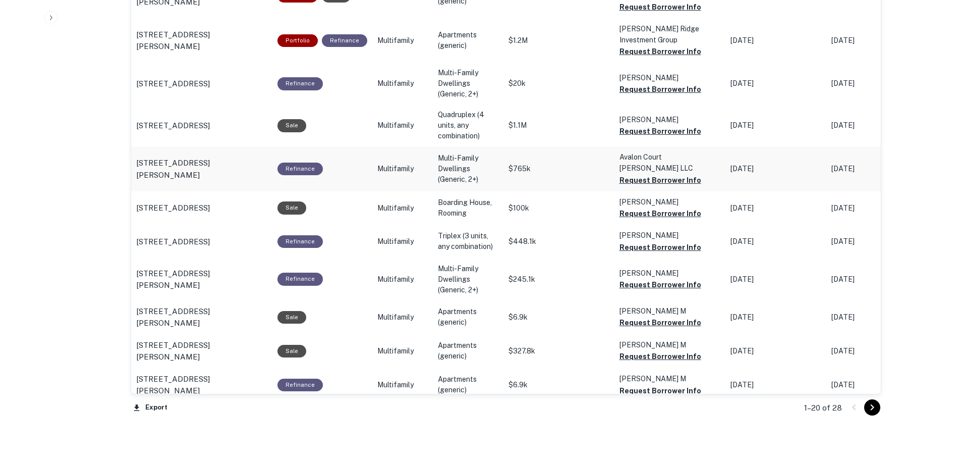
scroll to position [847, 0]
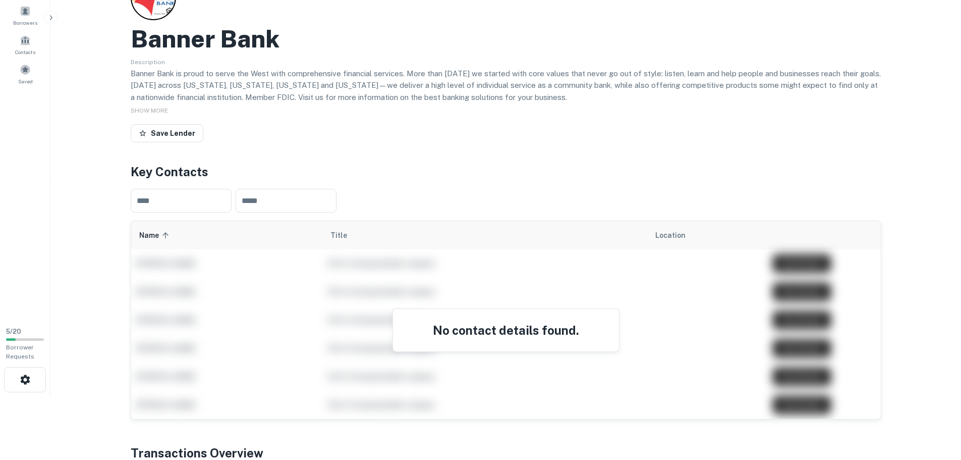
scroll to position [202, 0]
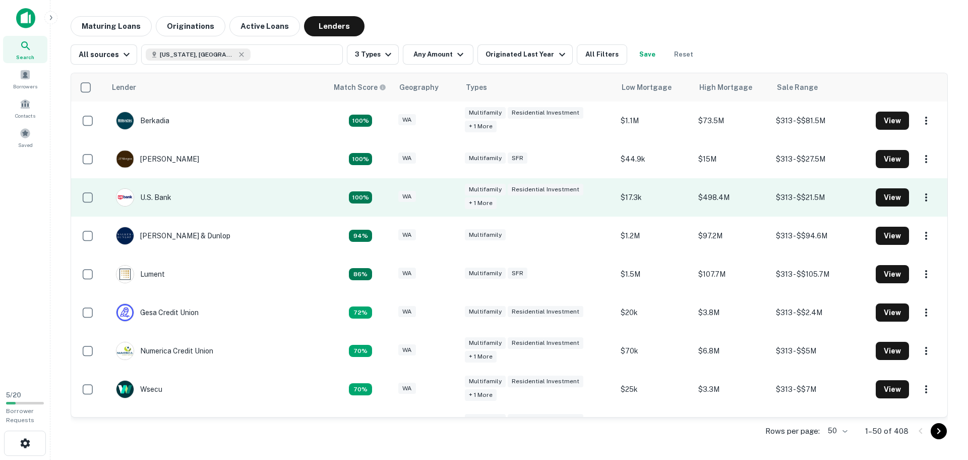
click at [181, 196] on td "U.s. Bank" at bounding box center [217, 197] width 222 height 38
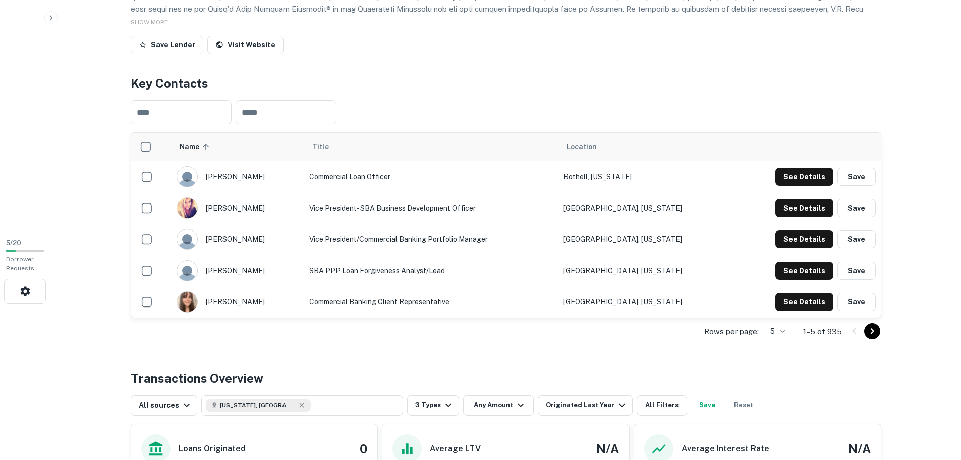
scroll to position [202, 0]
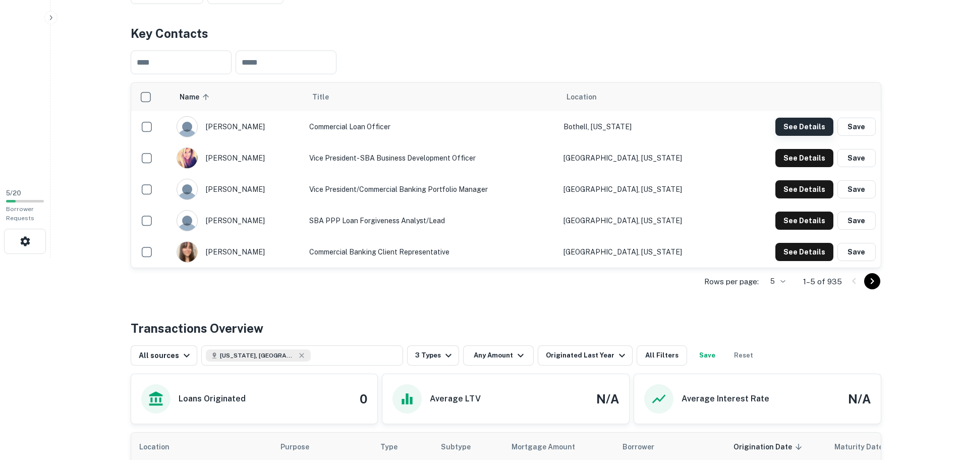
click at [809, 124] on button "See Details" at bounding box center [804, 127] width 58 height 18
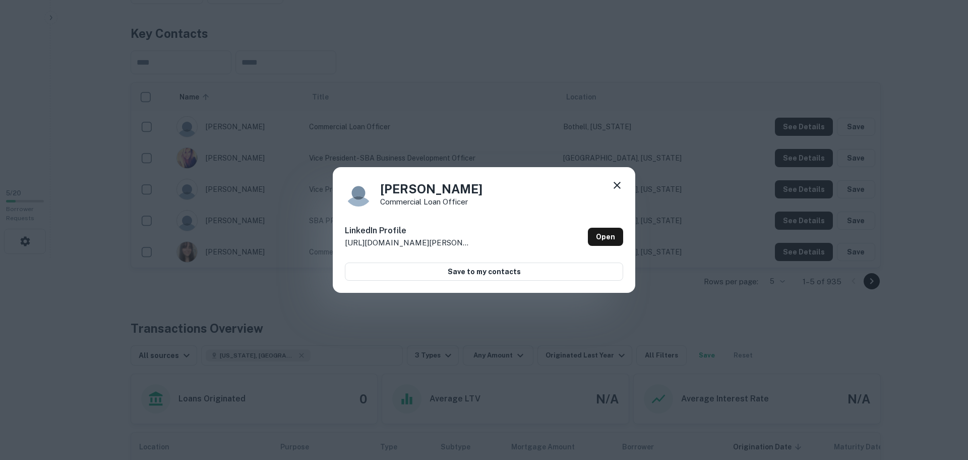
click at [618, 184] on icon at bounding box center [617, 185] width 12 height 12
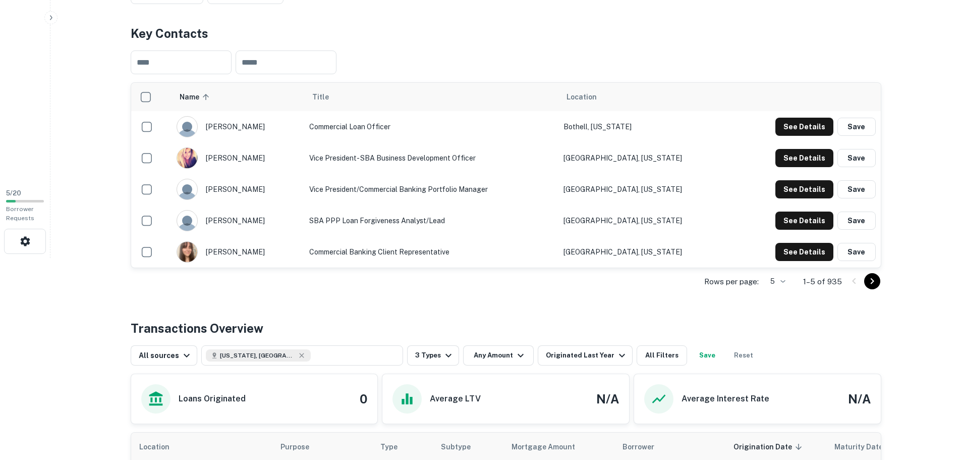
click at [872, 281] on icon "Go to next page" at bounding box center [872, 281] width 4 height 6
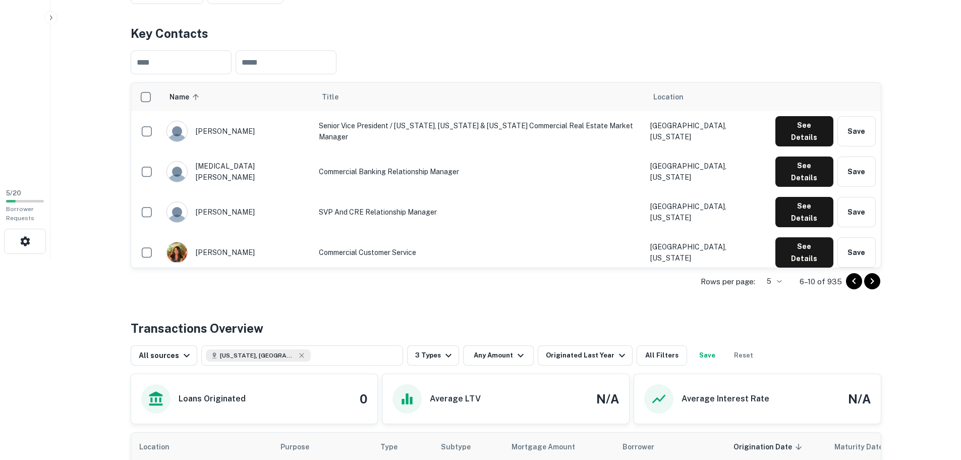
click at [871, 281] on icon "Go to next page" at bounding box center [872, 281] width 12 height 12
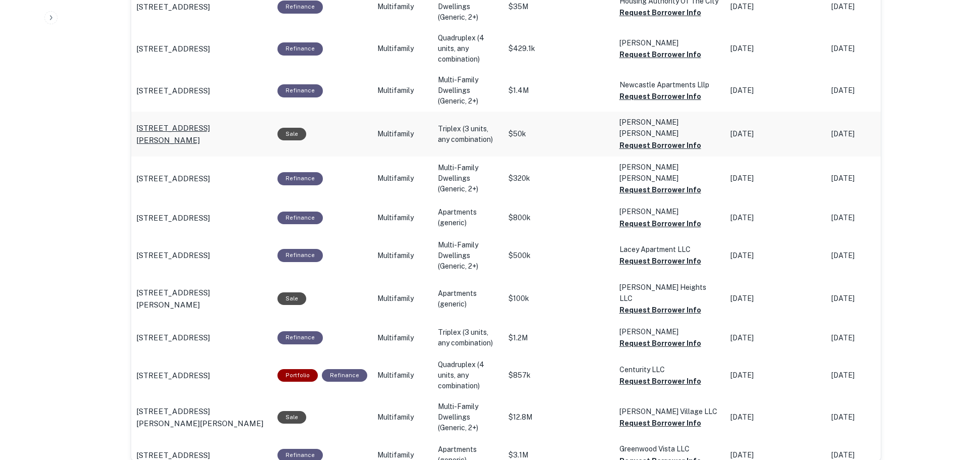
scroll to position [958, 0]
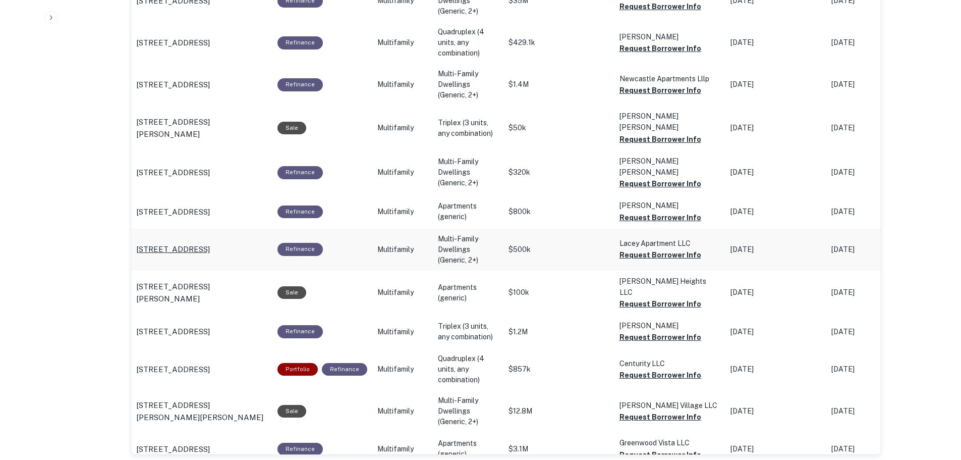
click at [205, 243] on p "[STREET_ADDRESS]" at bounding box center [173, 249] width 74 height 12
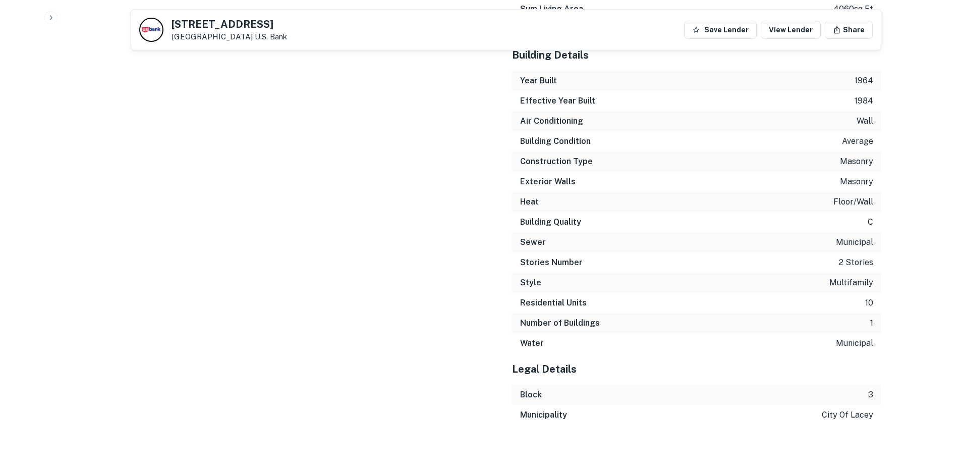
scroll to position [1586, 0]
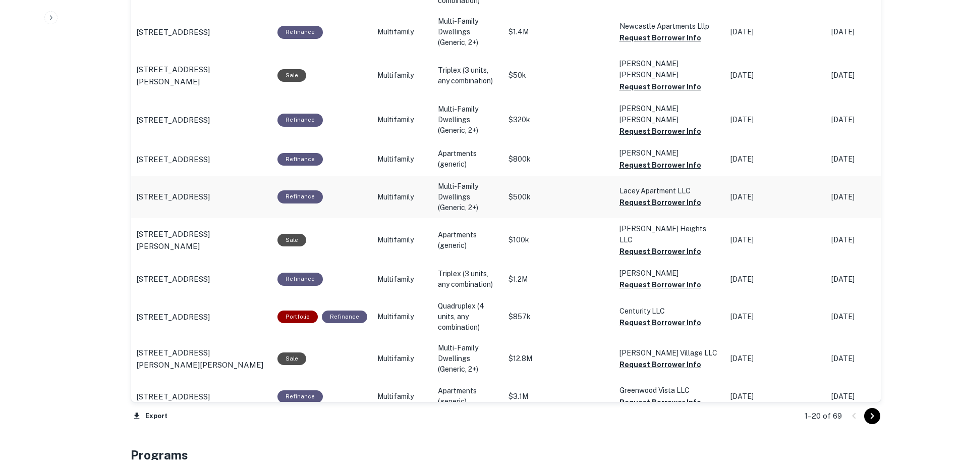
scroll to position [1110, 0]
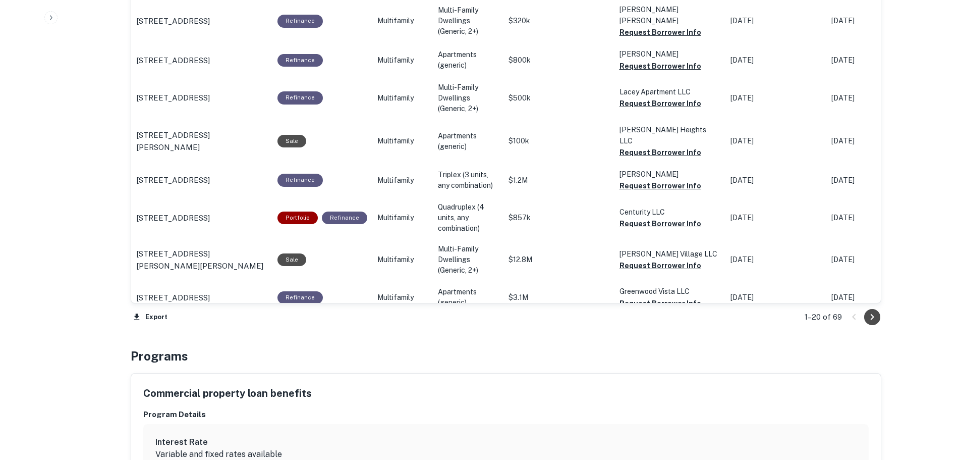
click at [875, 319] on icon "Go to next page" at bounding box center [872, 317] width 12 height 12
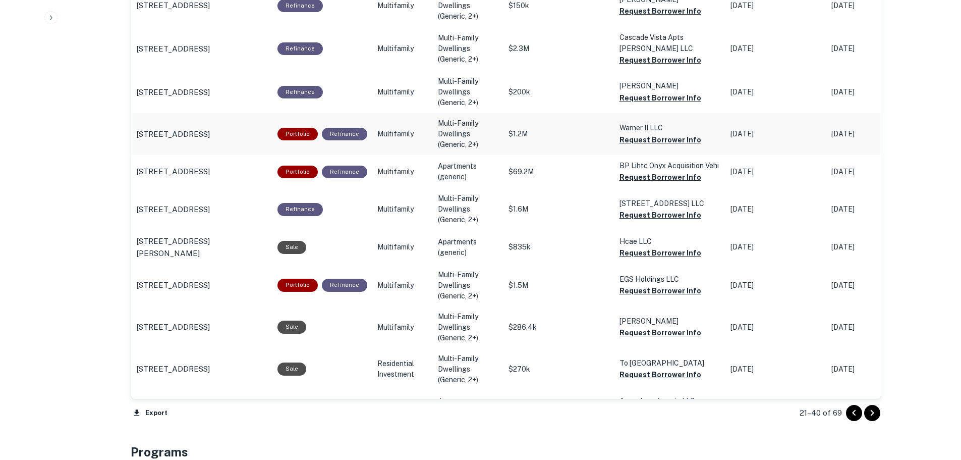
scroll to position [1059, 0]
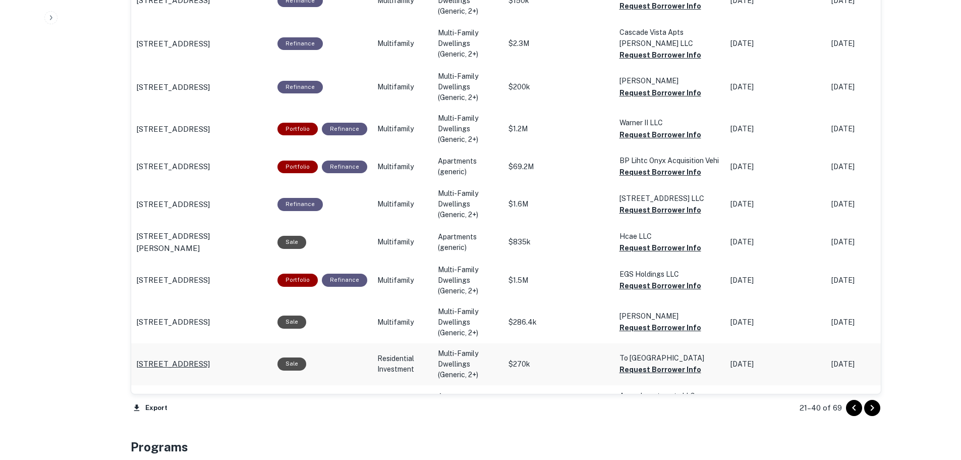
click at [205, 358] on p "[STREET_ADDRESS]" at bounding box center [173, 364] width 74 height 12
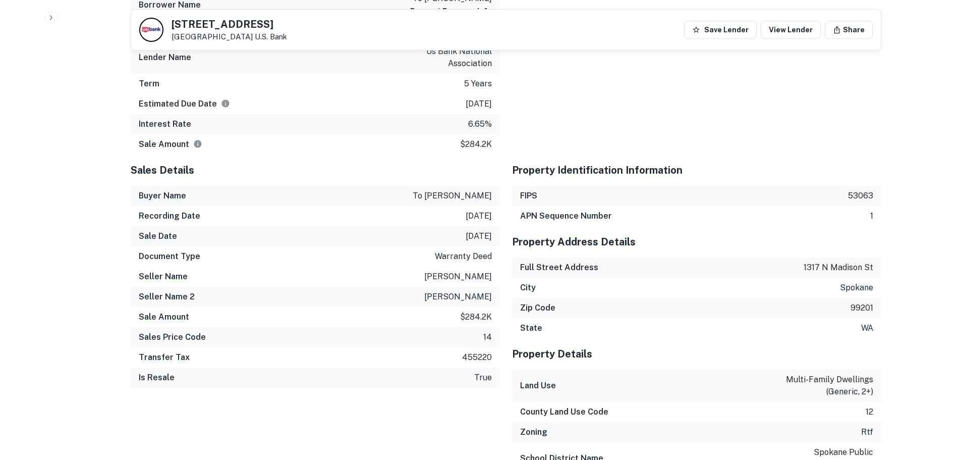
scroll to position [858, 0]
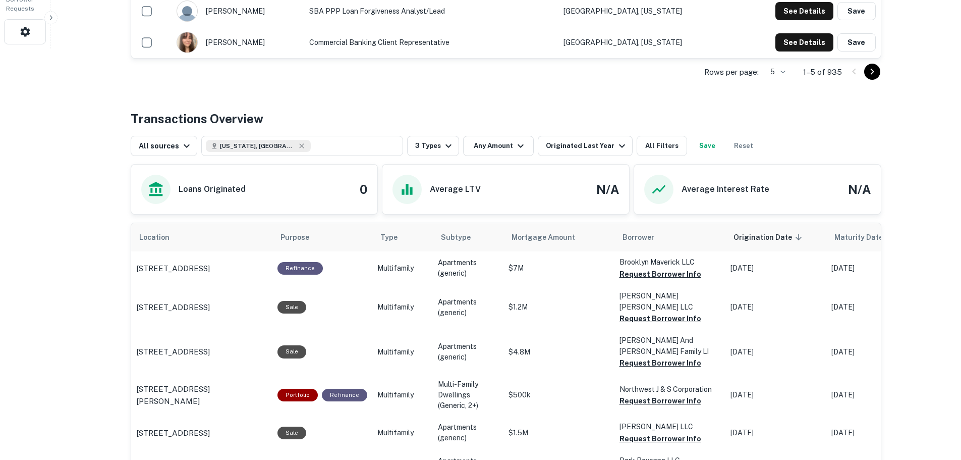
scroll to position [333, 0]
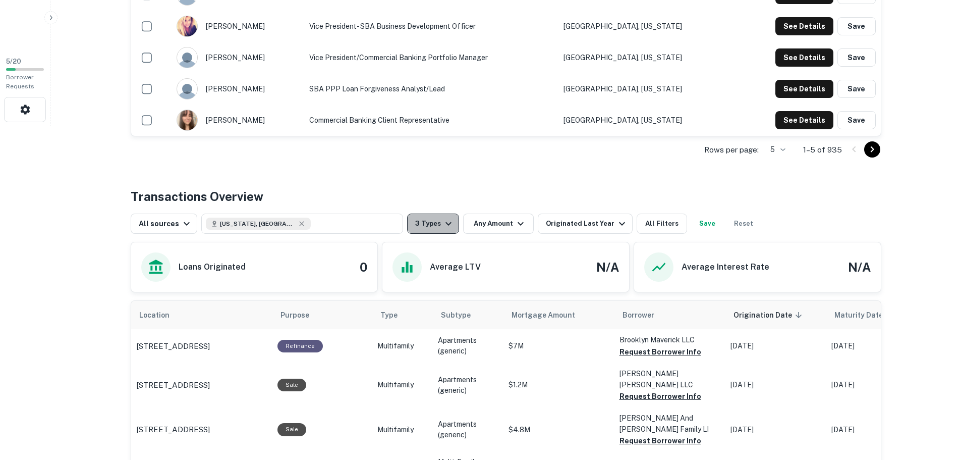
click at [433, 223] on button "3 Types" at bounding box center [433, 223] width 52 height 20
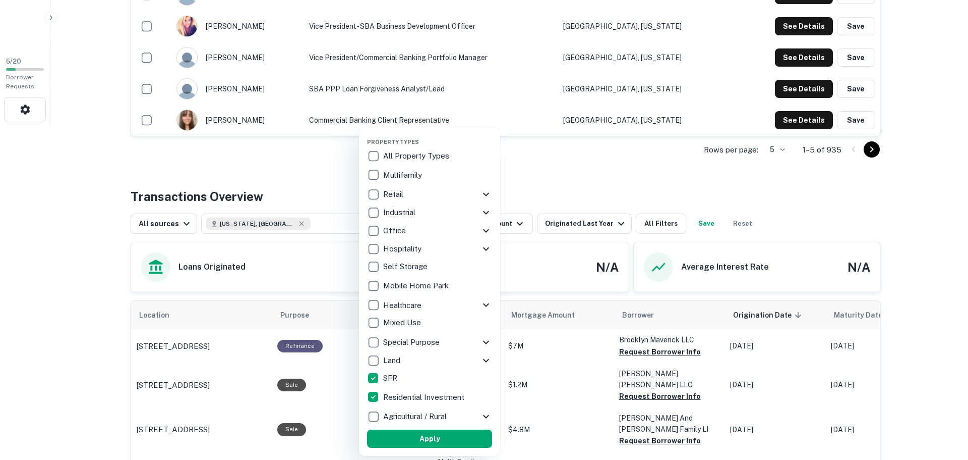
click at [453, 440] on button "Apply" at bounding box center [429, 438] width 125 height 18
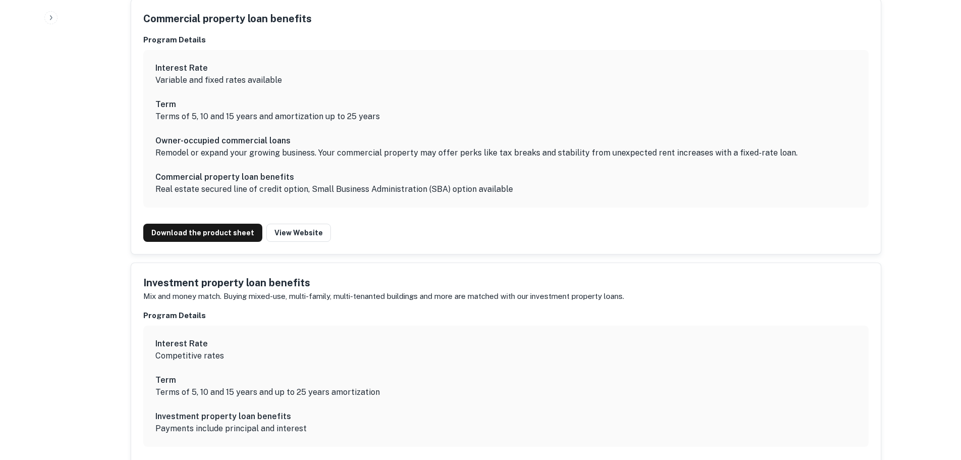
scroll to position [939, 0]
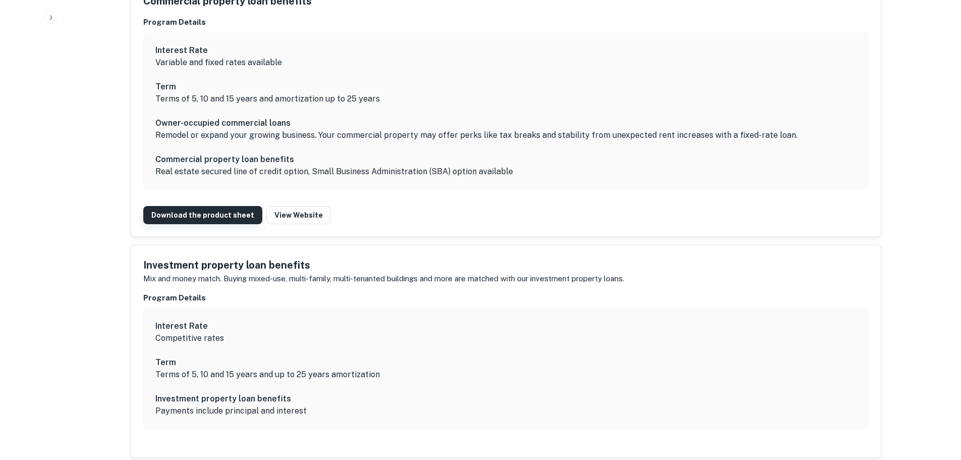
click at [222, 218] on link "Download the product sheet" at bounding box center [202, 215] width 119 height 18
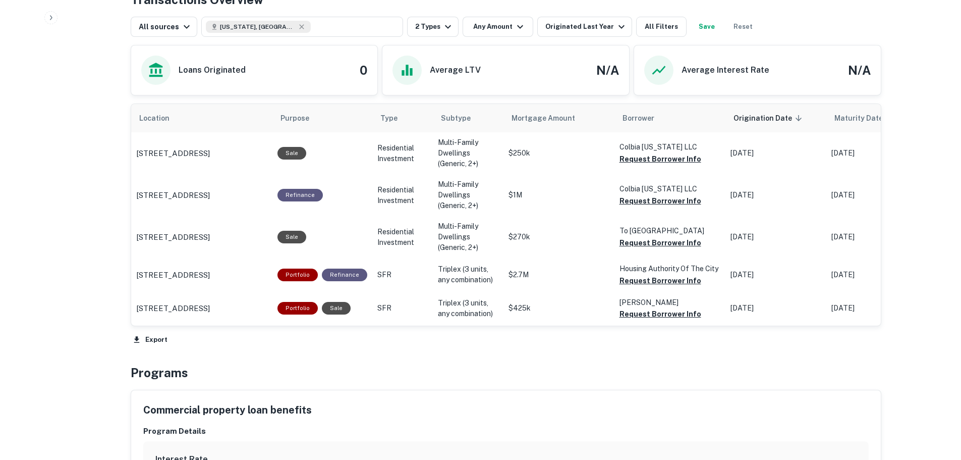
scroll to position [529, 0]
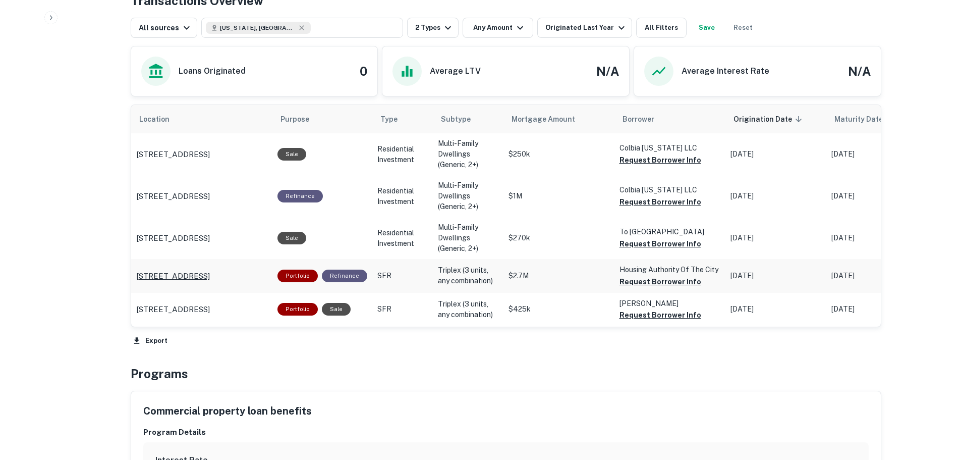
click at [205, 277] on p "[STREET_ADDRESS]" at bounding box center [173, 276] width 74 height 12
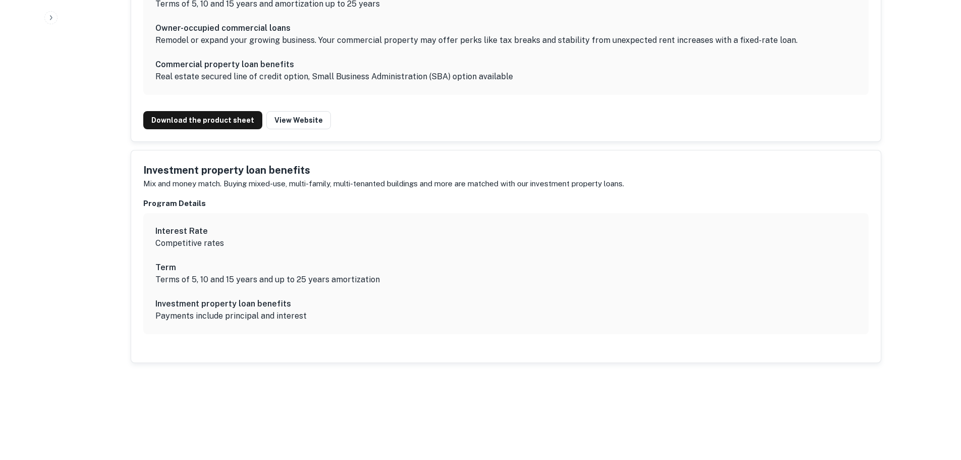
scroll to position [953, 0]
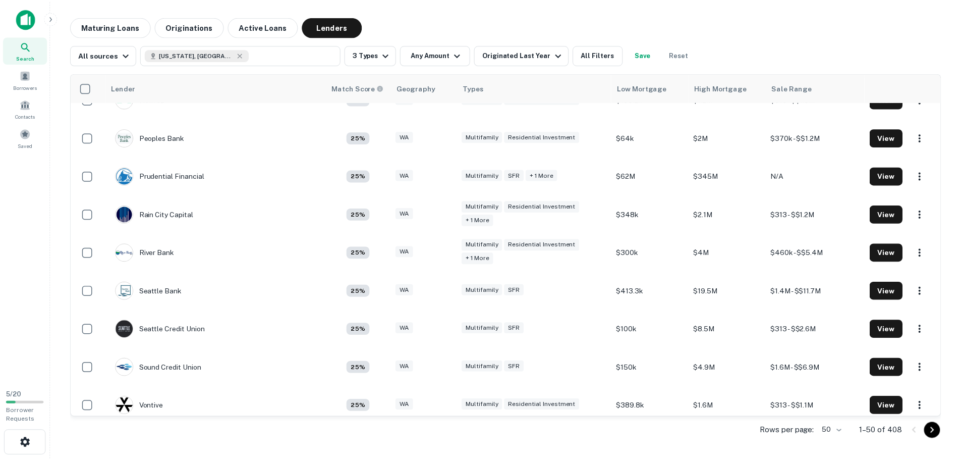
scroll to position [1513, 0]
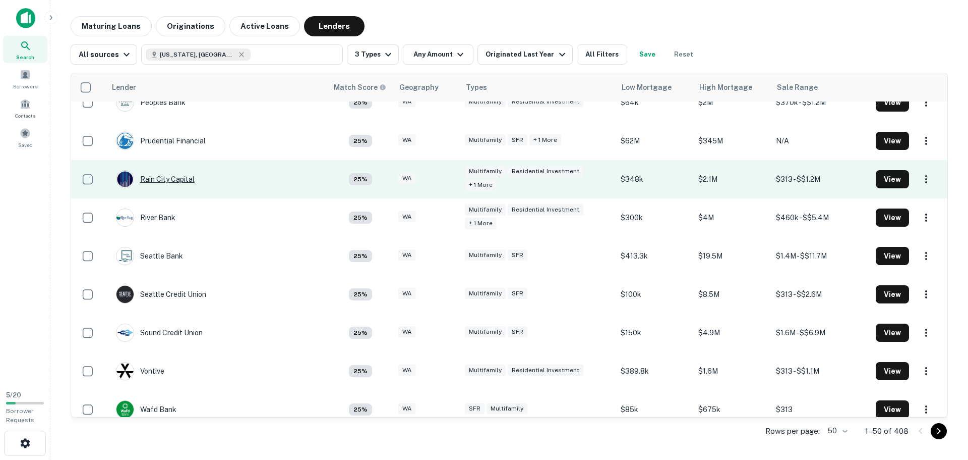
click at [164, 175] on div "Rain City Capital" at bounding box center [155, 179] width 79 height 18
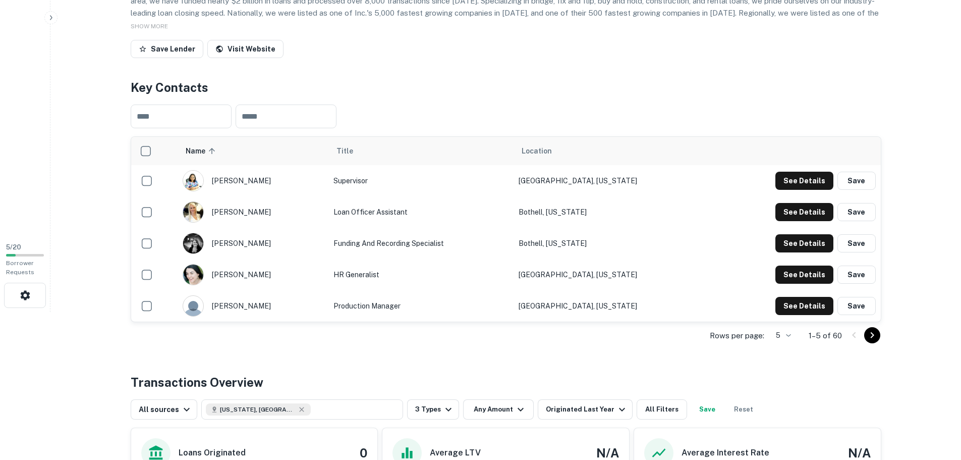
scroll to position [202, 0]
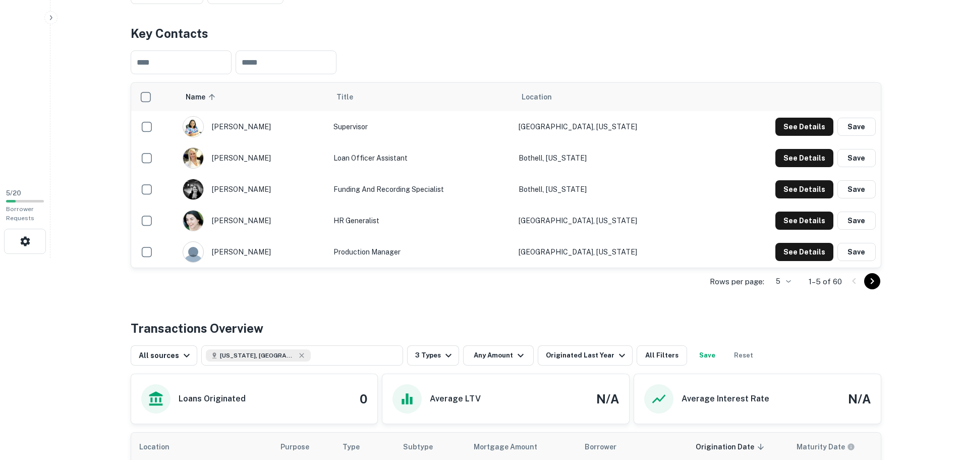
click at [875, 284] on icon "Go to next page" at bounding box center [872, 281] width 12 height 12
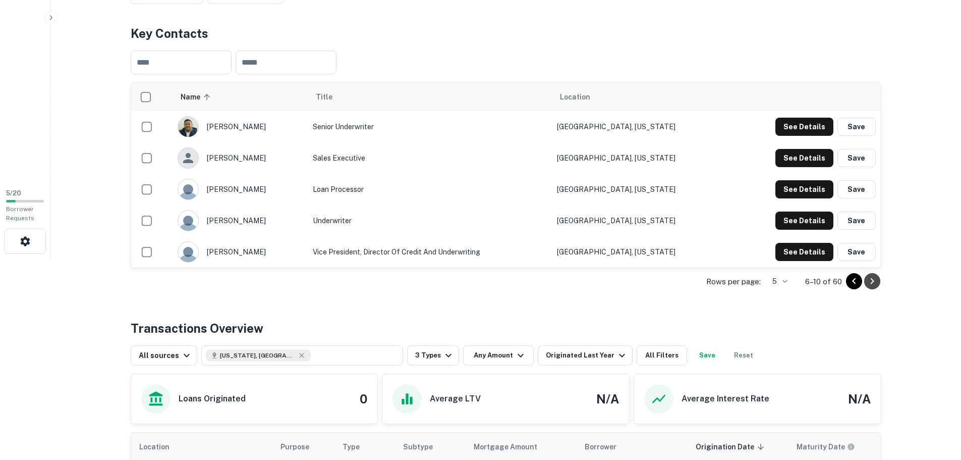
click at [873, 278] on icon "Go to next page" at bounding box center [872, 281] width 12 height 12
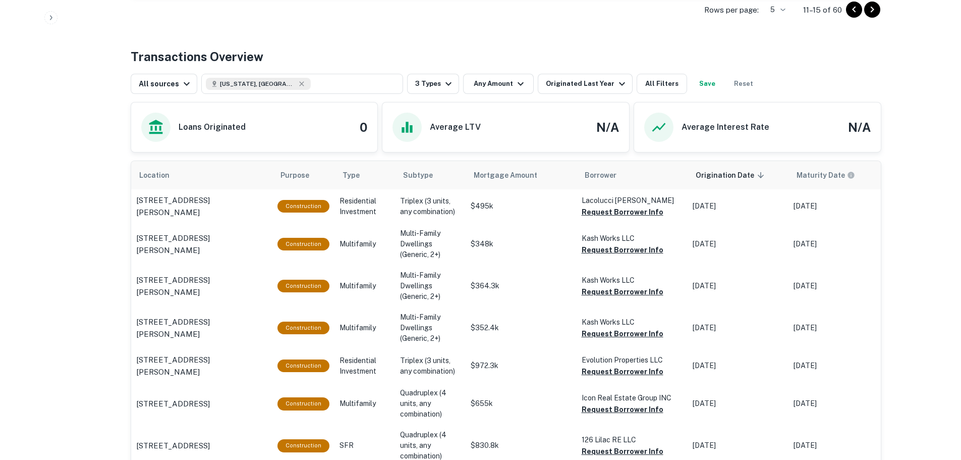
scroll to position [472, 0]
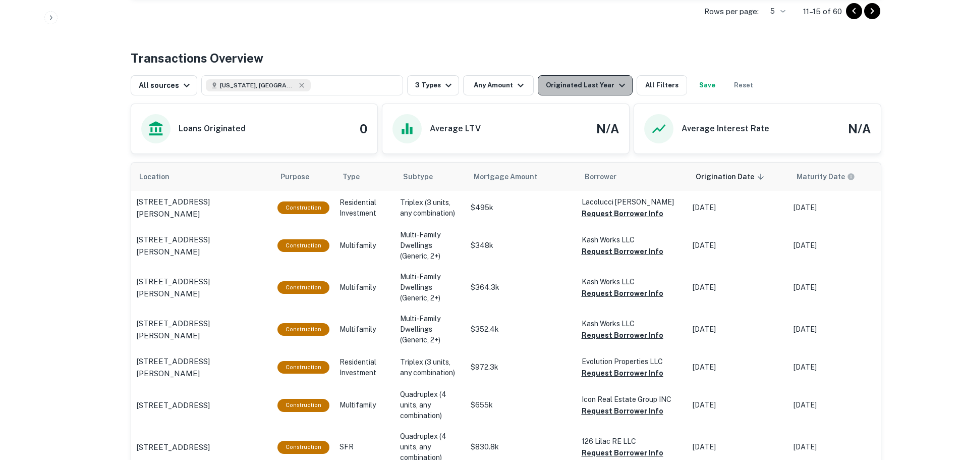
click at [583, 85] on div "Originated Last Year" at bounding box center [587, 85] width 82 height 12
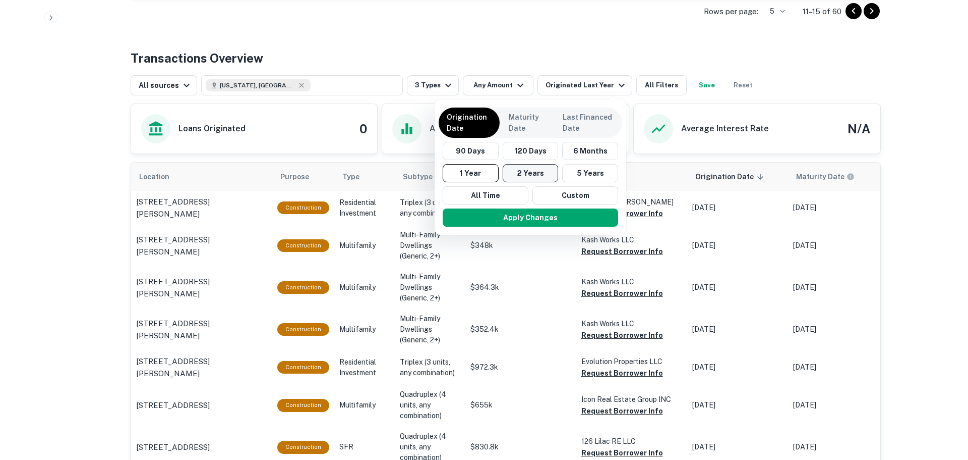
click at [539, 172] on button "2 Years" at bounding box center [531, 173] width 56 height 18
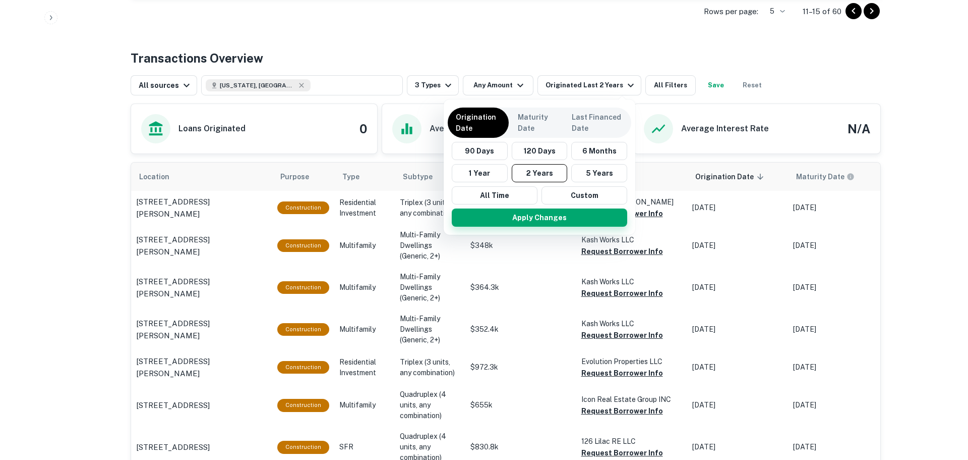
click at [550, 221] on button "Apply Changes" at bounding box center [540, 217] width 176 height 18
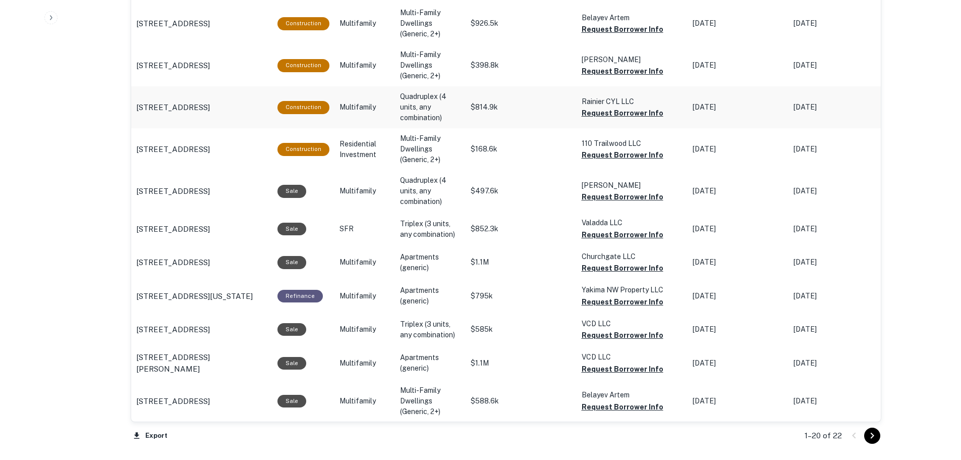
scroll to position [1077, 0]
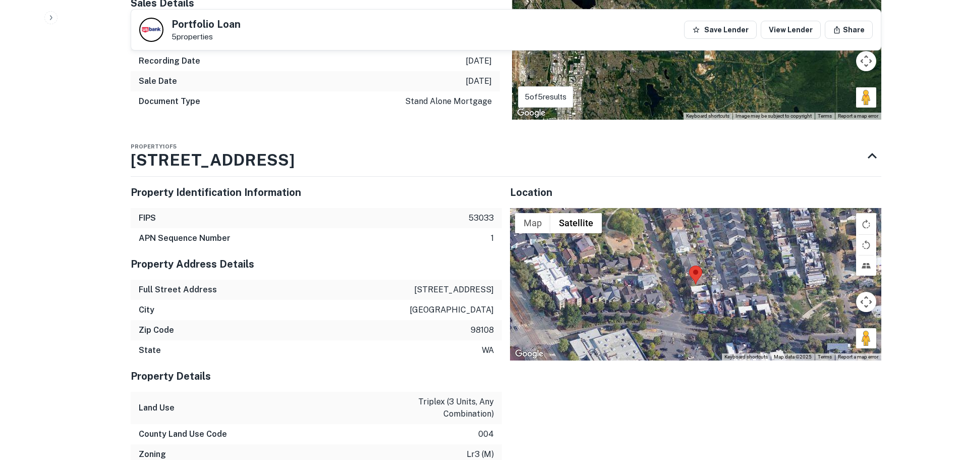
scroll to position [807, 0]
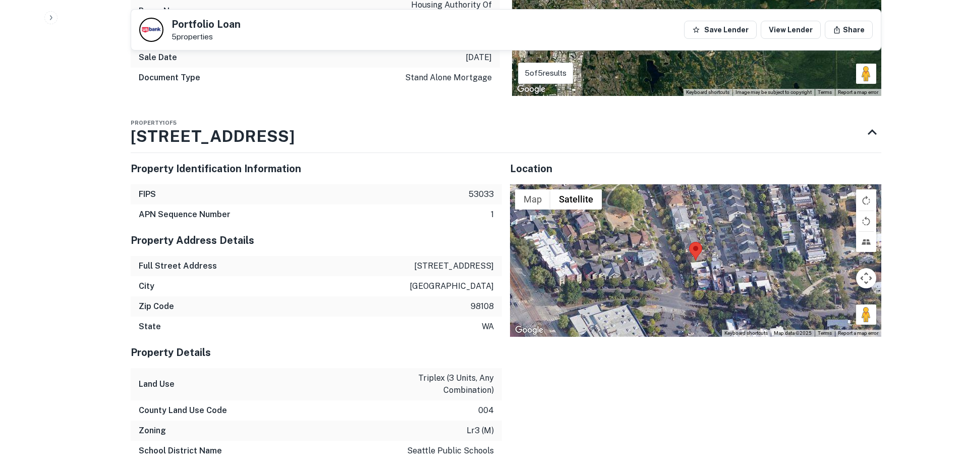
click at [865, 281] on button "Map camera controls" at bounding box center [866, 278] width 20 height 20
click at [843, 257] on button "Zoom in" at bounding box center [841, 253] width 20 height 20
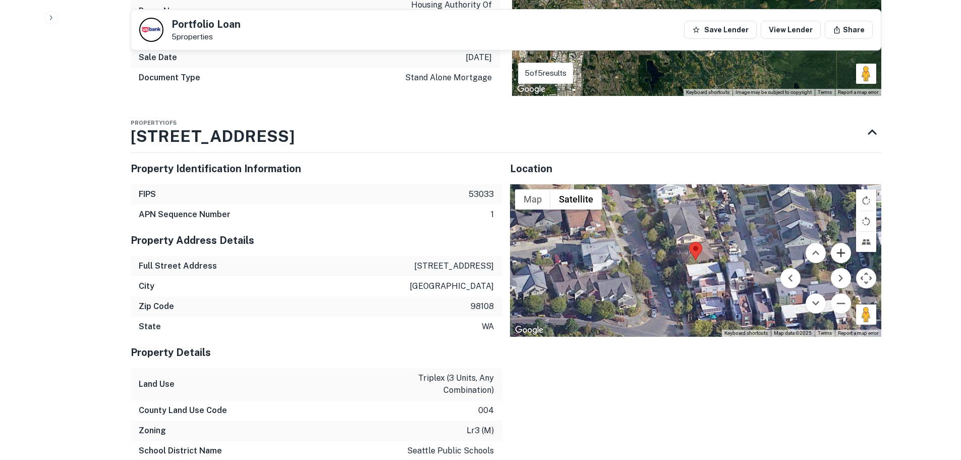
click at [843, 257] on button "Zoom in" at bounding box center [841, 253] width 20 height 20
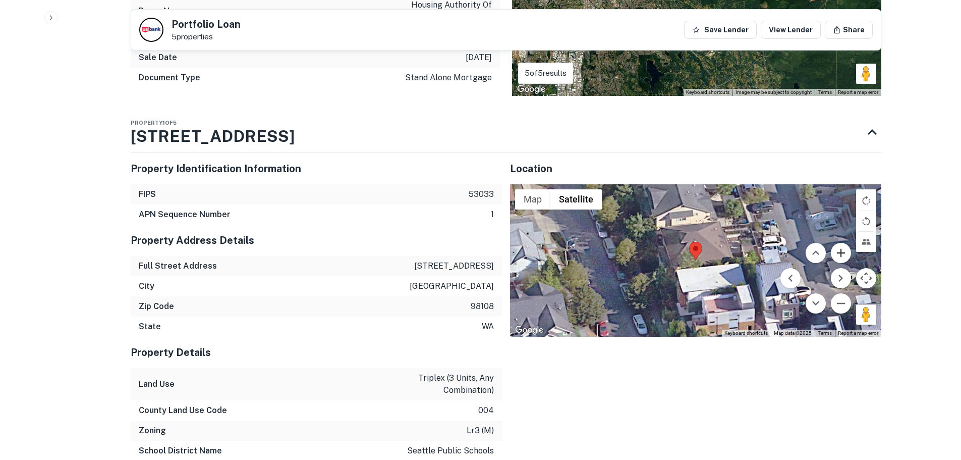
click at [843, 257] on button "Zoom in" at bounding box center [841, 253] width 20 height 20
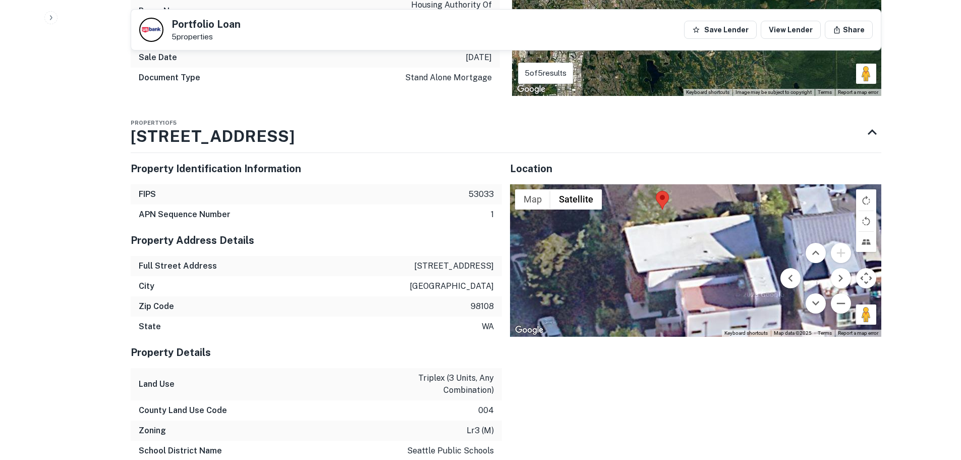
drag, startPoint x: 759, startPoint y: 264, endPoint x: 726, endPoint y: 212, distance: 61.7
click at [726, 212] on div at bounding box center [695, 260] width 371 height 152
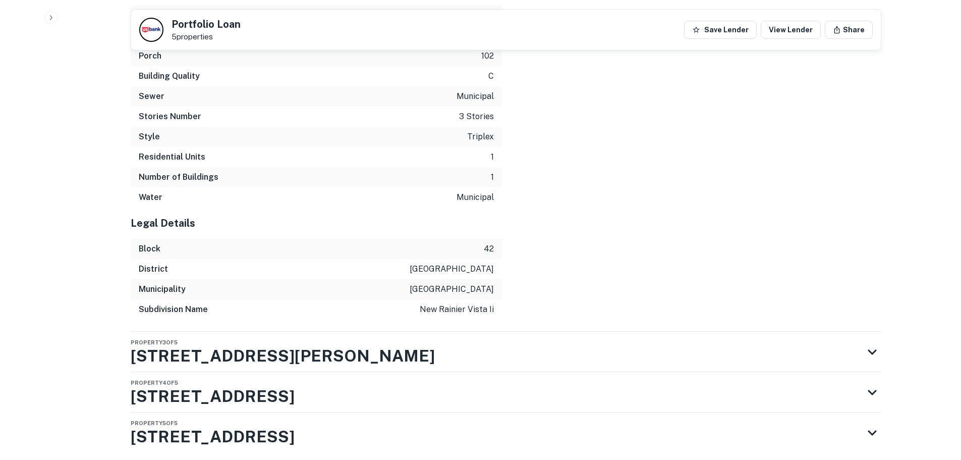
scroll to position [1559, 0]
